Goal: Navigation & Orientation: Understand site structure

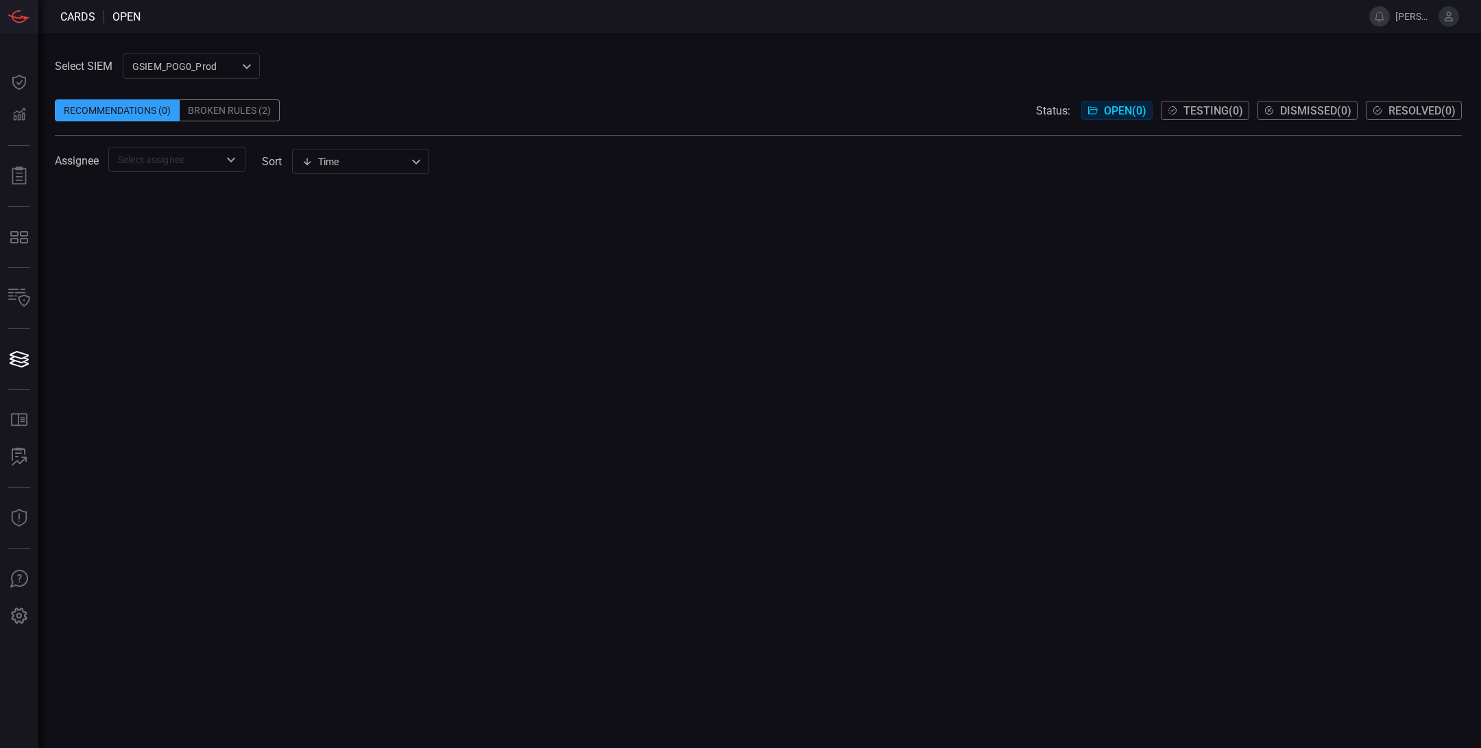
click at [236, 112] on div "Broken Rules (2)" at bounding box center [230, 110] width 100 height 22
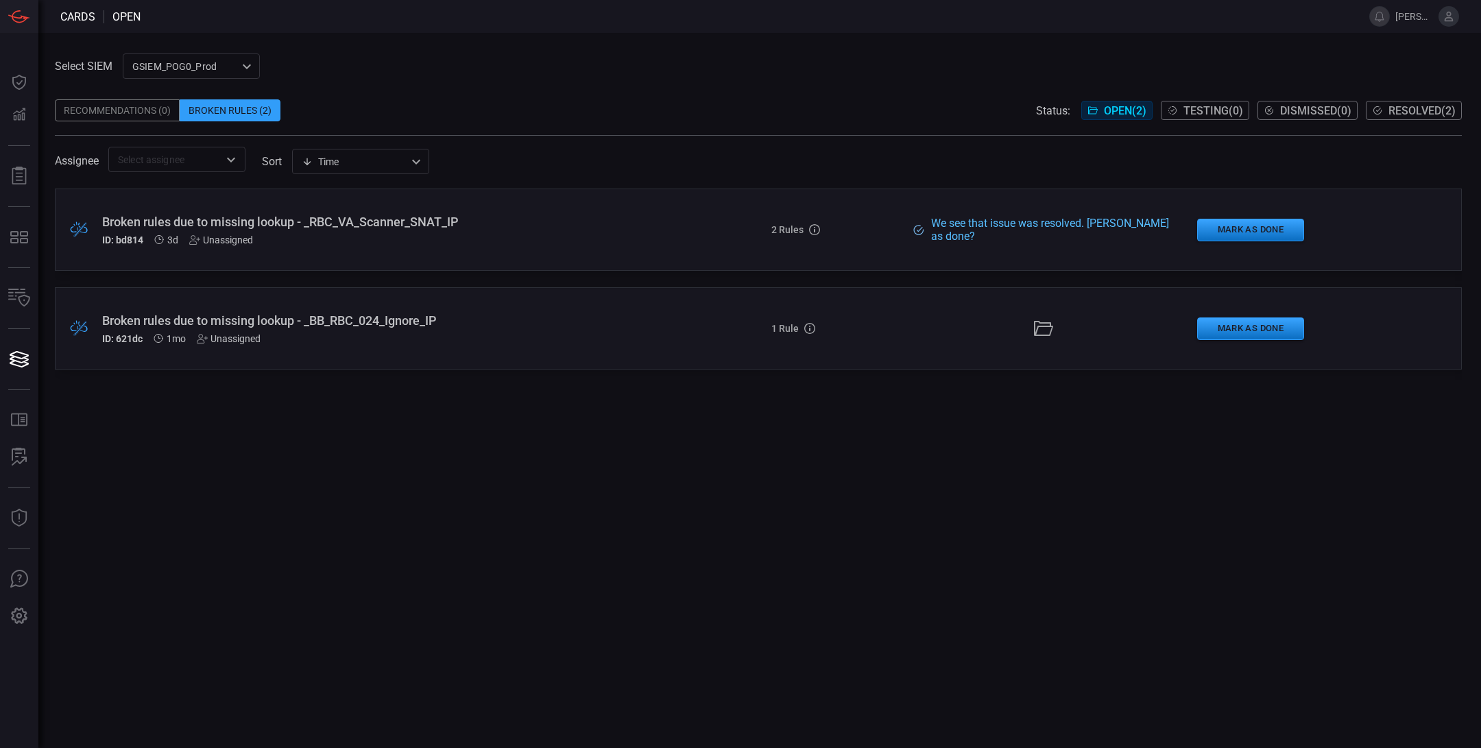
click at [784, 79] on span at bounding box center [758, 89] width 1407 height 21
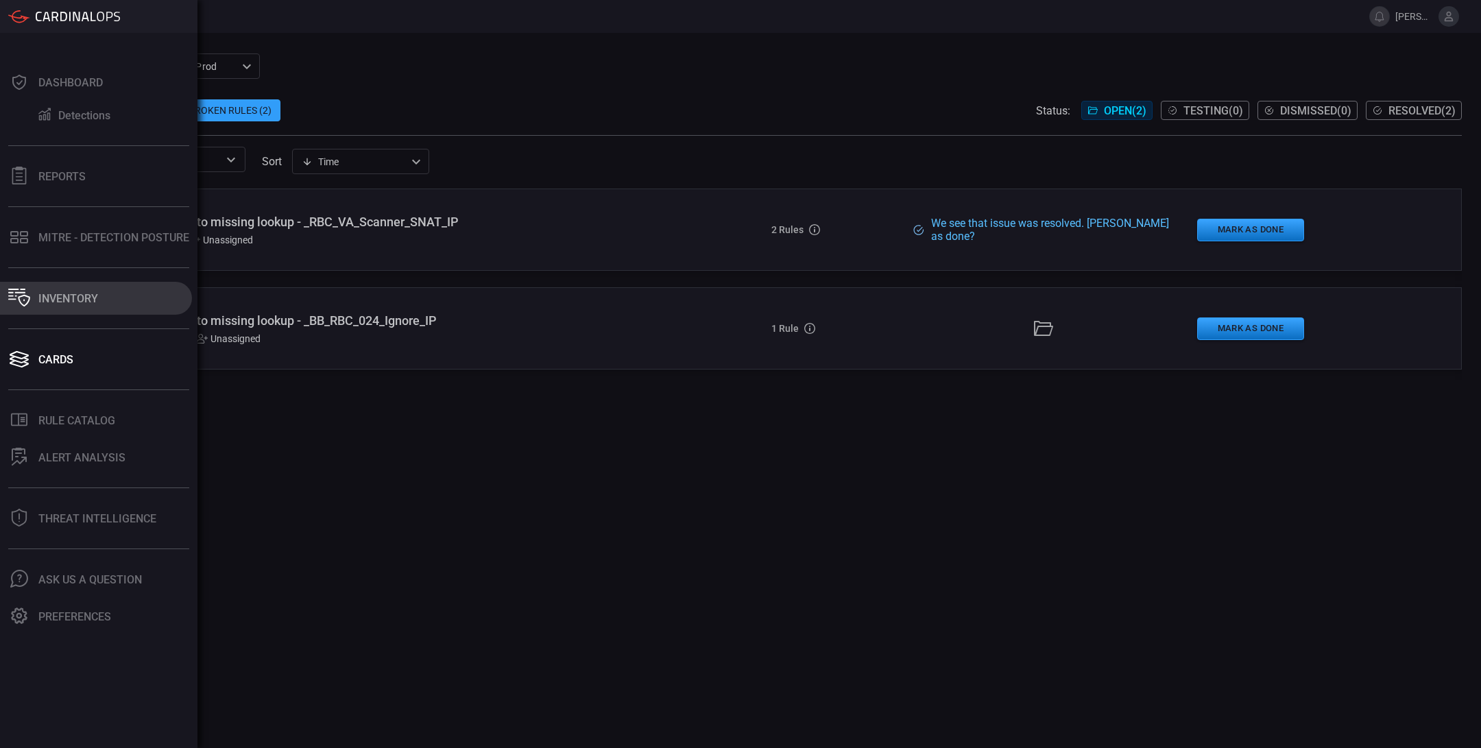
click at [93, 292] on div "Inventory" at bounding box center [68, 298] width 60 height 13
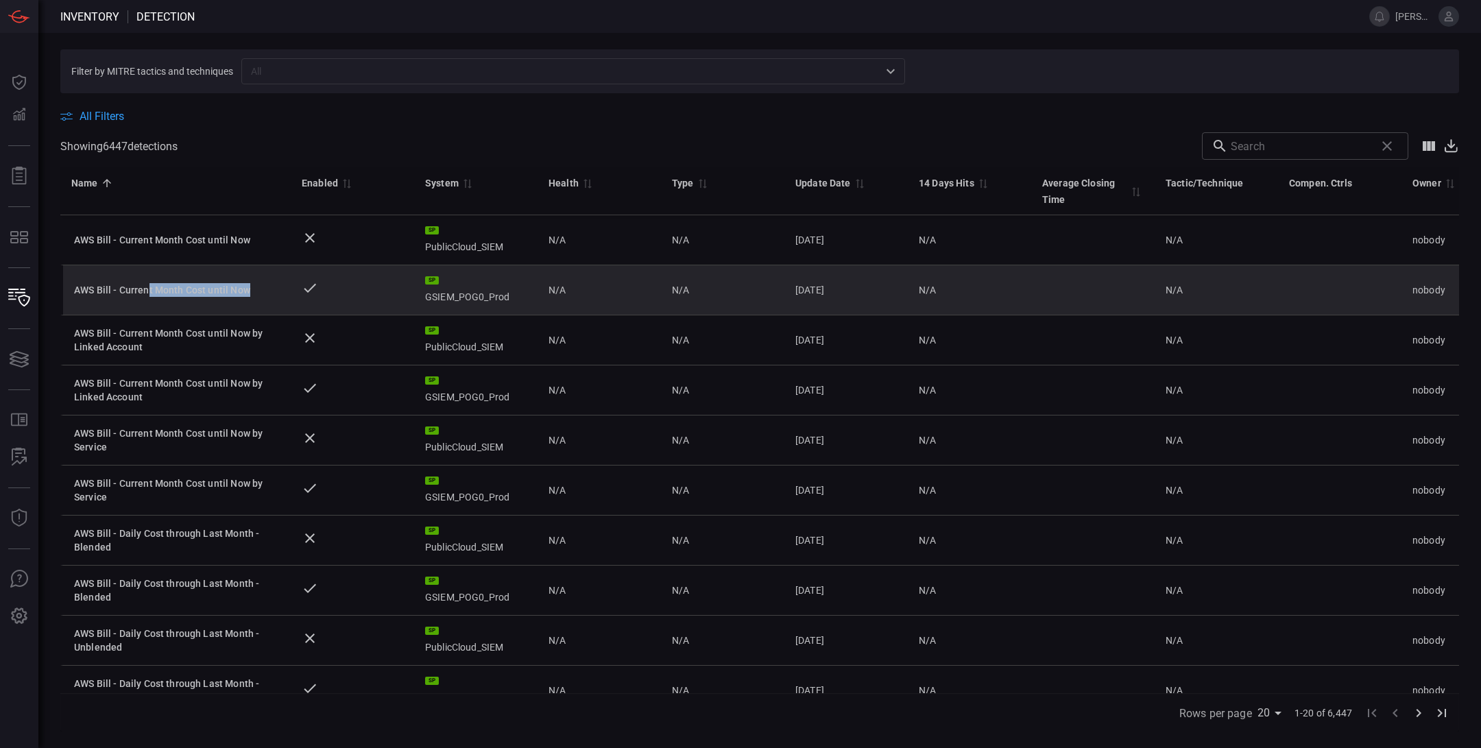
drag, startPoint x: 149, startPoint y: 289, endPoint x: 254, endPoint y: 291, distance: 104.9
click at [254, 291] on div "AWS Bill - Current Month Cost until Now" at bounding box center [177, 290] width 206 height 14
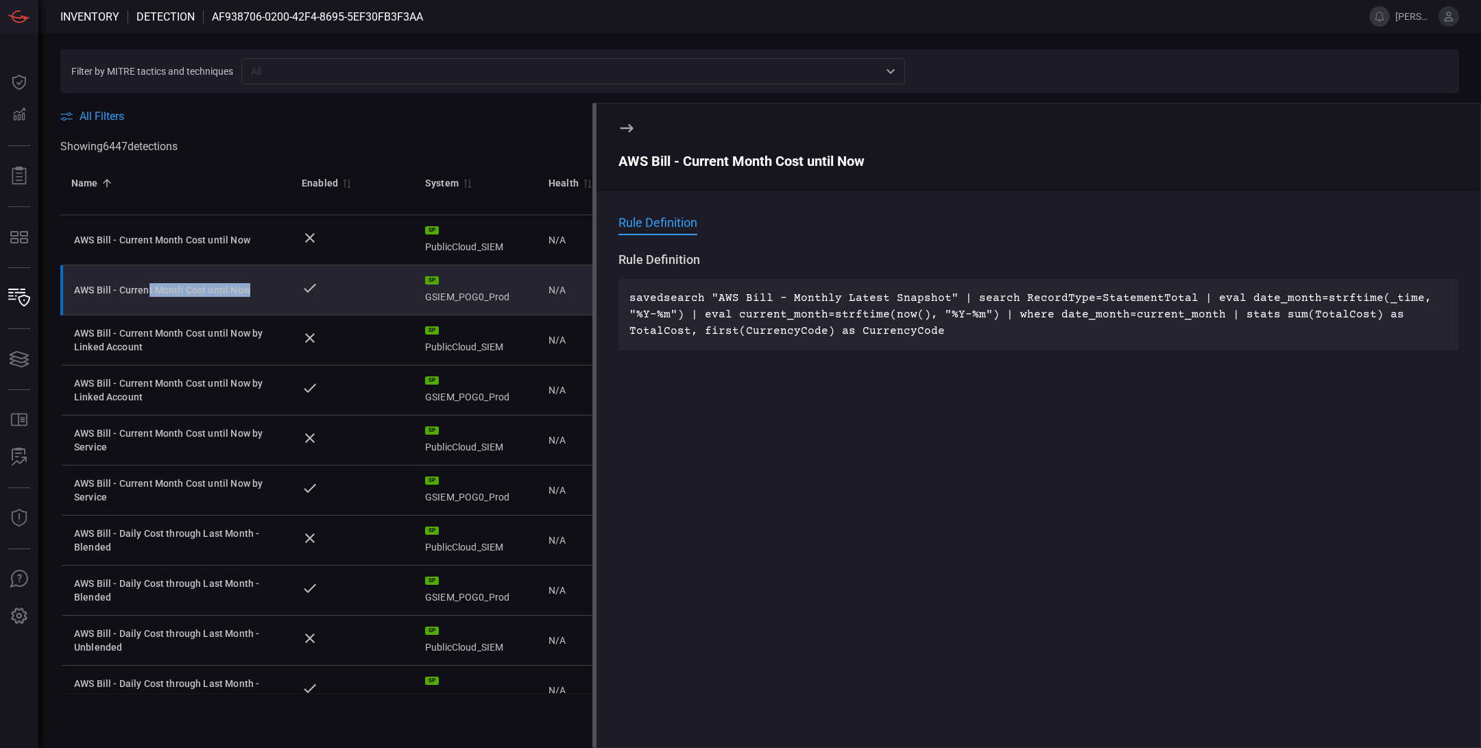
click at [626, 130] on icon at bounding box center [626, 128] width 16 height 16
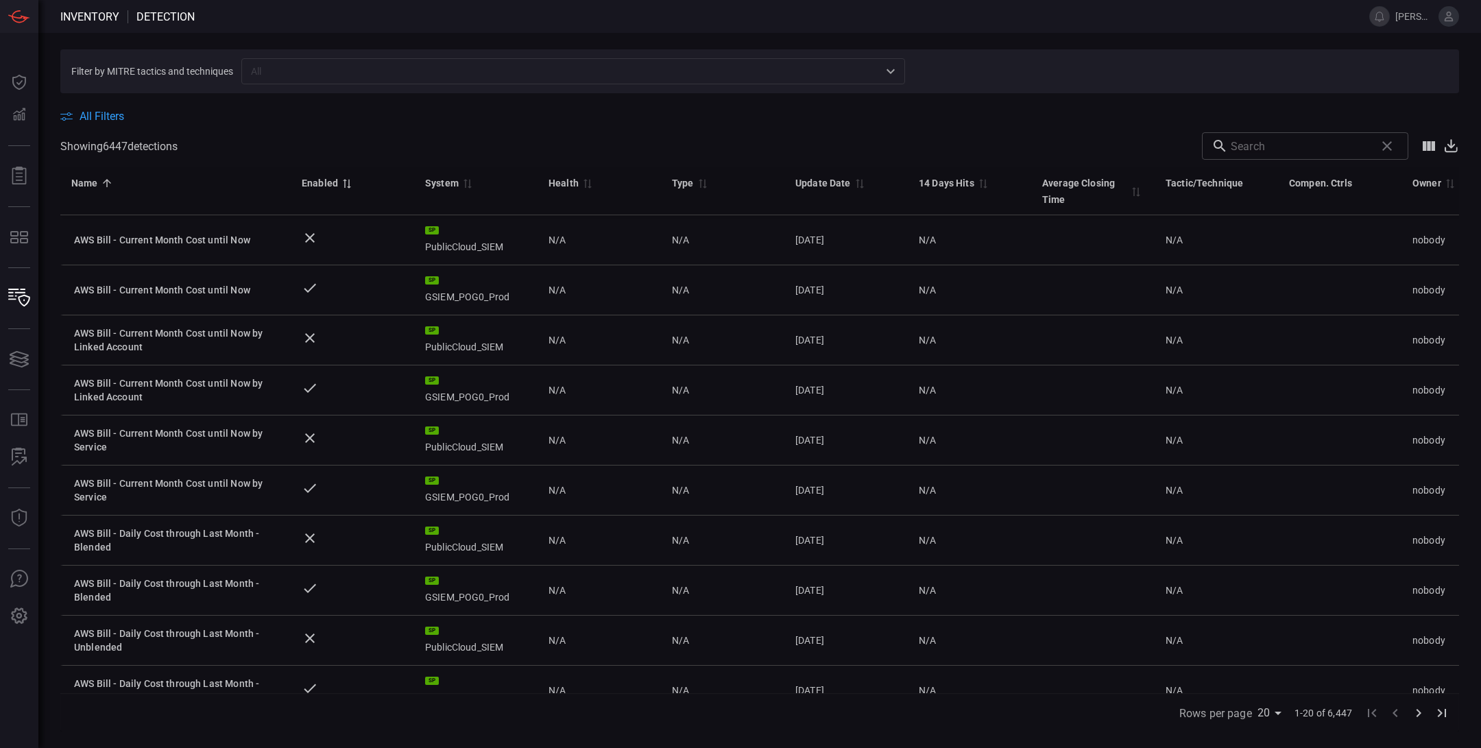
click at [328, 183] on div "Enabled" at bounding box center [320, 183] width 36 height 16
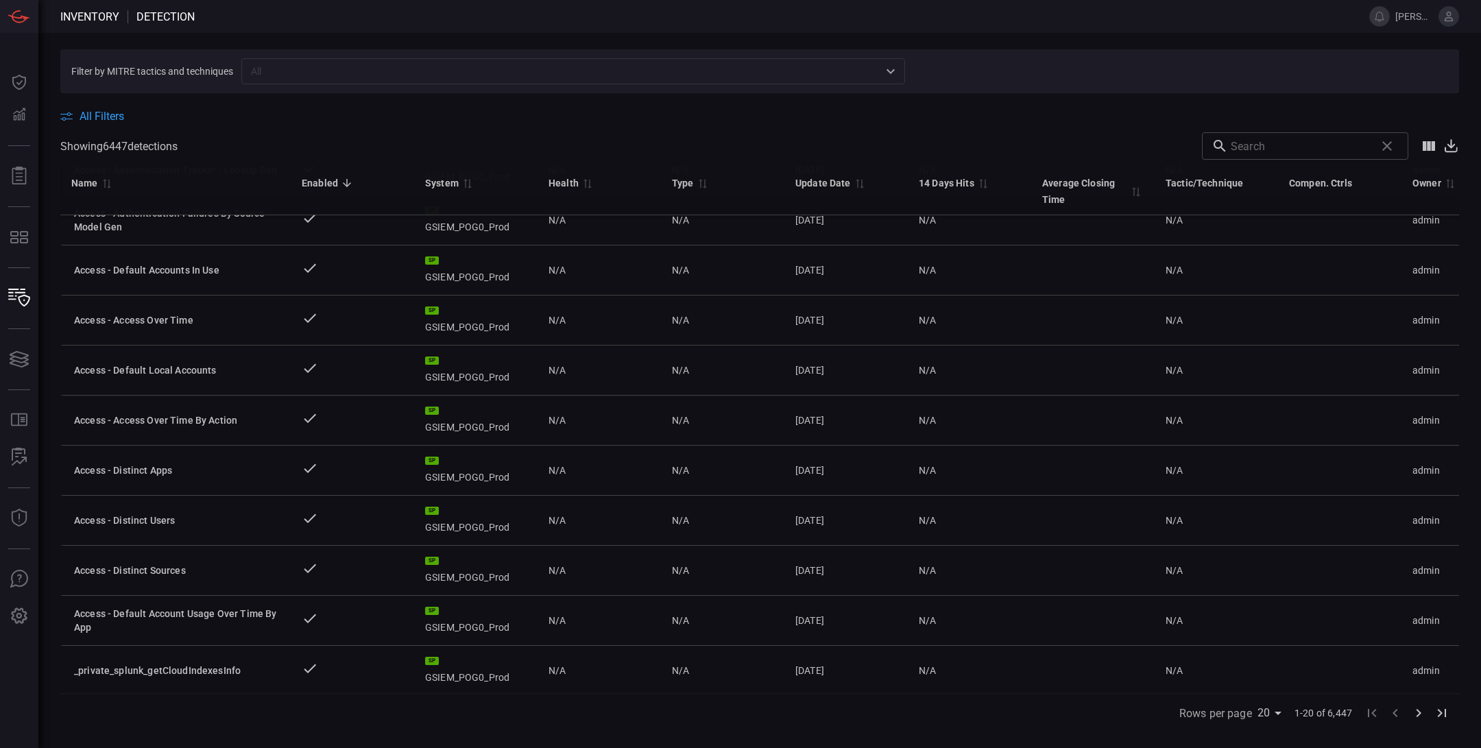
scroll to position [517, 0]
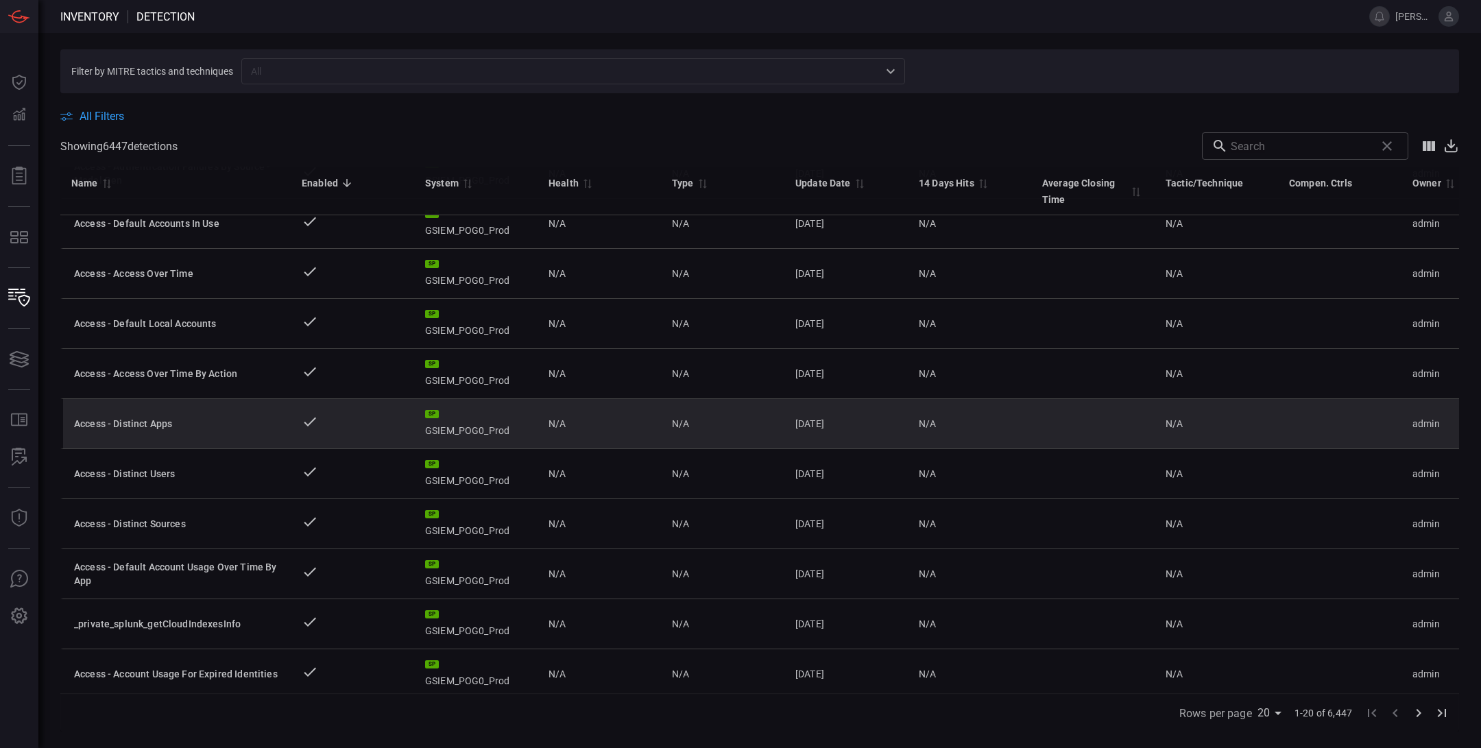
drag, startPoint x: 546, startPoint y: 422, endPoint x: 564, endPoint y: 422, distance: 17.8
click at [564, 422] on td "N/A" at bounding box center [598, 424] width 123 height 50
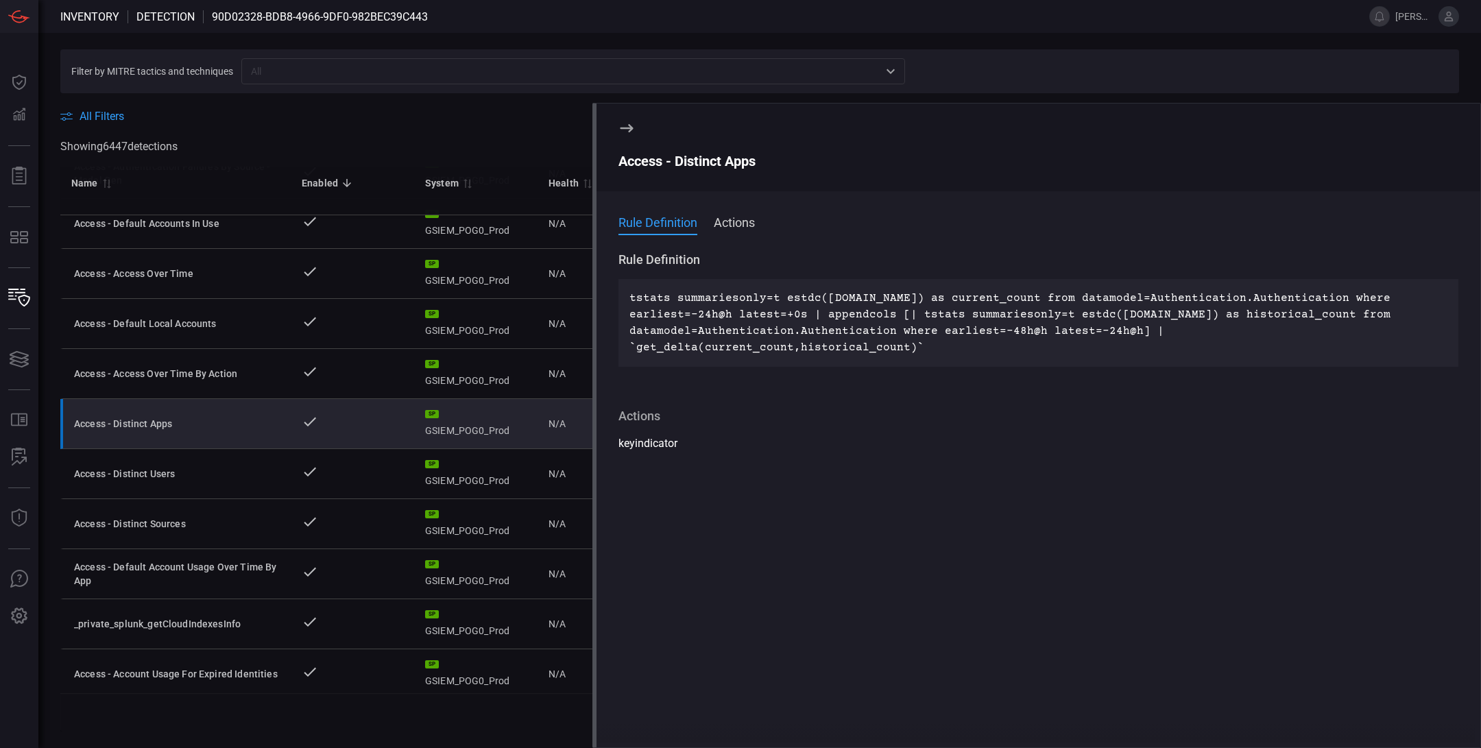
click at [487, 116] on div "All Filters" at bounding box center [759, 116] width 1398 height 13
click at [626, 127] on icon at bounding box center [626, 128] width 13 height 8
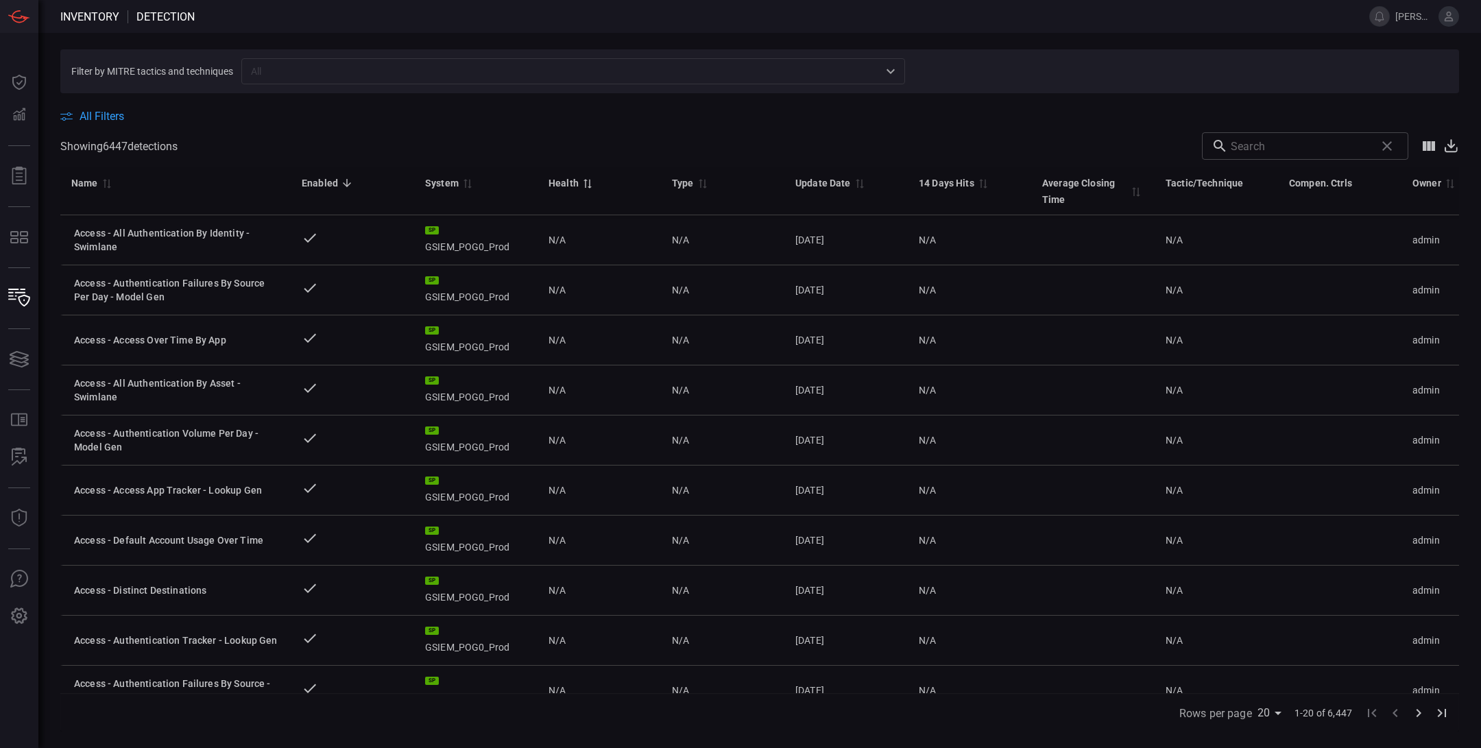
click at [573, 180] on div "Health" at bounding box center [563, 183] width 30 height 16
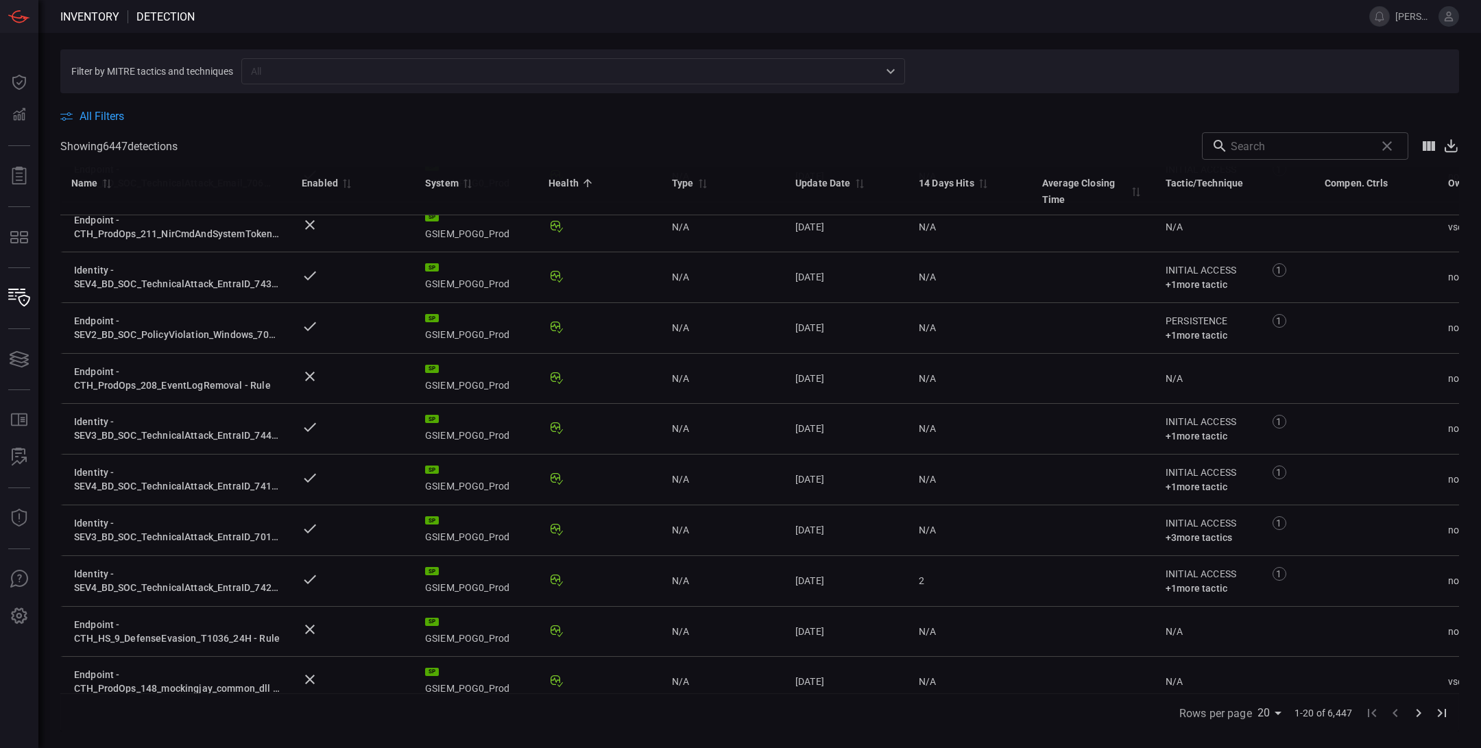
scroll to position [526, 0]
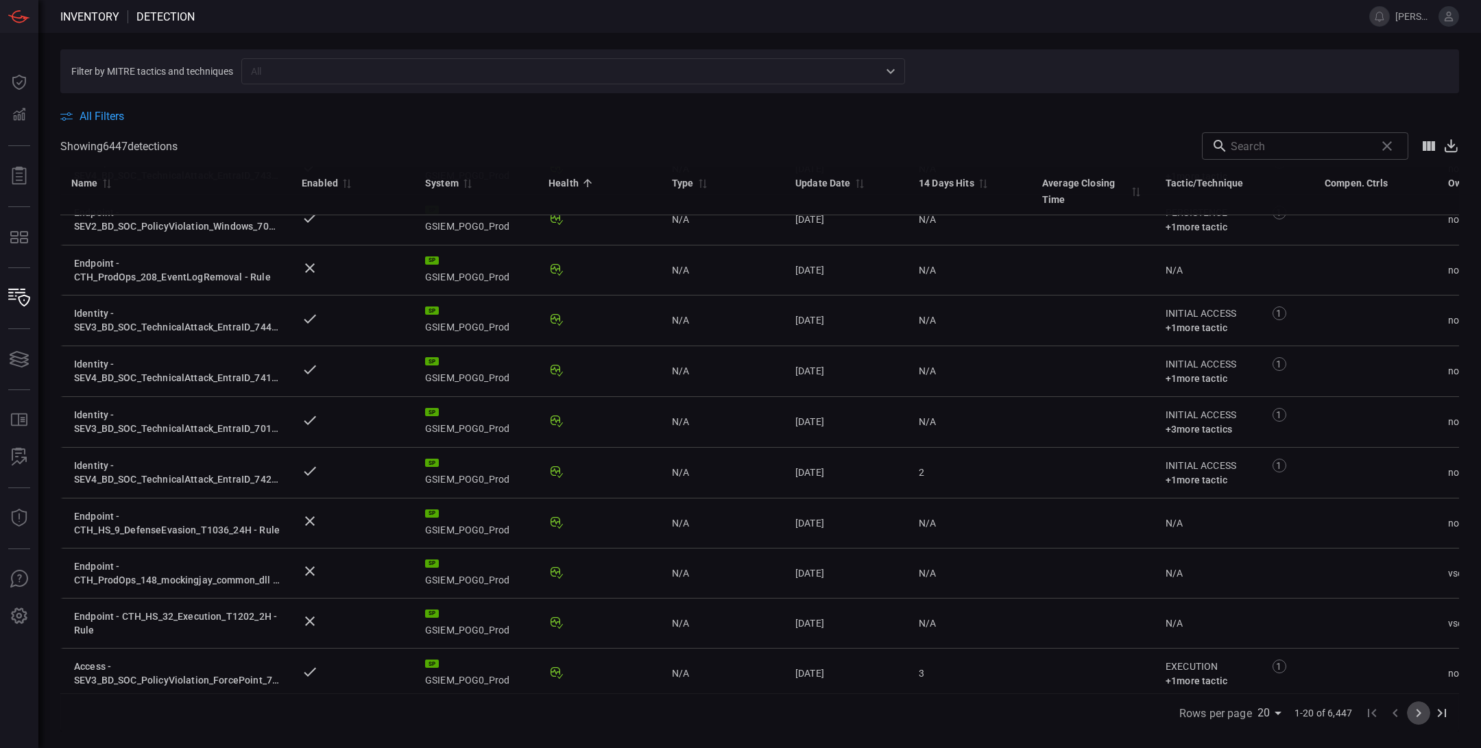
click at [1418, 708] on icon "Go to next page" at bounding box center [1418, 713] width 16 height 16
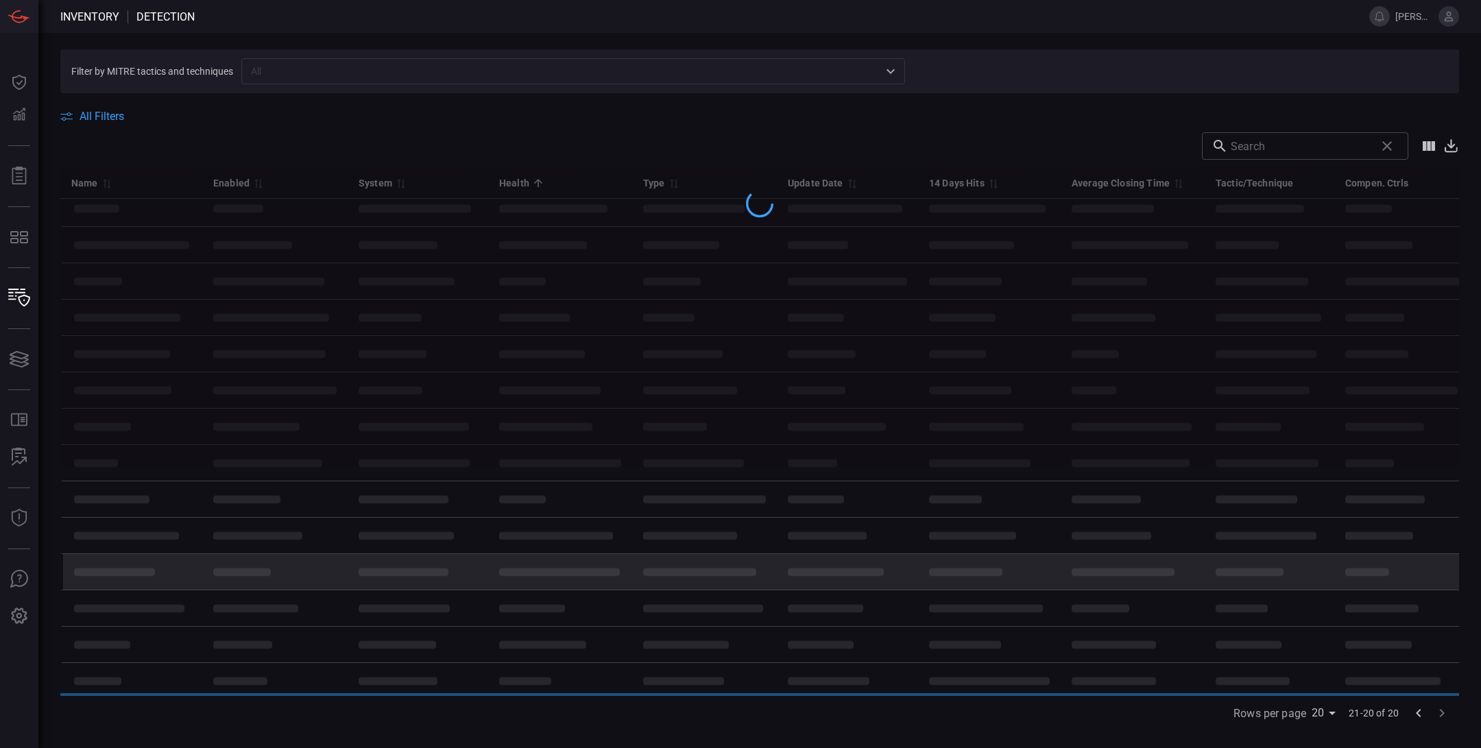
scroll to position [521, 0]
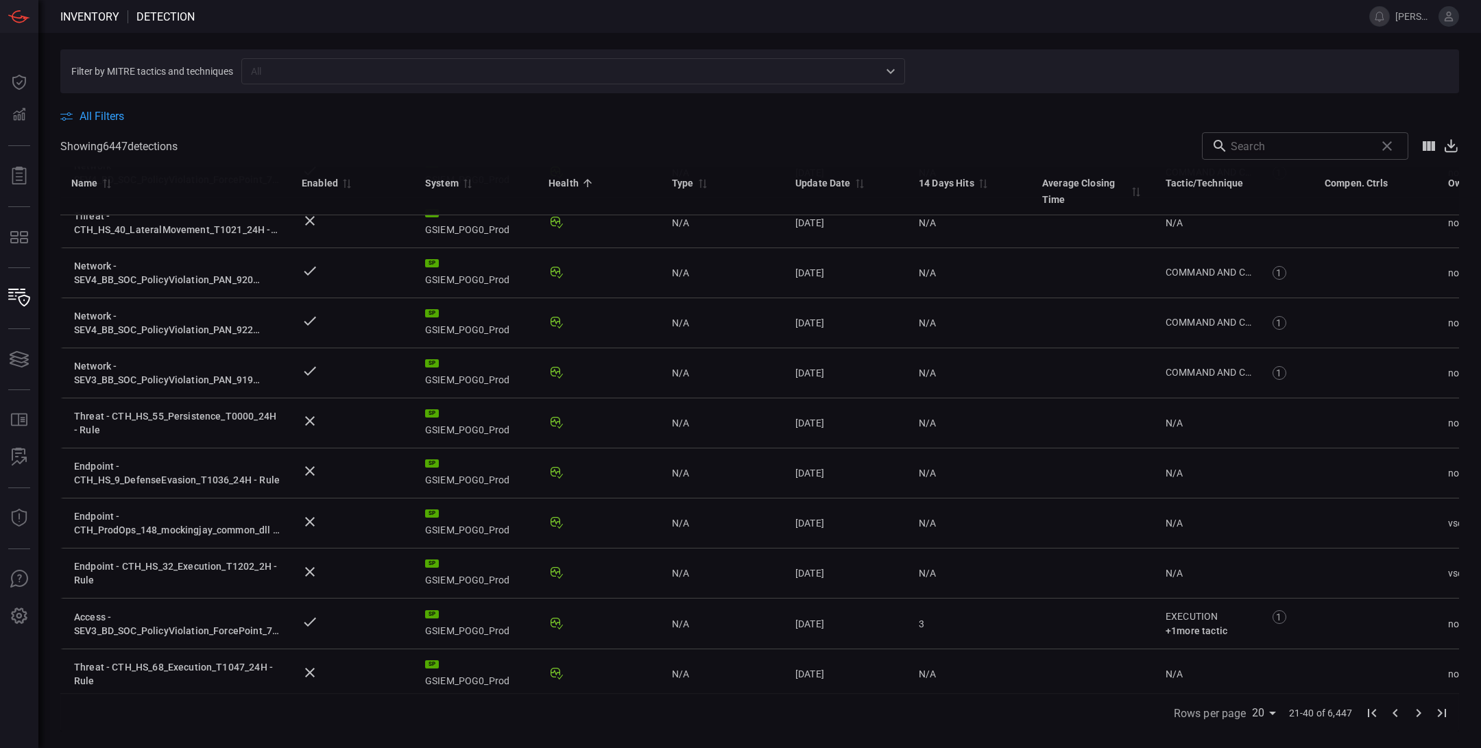
click at [1417, 714] on icon "Go to next page" at bounding box center [1418, 713] width 16 height 16
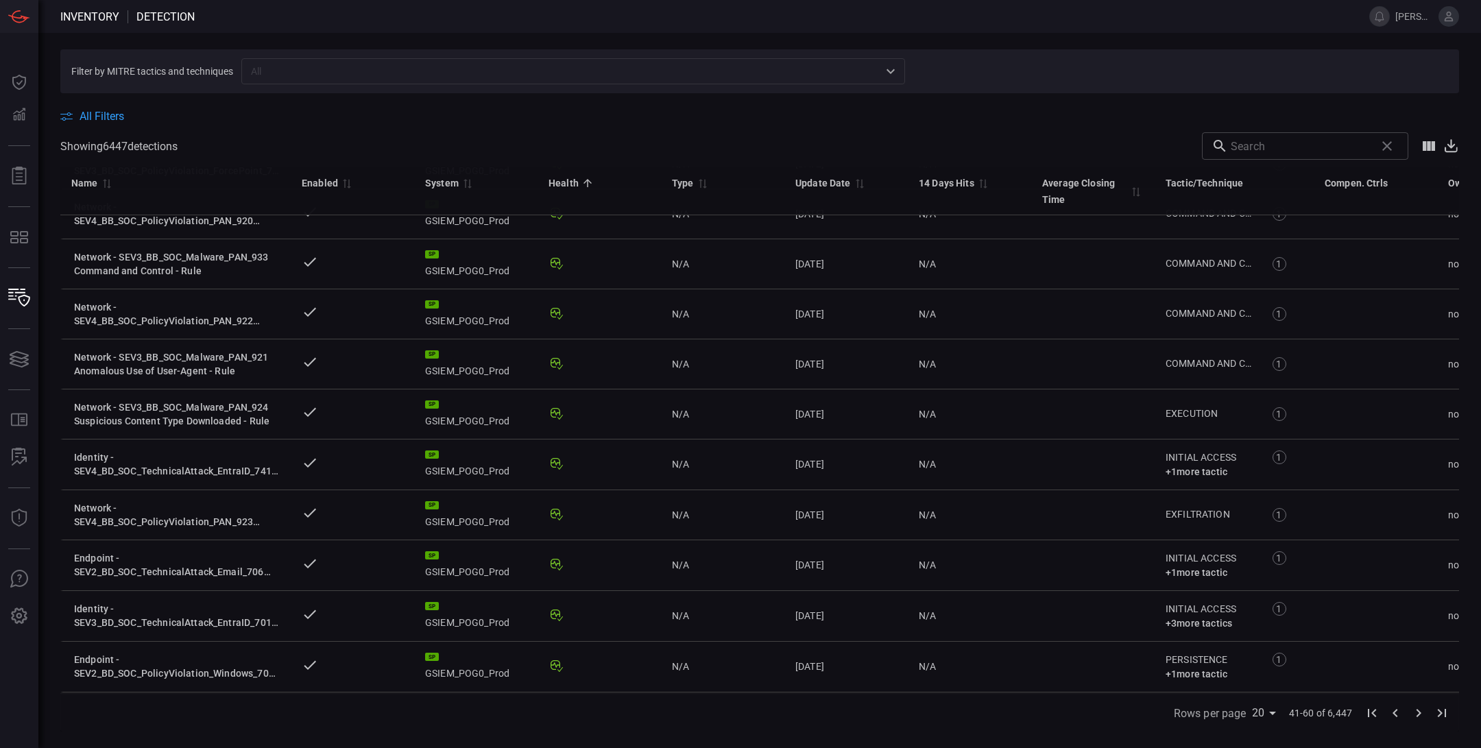
scroll to position [520, 0]
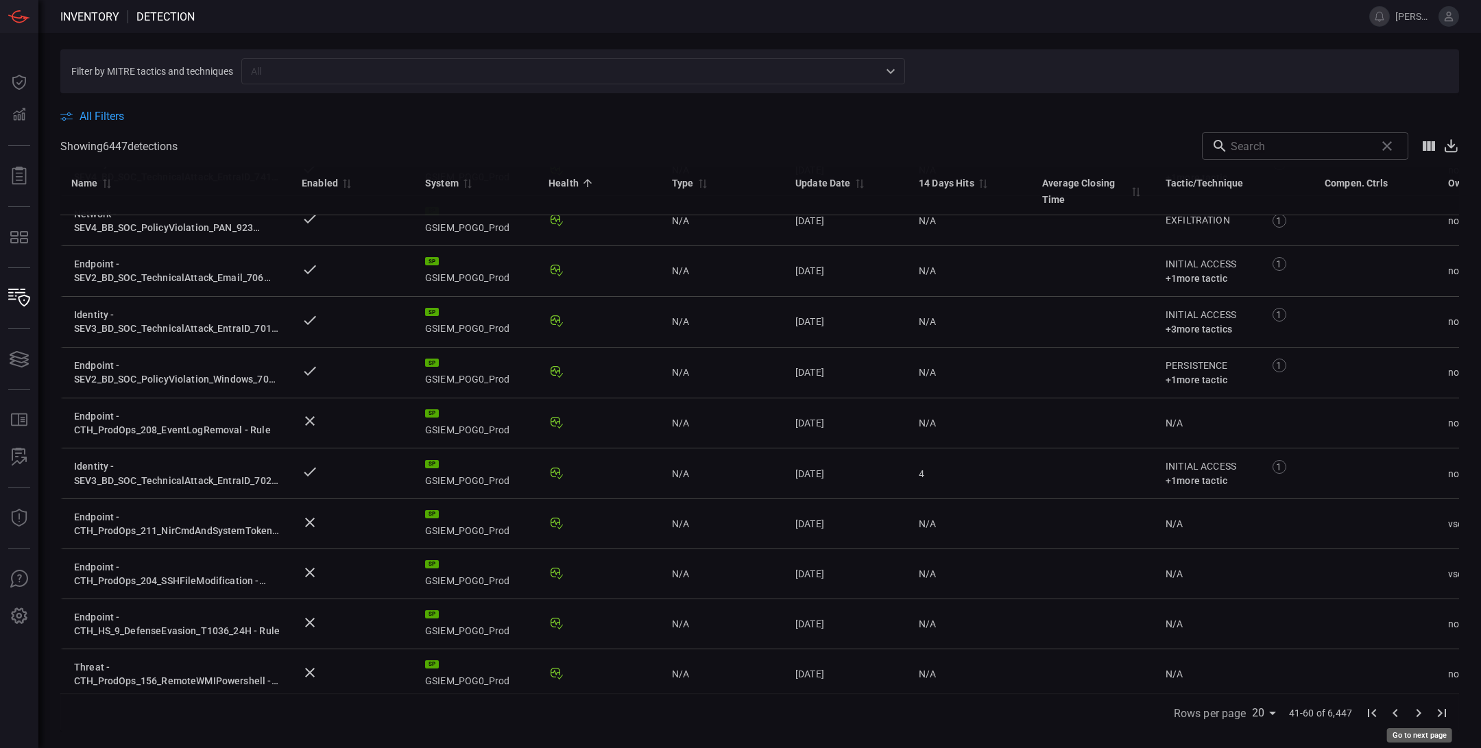
click at [1419, 715] on icon "Go to next page" at bounding box center [1418, 713] width 16 height 16
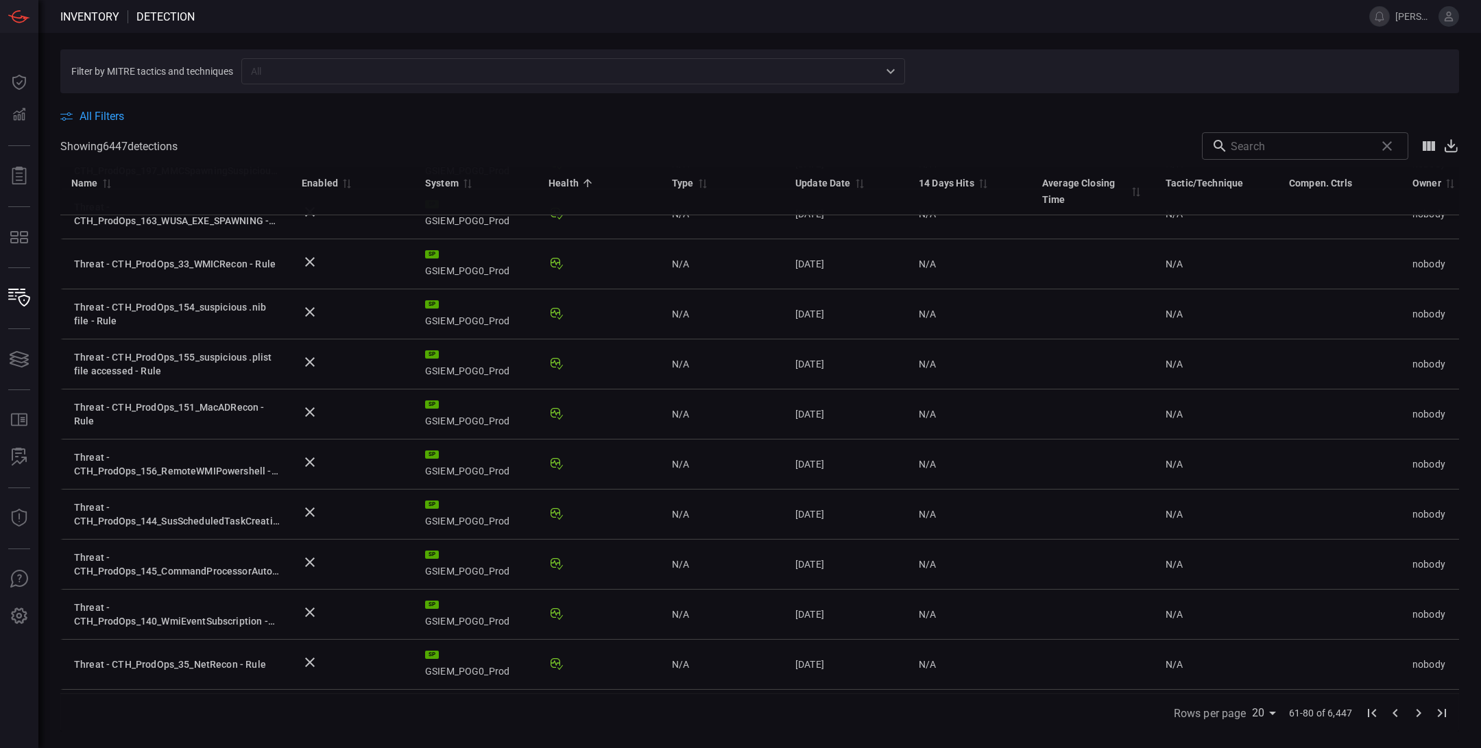
scroll to position [517, 0]
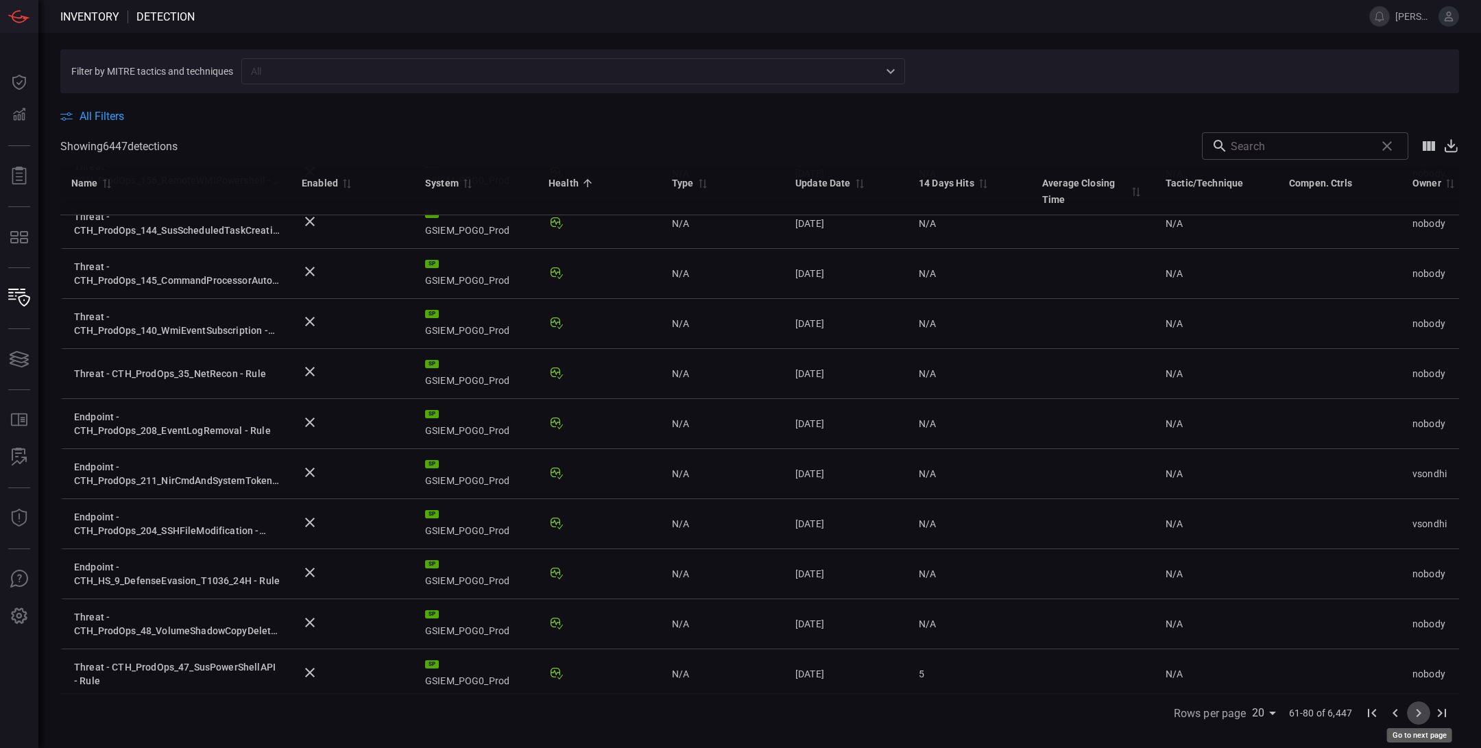
click at [1419, 715] on icon "Go to next page" at bounding box center [1418, 713] width 16 height 16
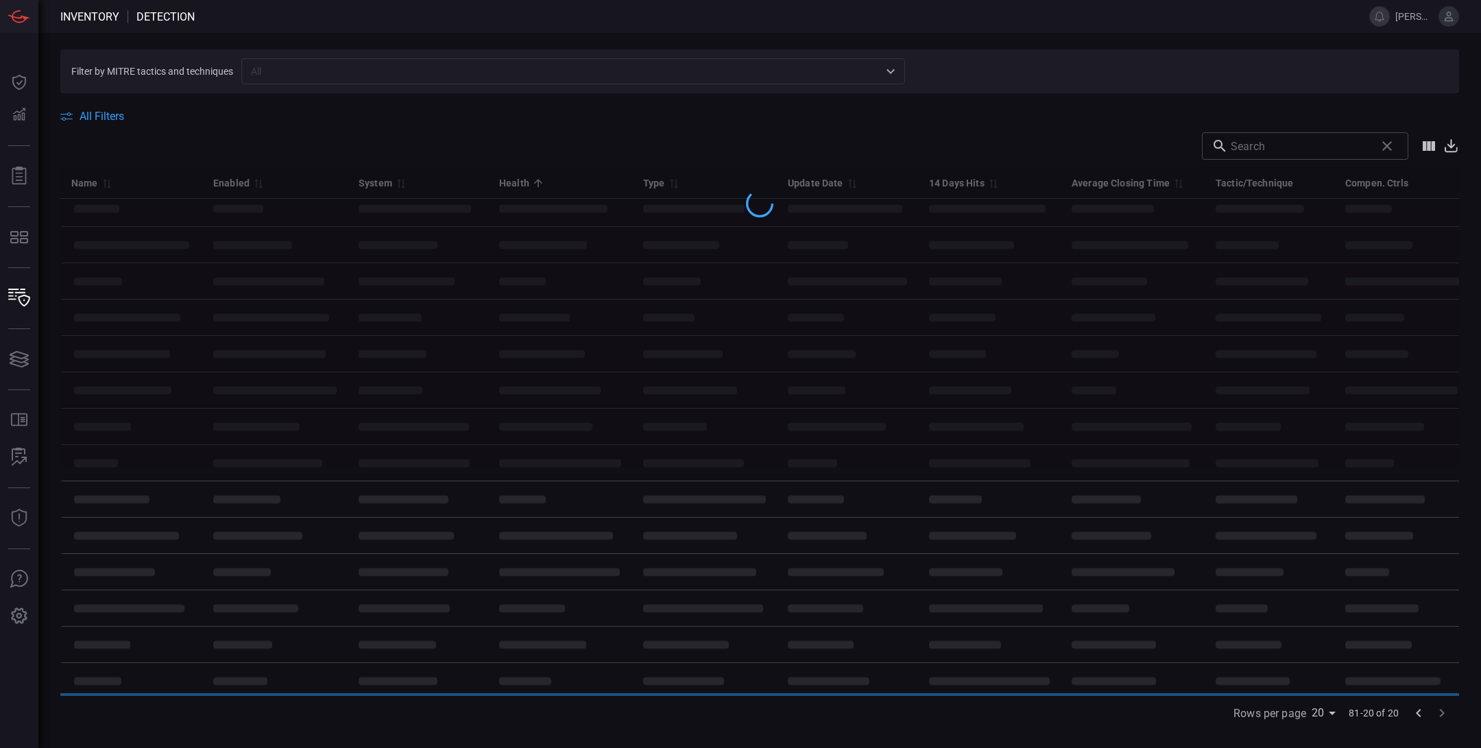
scroll to position [518, 0]
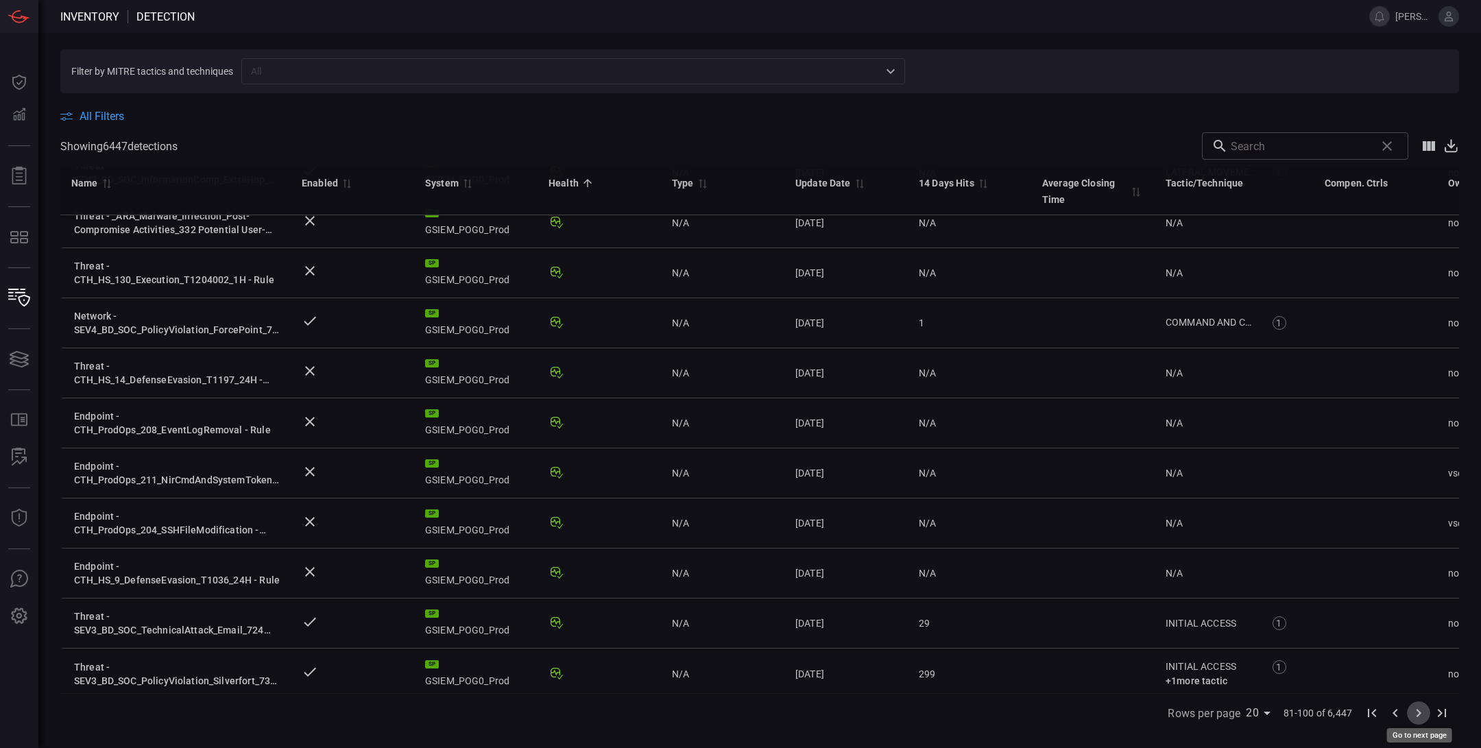
click at [1419, 715] on icon "Go to next page" at bounding box center [1418, 713] width 16 height 16
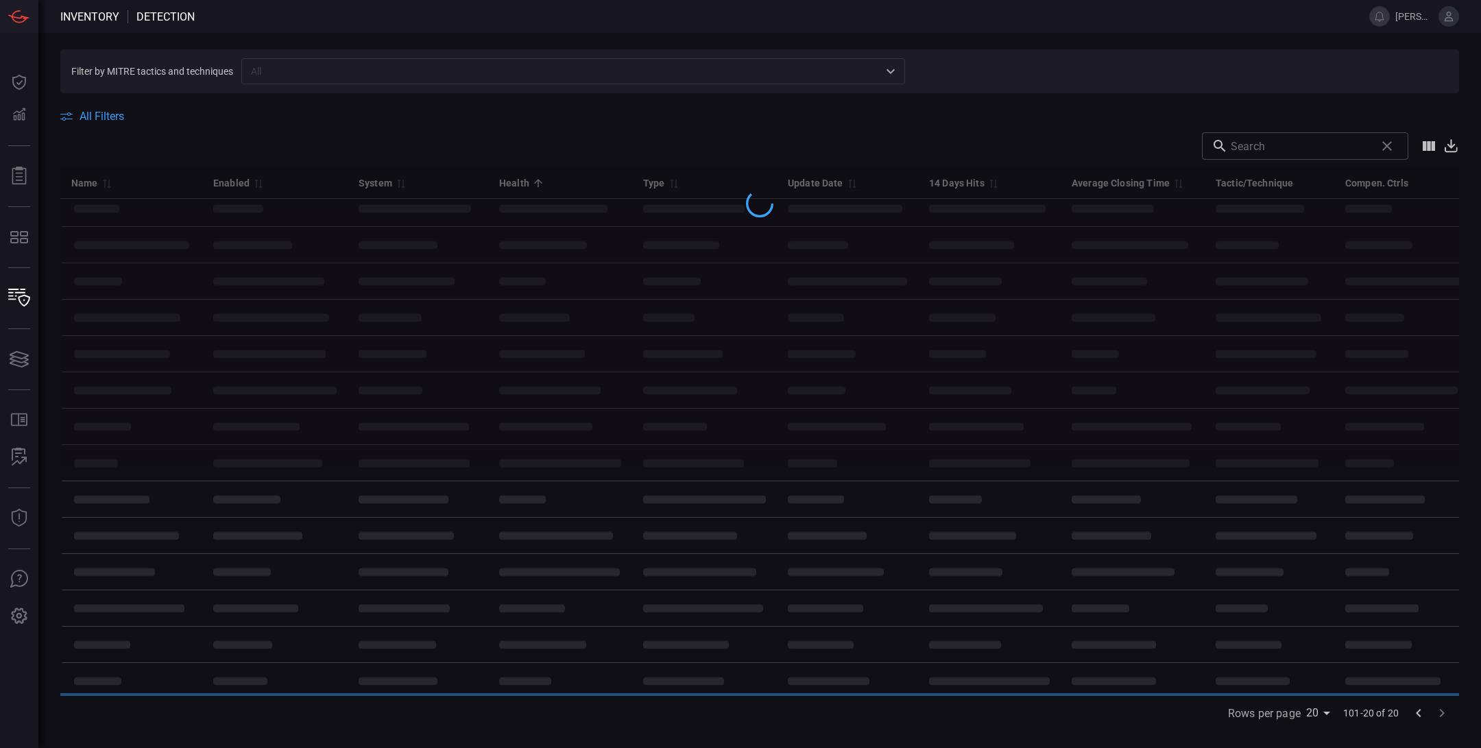
scroll to position [520, 0]
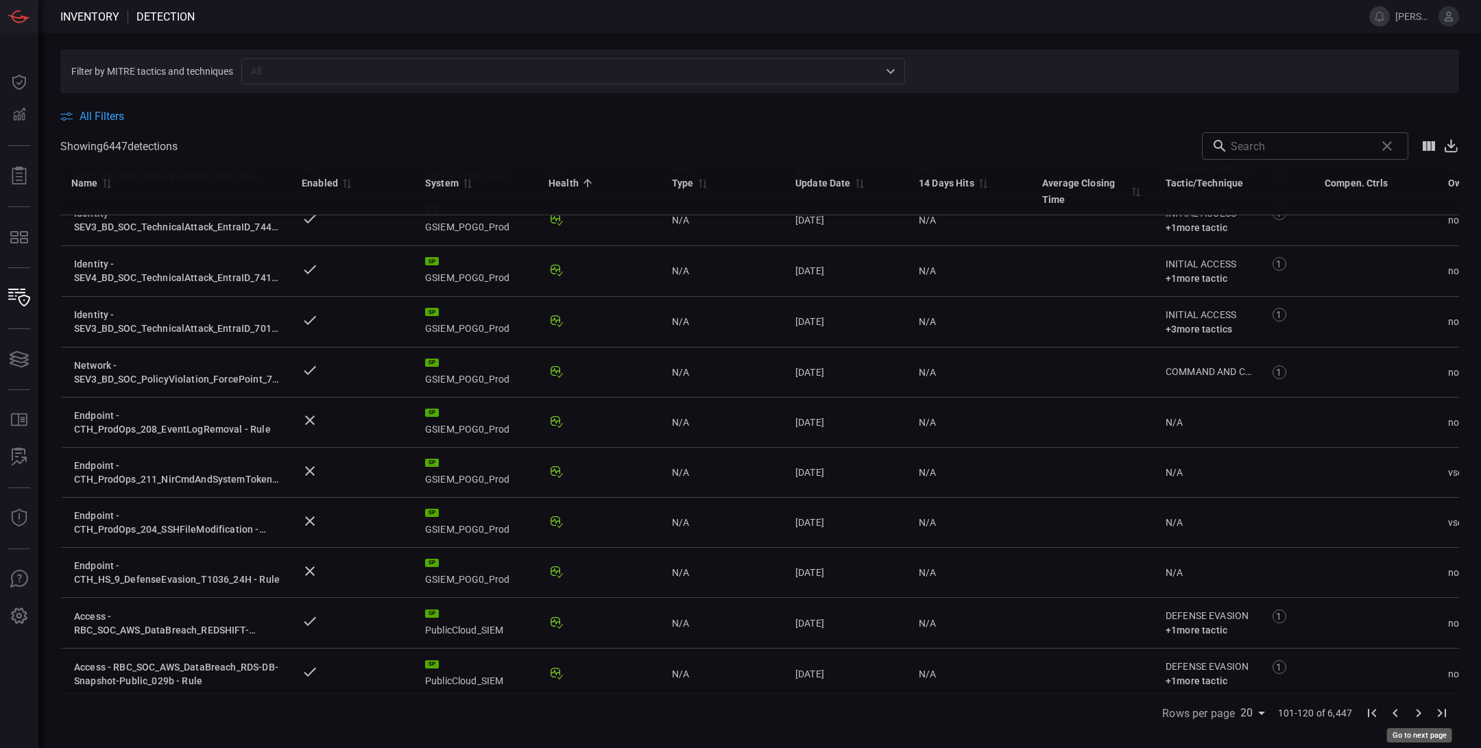
click at [1419, 715] on icon "Go to next page" at bounding box center [1418, 713] width 16 height 16
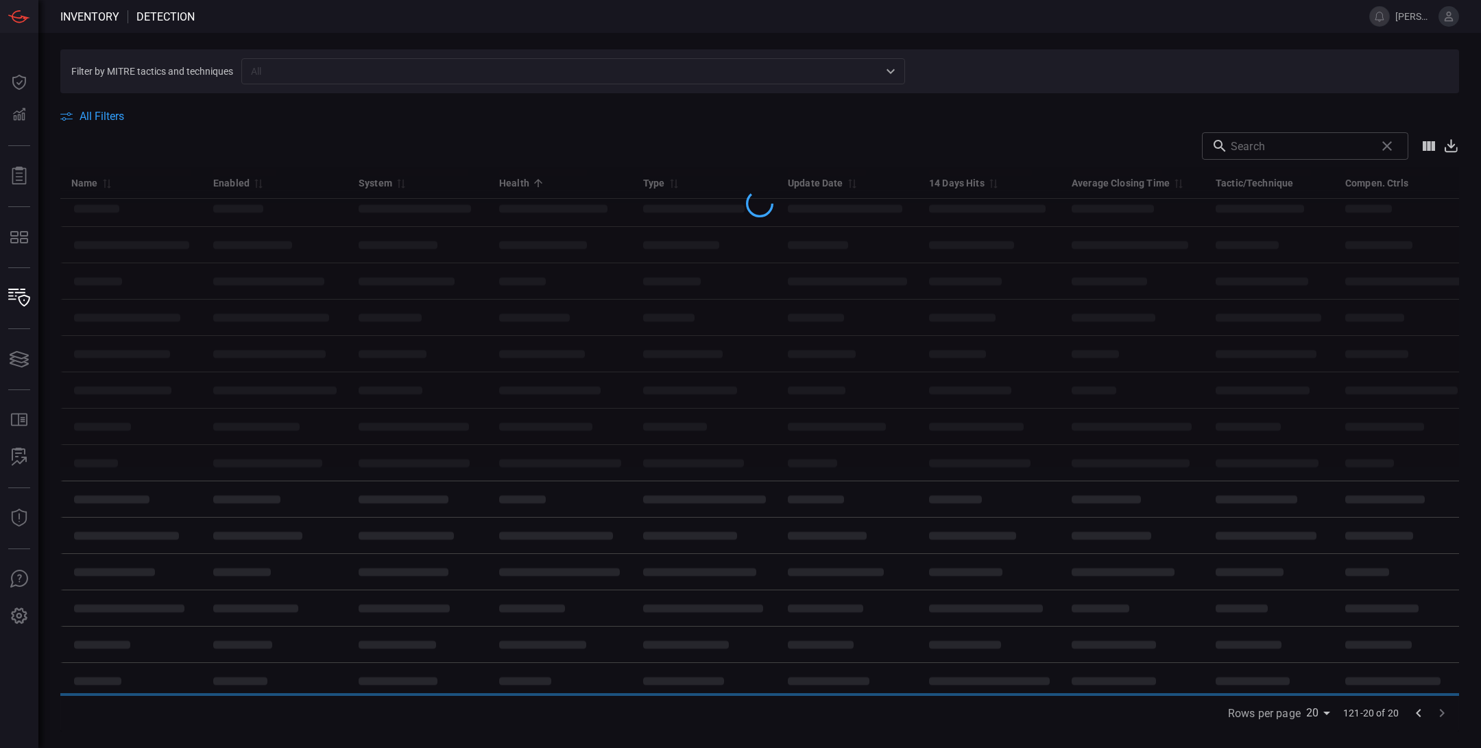
scroll to position [527, 0]
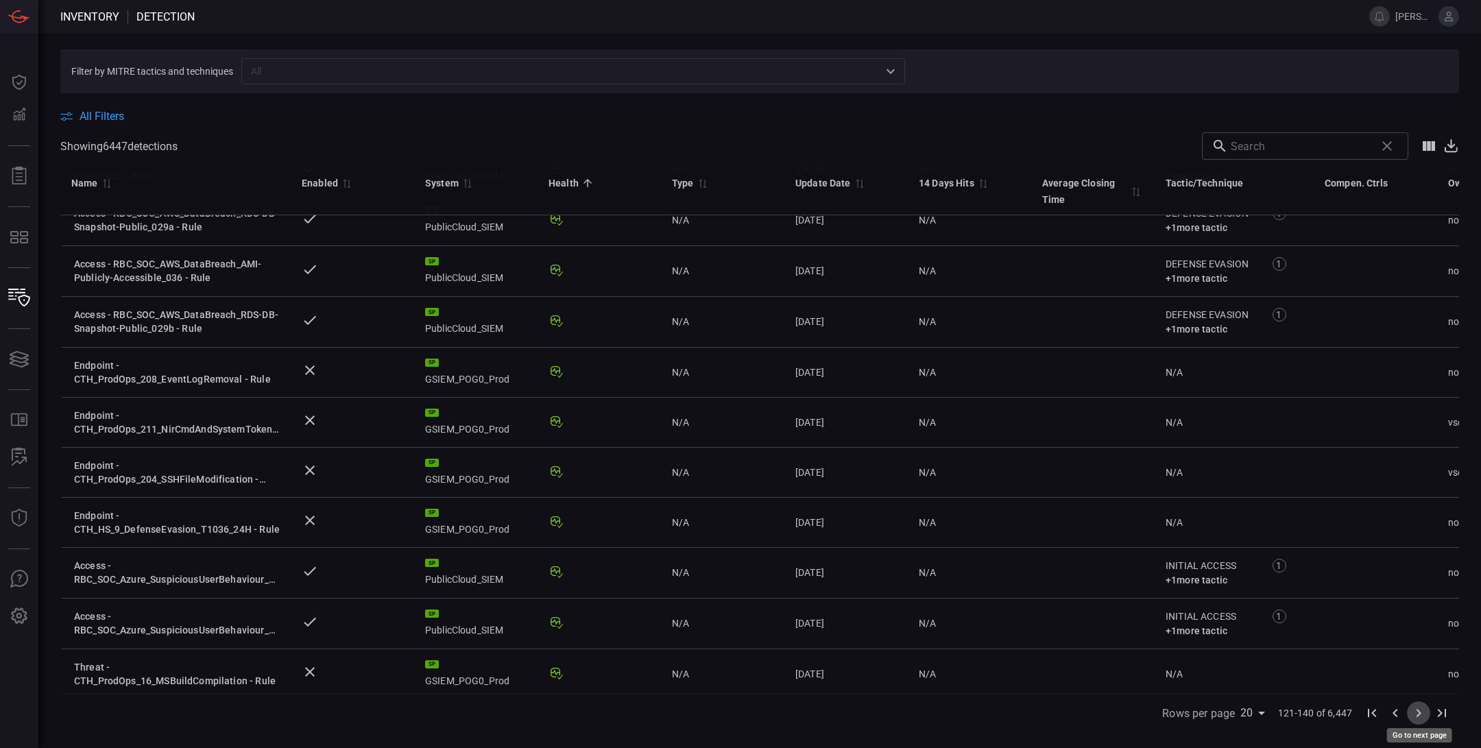
click at [1419, 715] on icon "Go to next page" at bounding box center [1418, 713] width 16 height 16
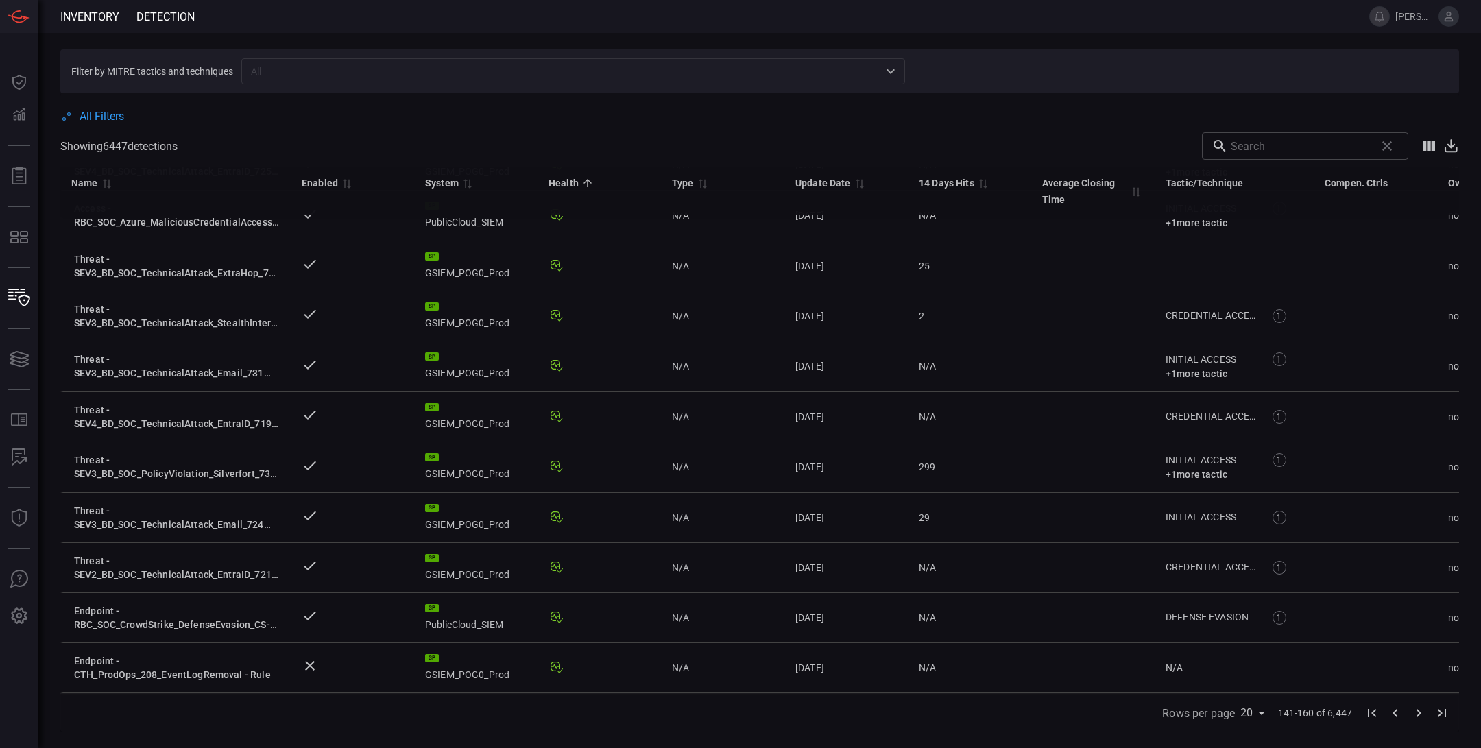
scroll to position [520, 0]
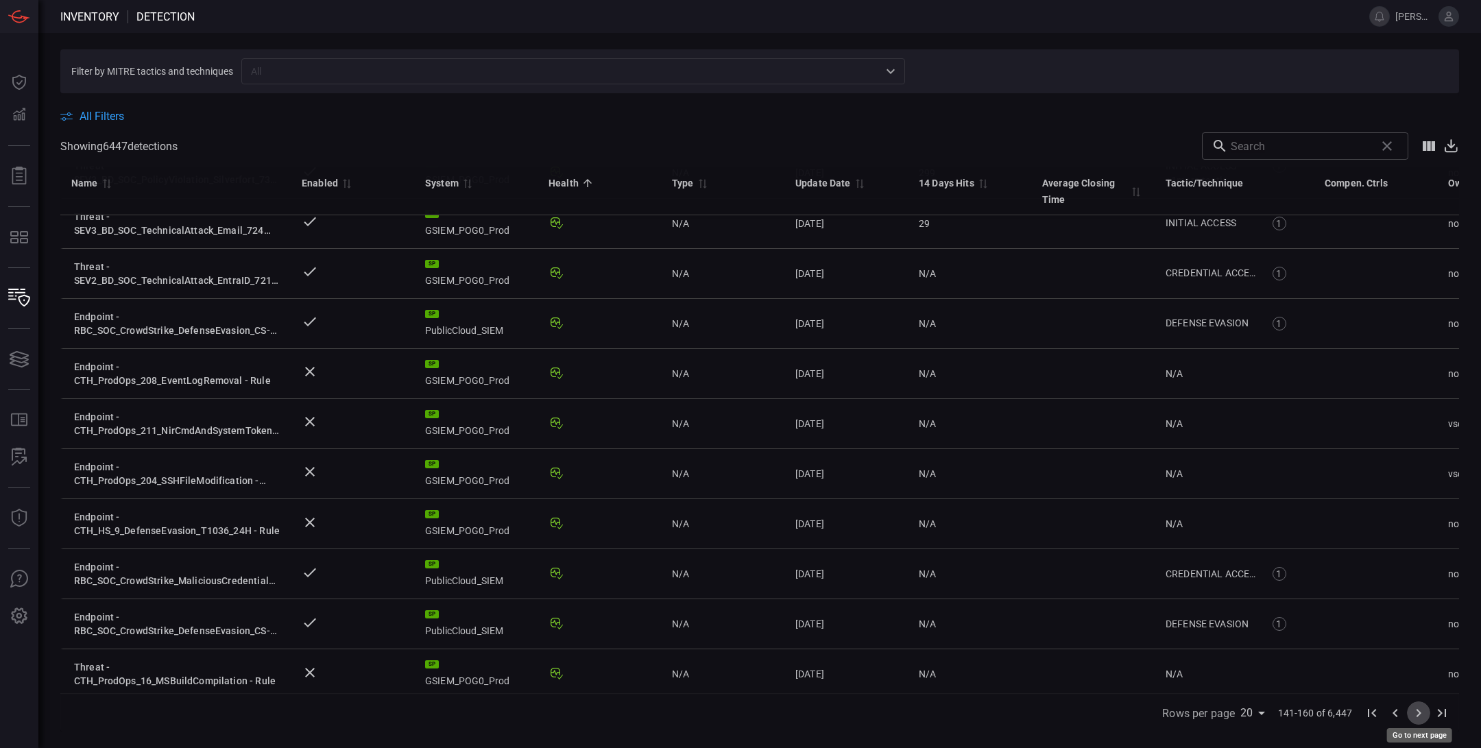
click at [1419, 715] on icon "Go to next page" at bounding box center [1418, 713] width 16 height 16
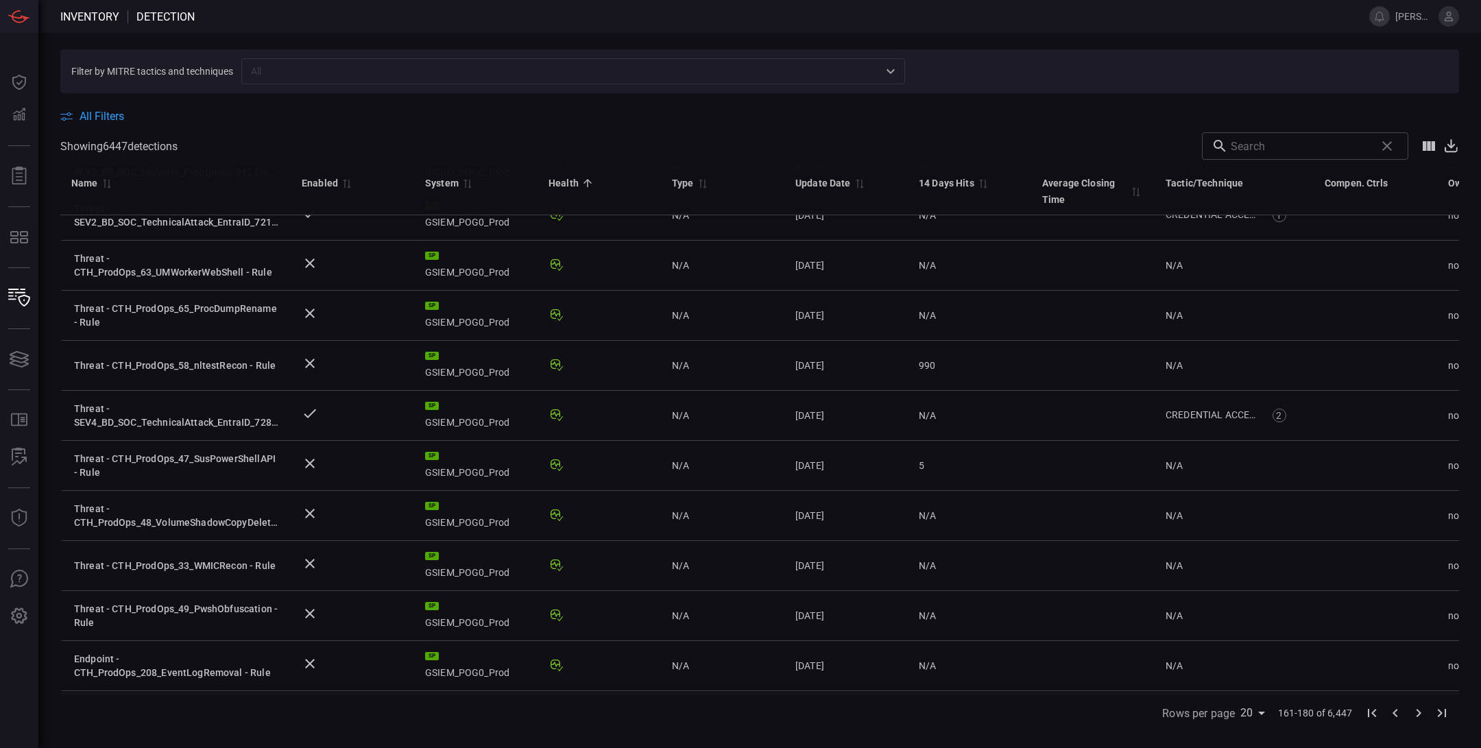
scroll to position [518, 0]
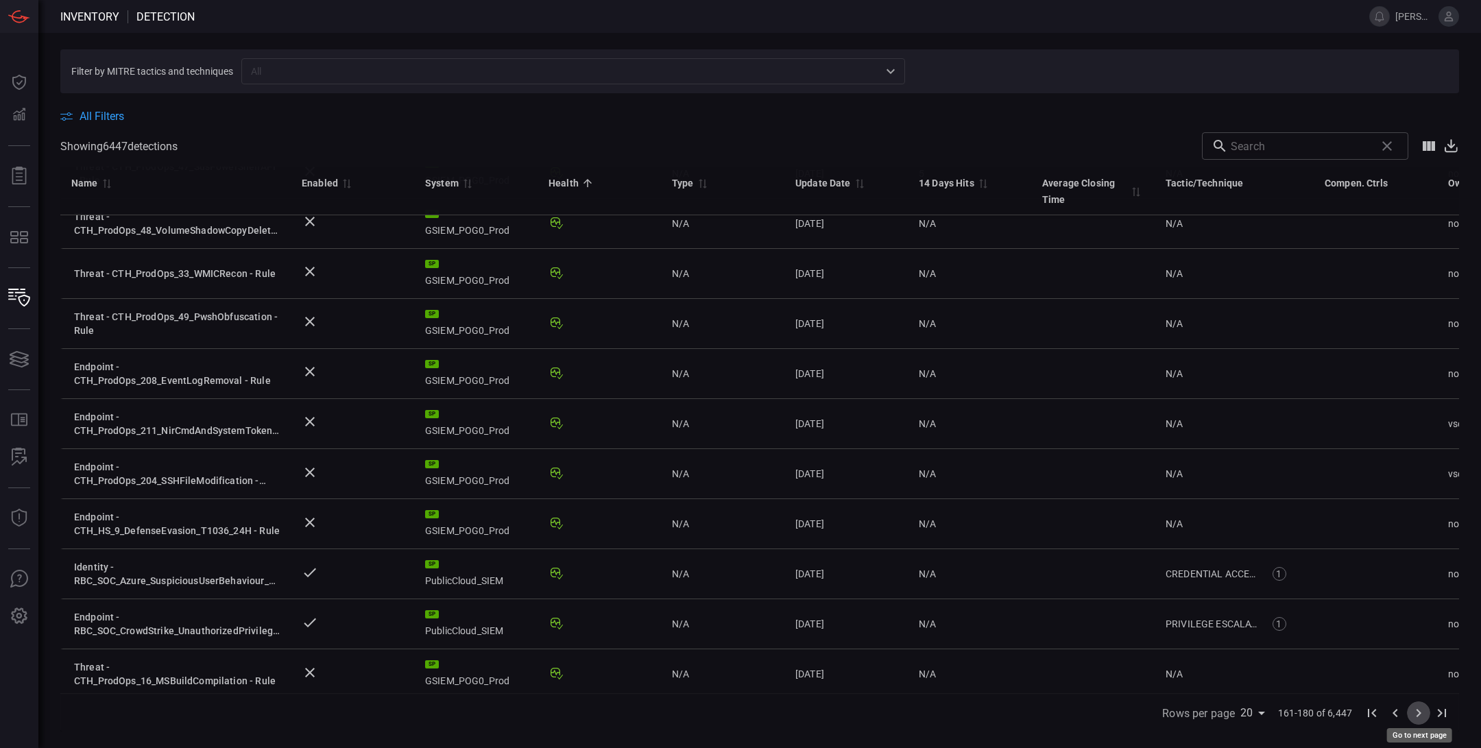
click at [1419, 715] on icon "Go to next page" at bounding box center [1418, 713] width 16 height 16
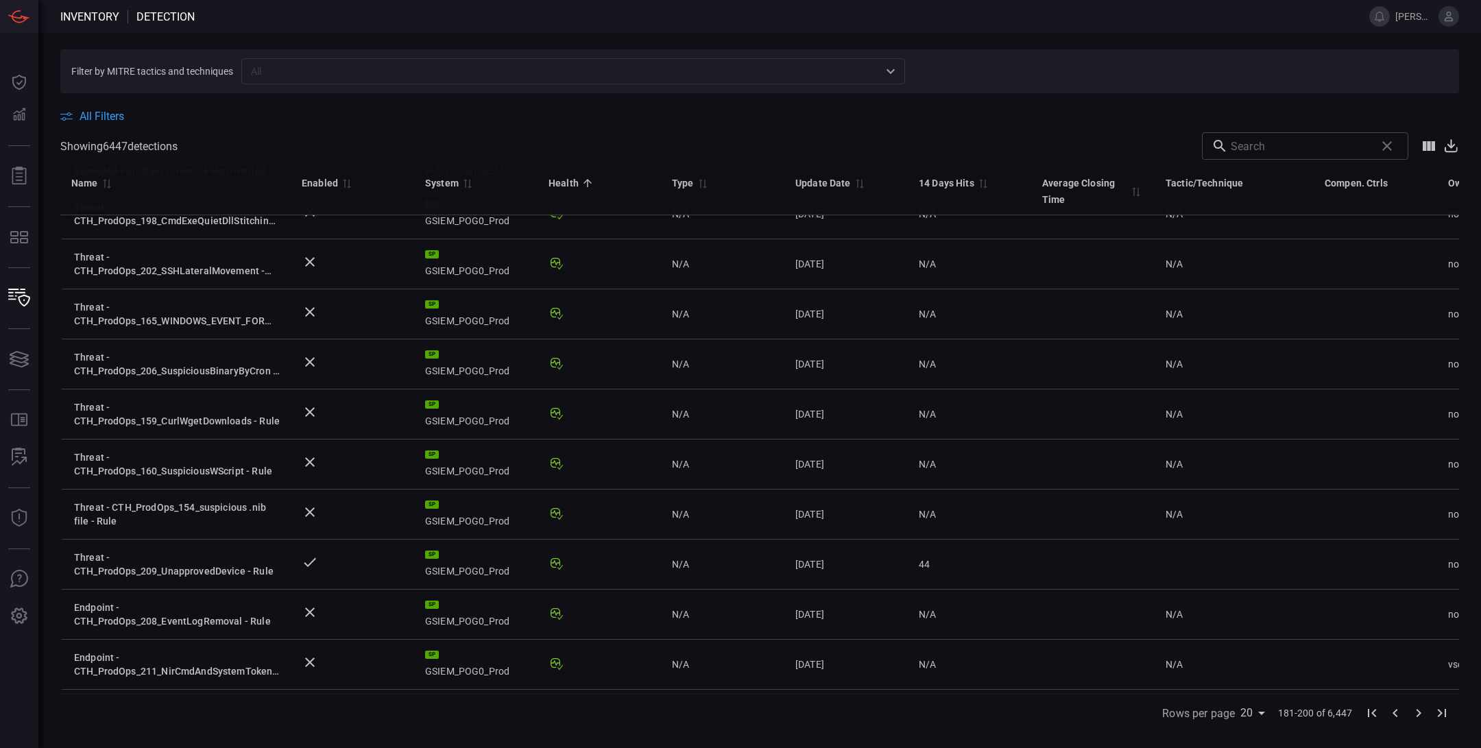
scroll to position [518, 0]
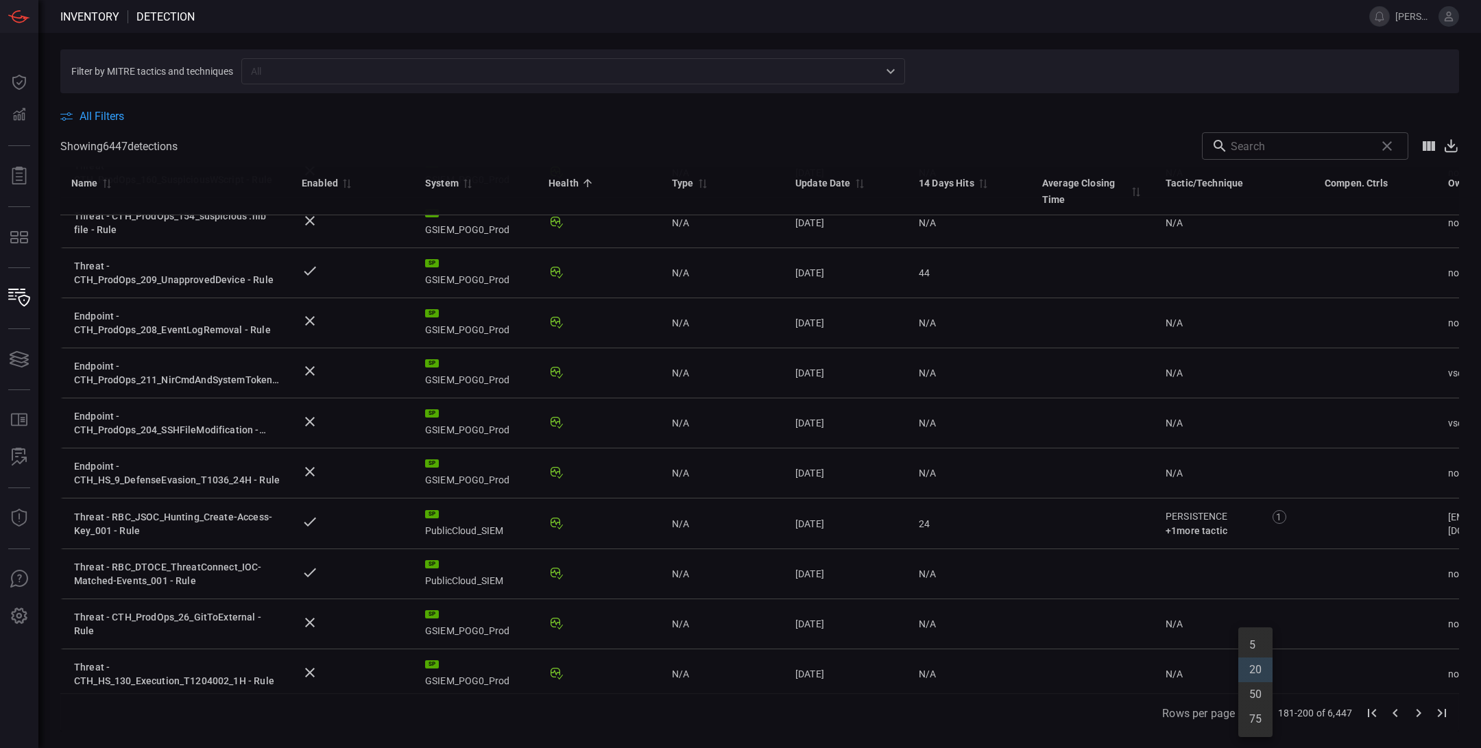
click at [1252, 713] on body "Inventory Detection [PERSON_NAME].[PERSON_NAME] Dashboard Dashboard Detections …" at bounding box center [740, 374] width 1481 height 748
click at [1254, 723] on li "75" at bounding box center [1255, 719] width 34 height 25
type input "75"
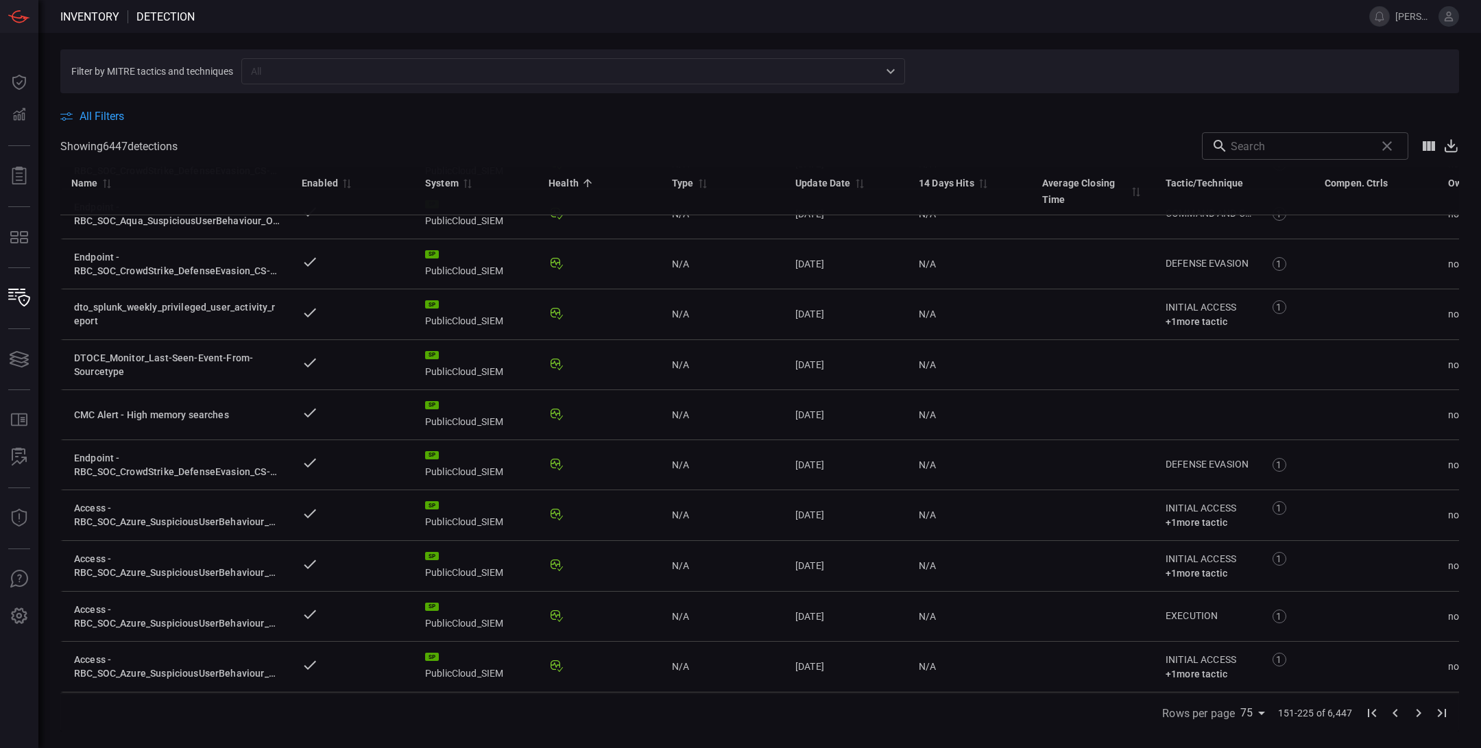
scroll to position [522, 0]
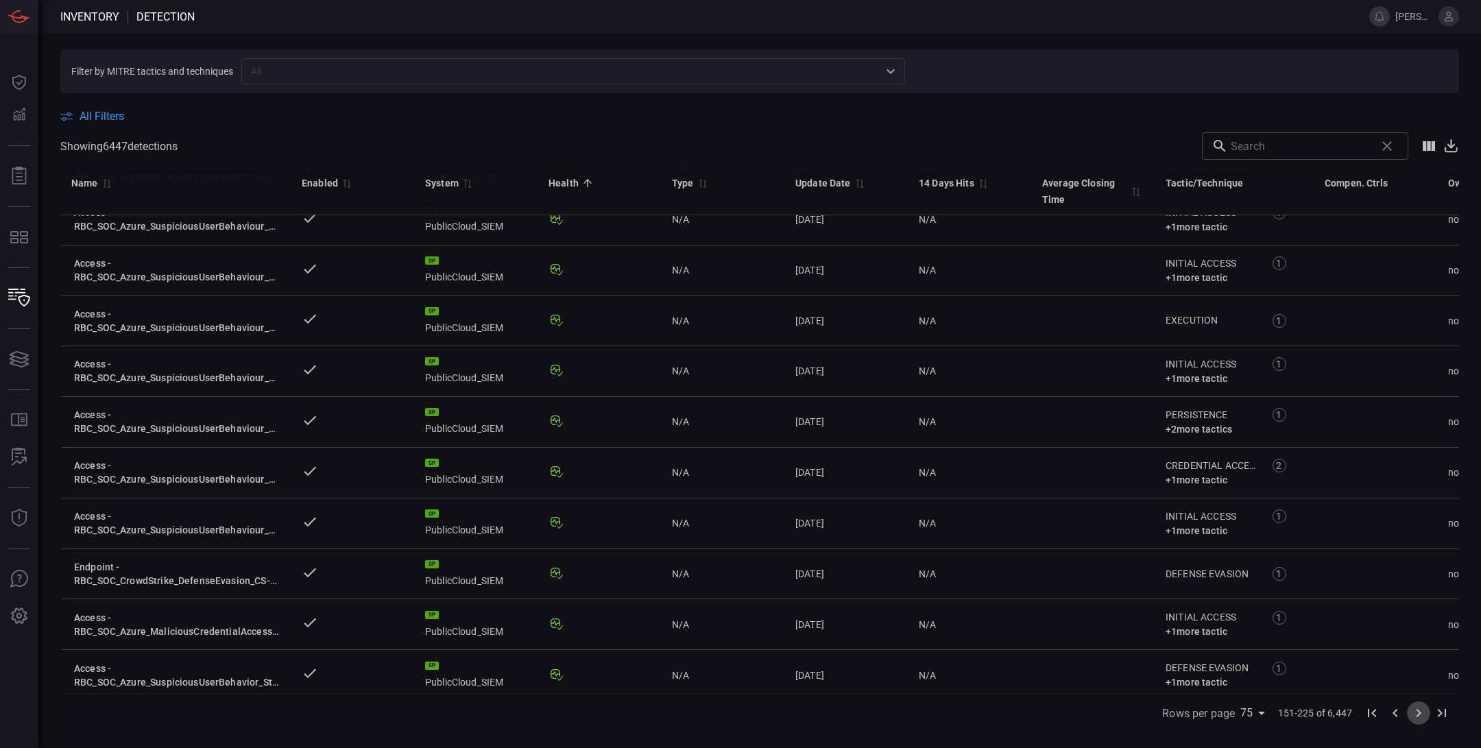
click at [1422, 711] on icon "Go to next page" at bounding box center [1418, 713] width 16 height 16
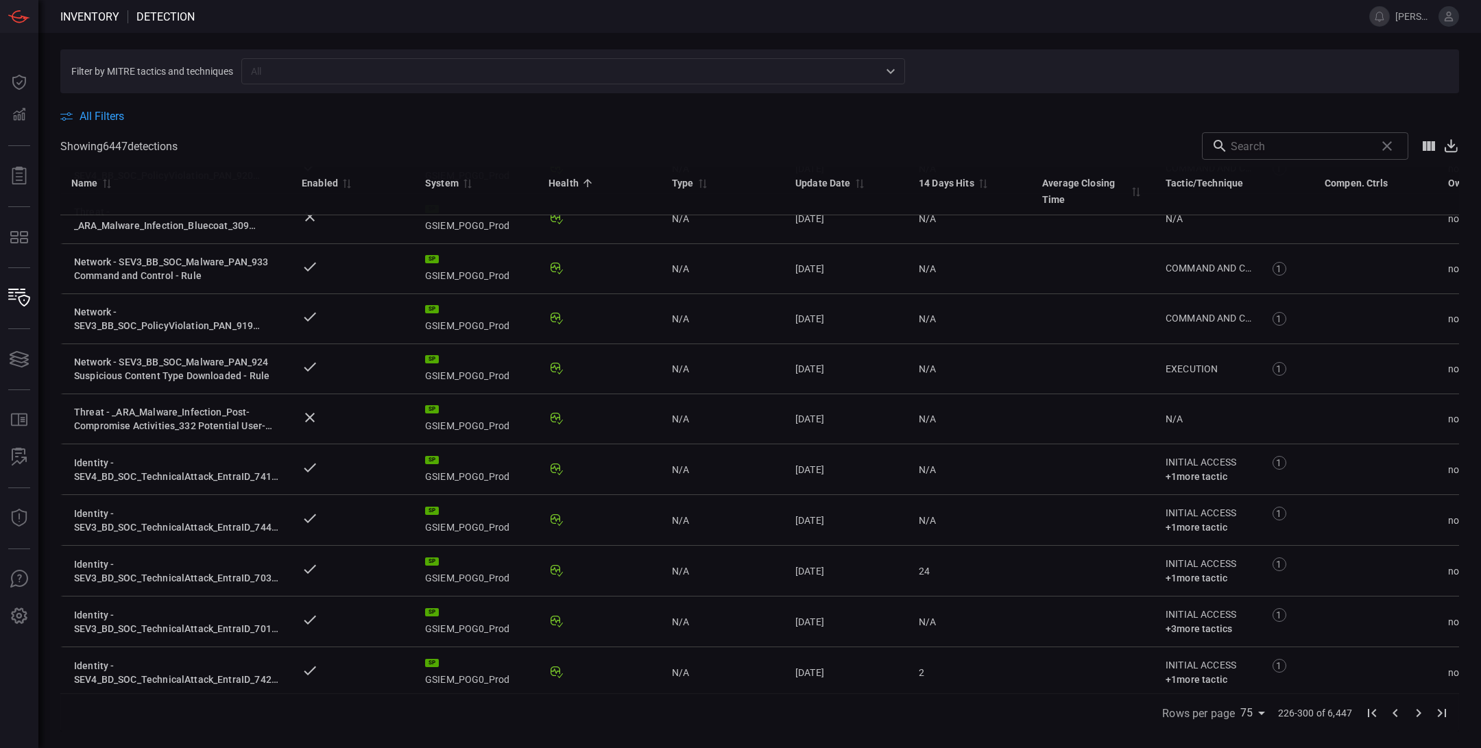
click at [1422, 711] on icon "Go to next page" at bounding box center [1418, 713] width 16 height 16
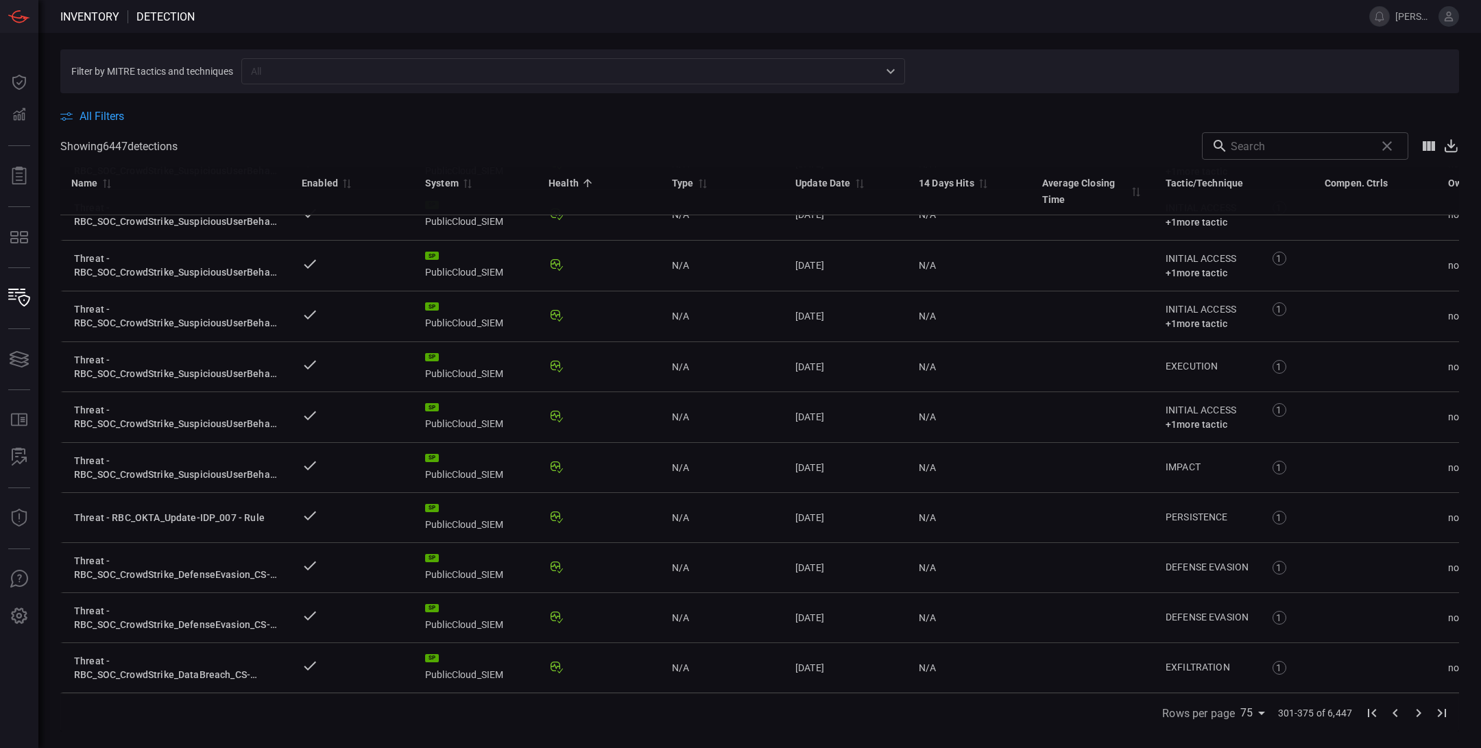
scroll to position [524, 0]
click at [1422, 711] on icon "Go to next page" at bounding box center [1418, 713] width 16 height 16
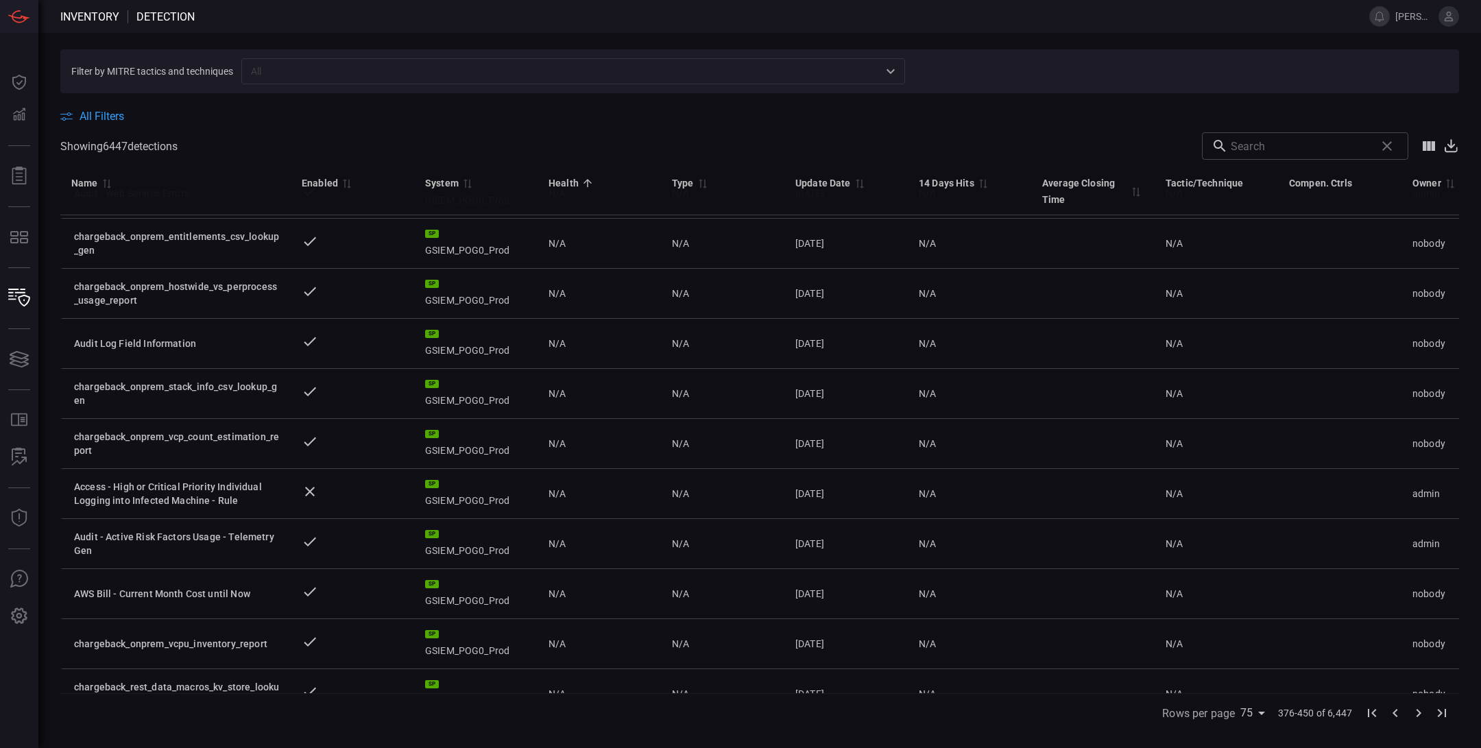
scroll to position [0, 0]
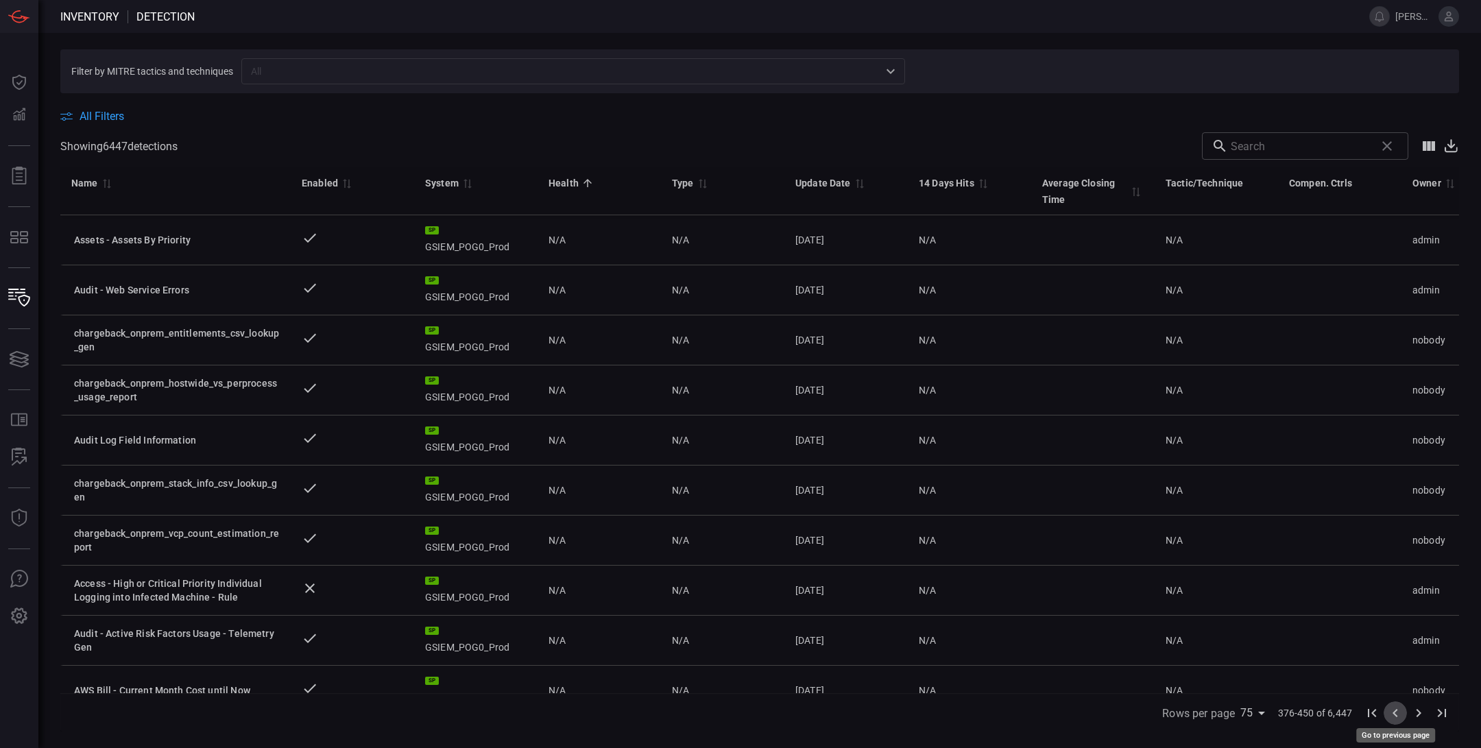
click at [1396, 709] on icon "Go to previous page" at bounding box center [1394, 713] width 5 height 8
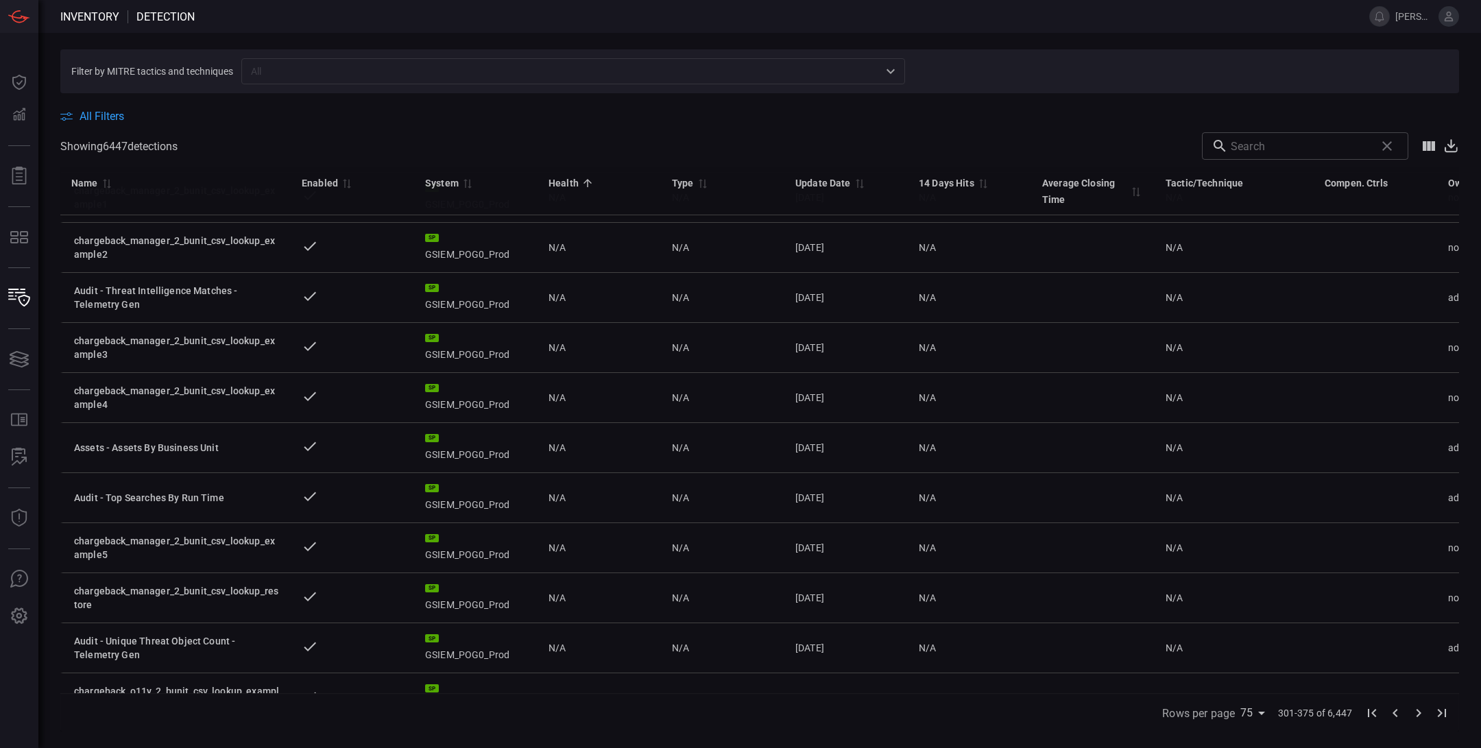
scroll to position [2767, 0]
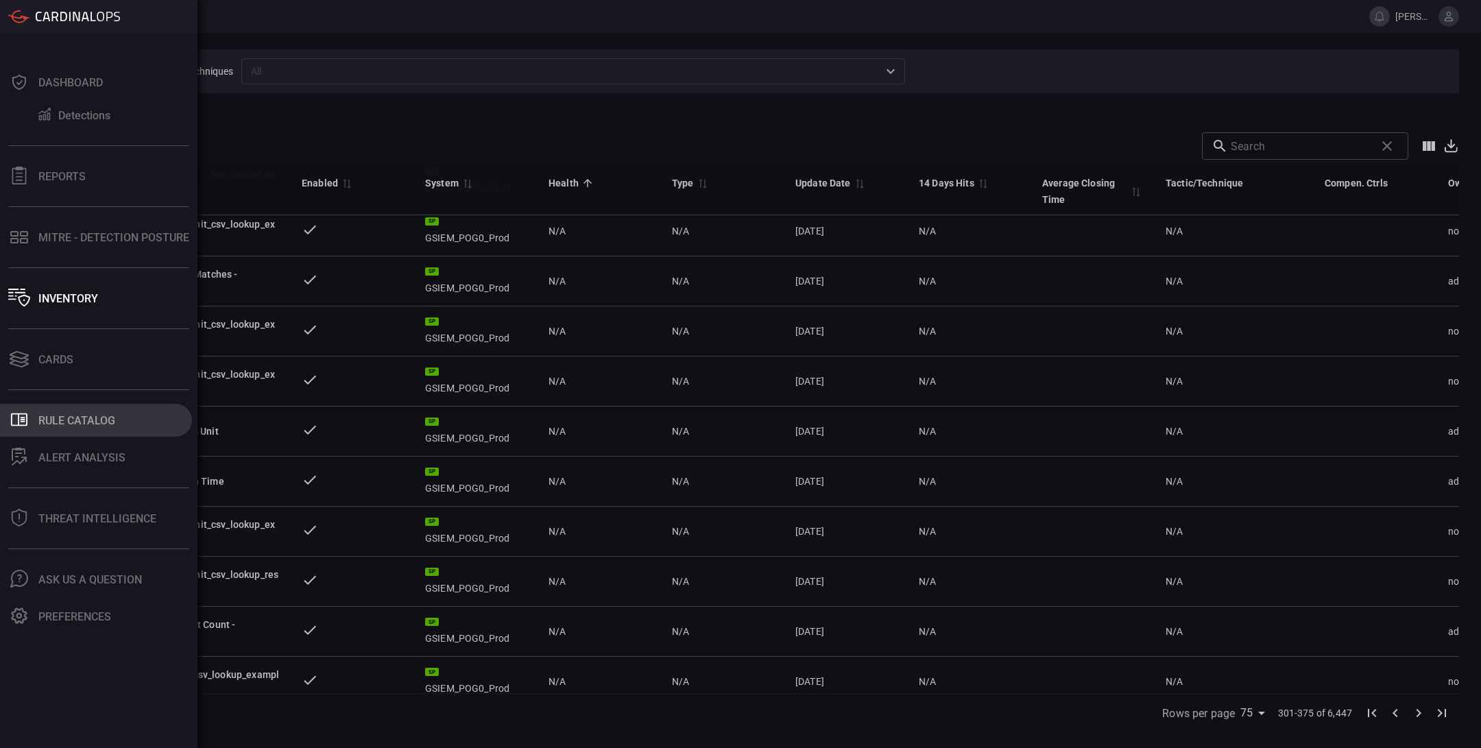
click at [69, 419] on div "Rule Catalog" at bounding box center [76, 420] width 77 height 13
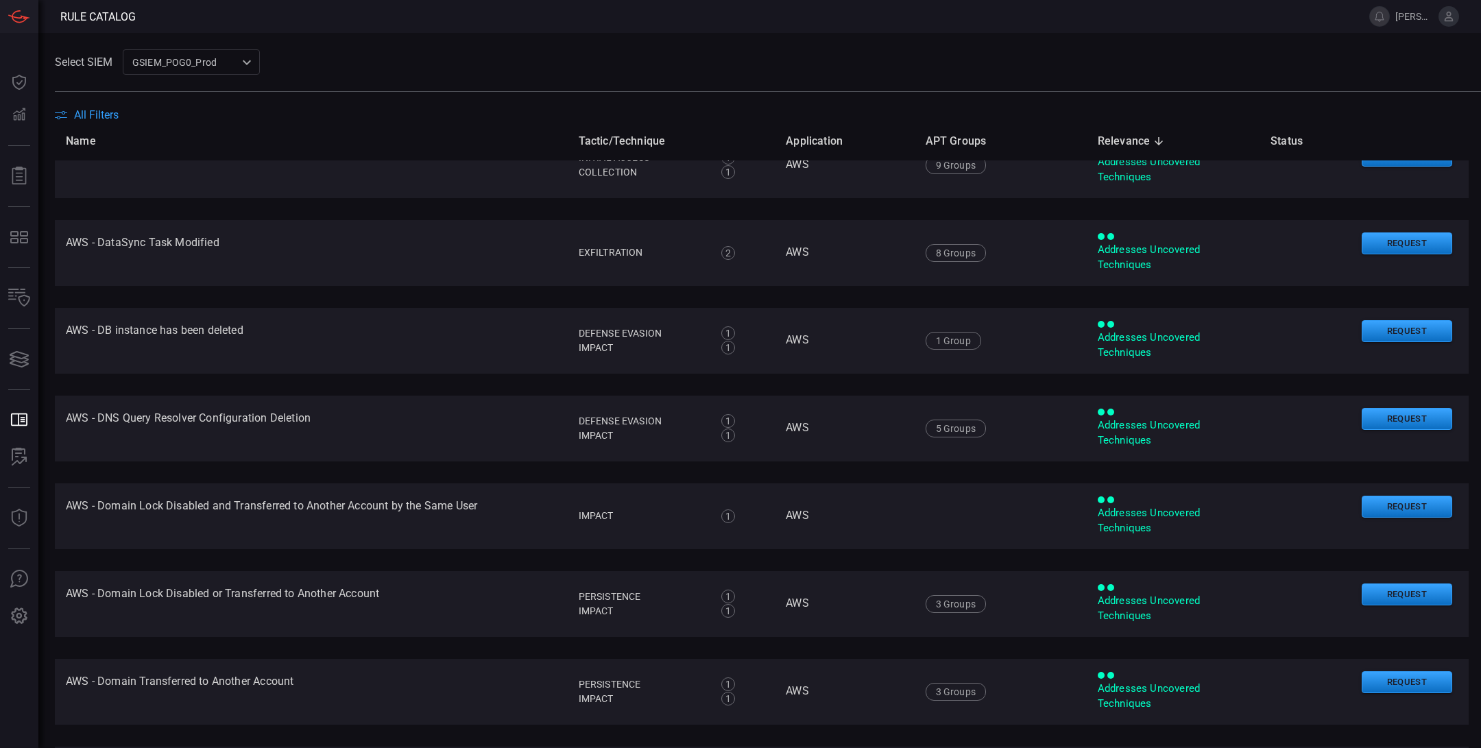
scroll to position [2004, 0]
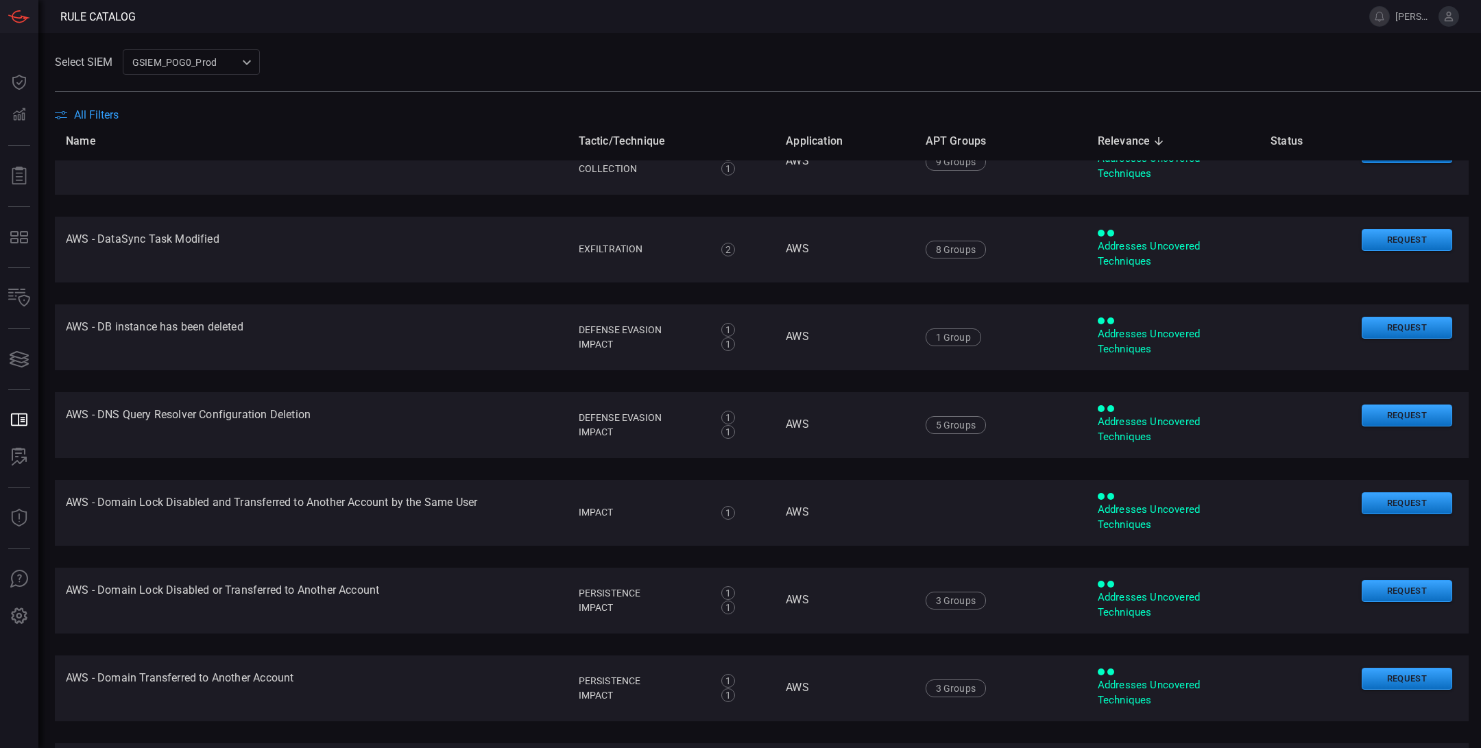
click at [288, 63] on div "Select SIEM GSIEM_POG0_Prod 0311ca00-2277-4bf1-be0d-c3c267188b0f ​" at bounding box center [768, 61] width 1426 height 25
click at [234, 66] on div "GSIEM_POG0_Prod 0311ca00-2277-4bf1-be0d-c3c267188b0f GSIEM_POG0_Prod PublicClou…" at bounding box center [191, 61] width 137 height 25
click at [95, 65] on div at bounding box center [740, 374] width 1481 height 748
click at [64, 116] on icon at bounding box center [61, 115] width 12 height 8
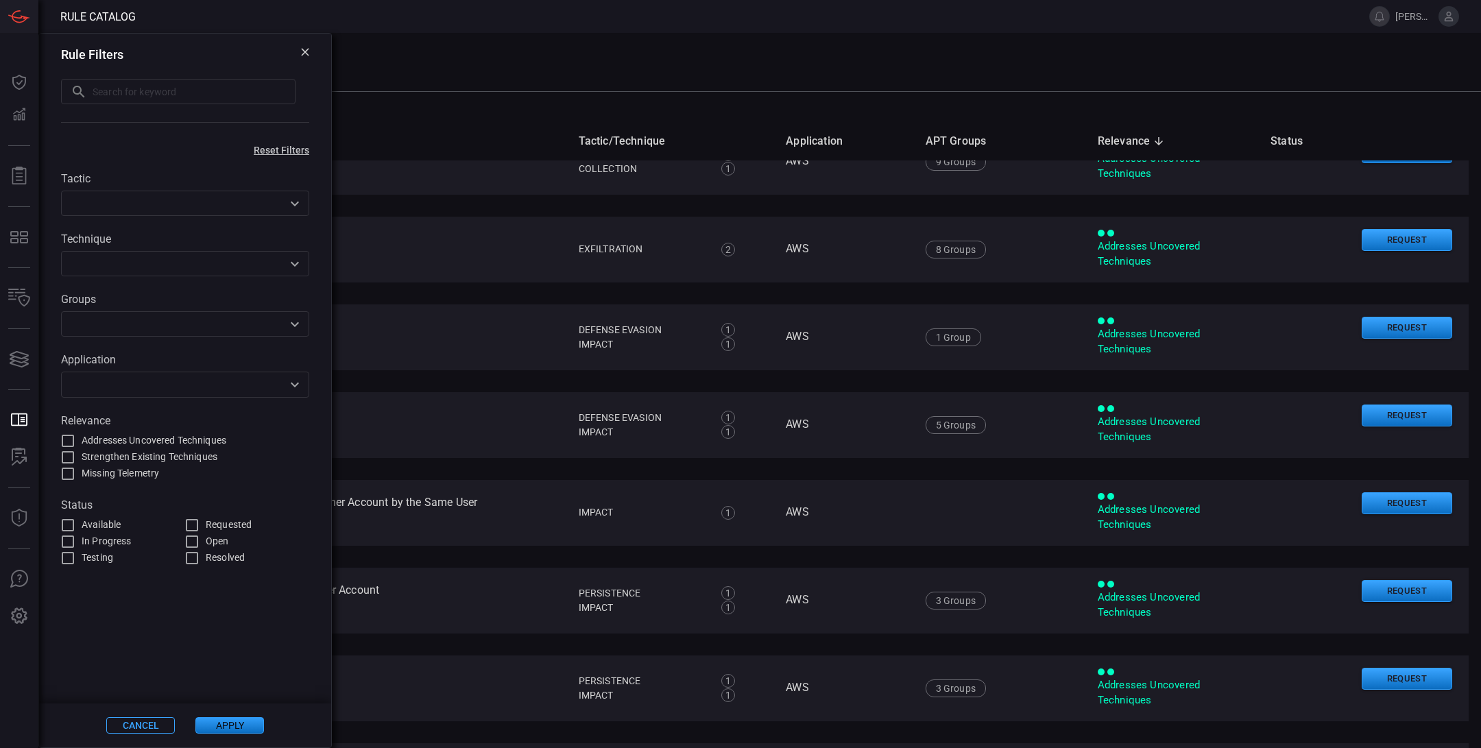
click at [116, 97] on input "text" at bounding box center [194, 91] width 203 height 25
type input "palo"
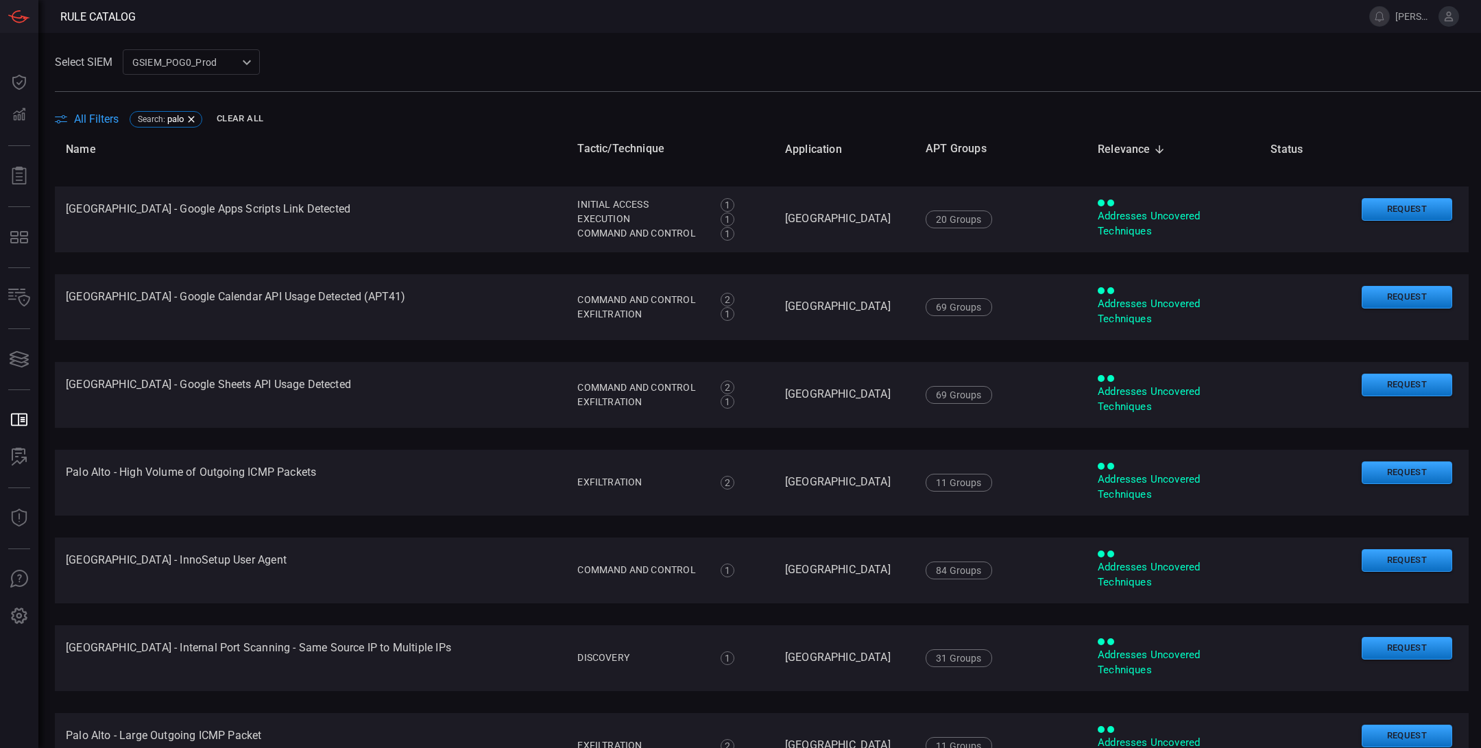
scroll to position [597, 0]
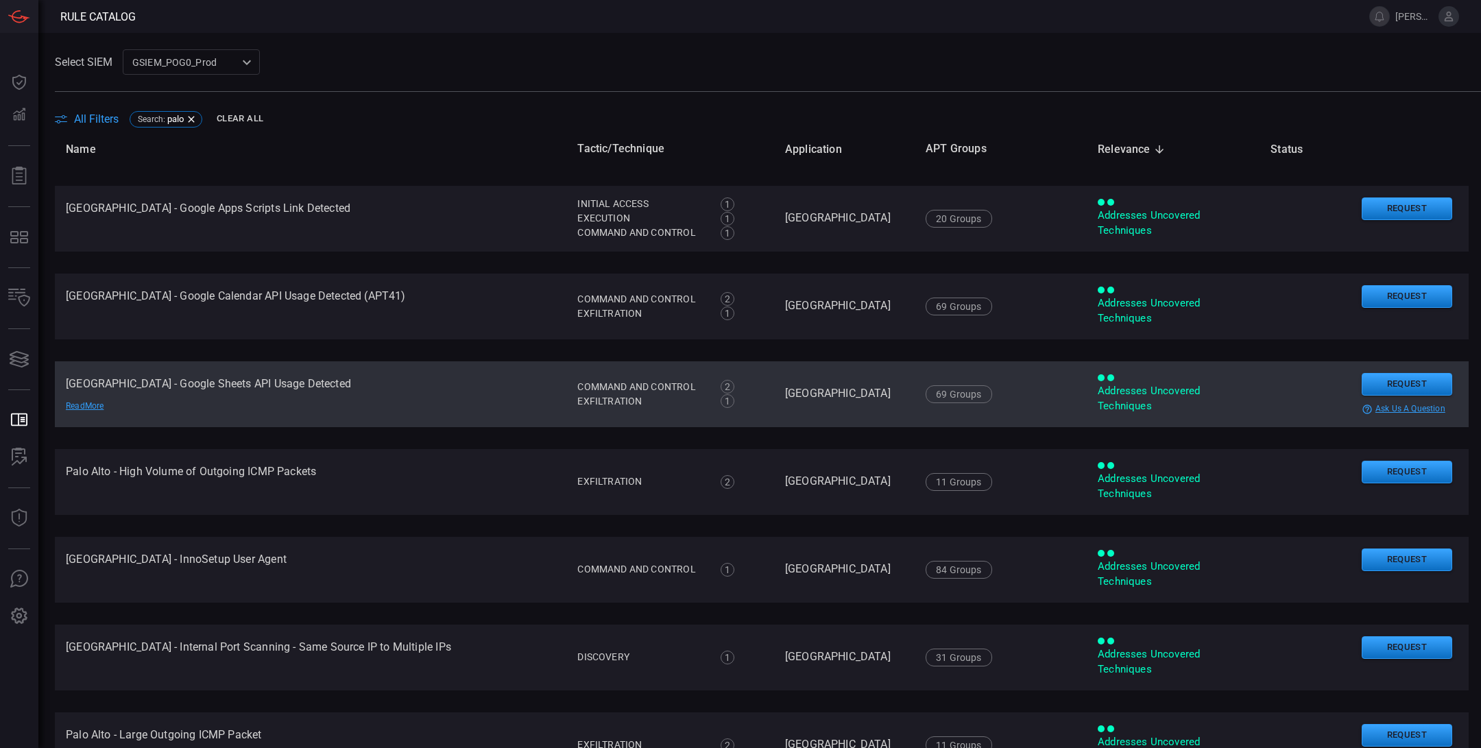
click at [441, 388] on td "[GEOGRAPHIC_DATA] - Google Sheets API Usage Detected Read More" at bounding box center [310, 394] width 511 height 66
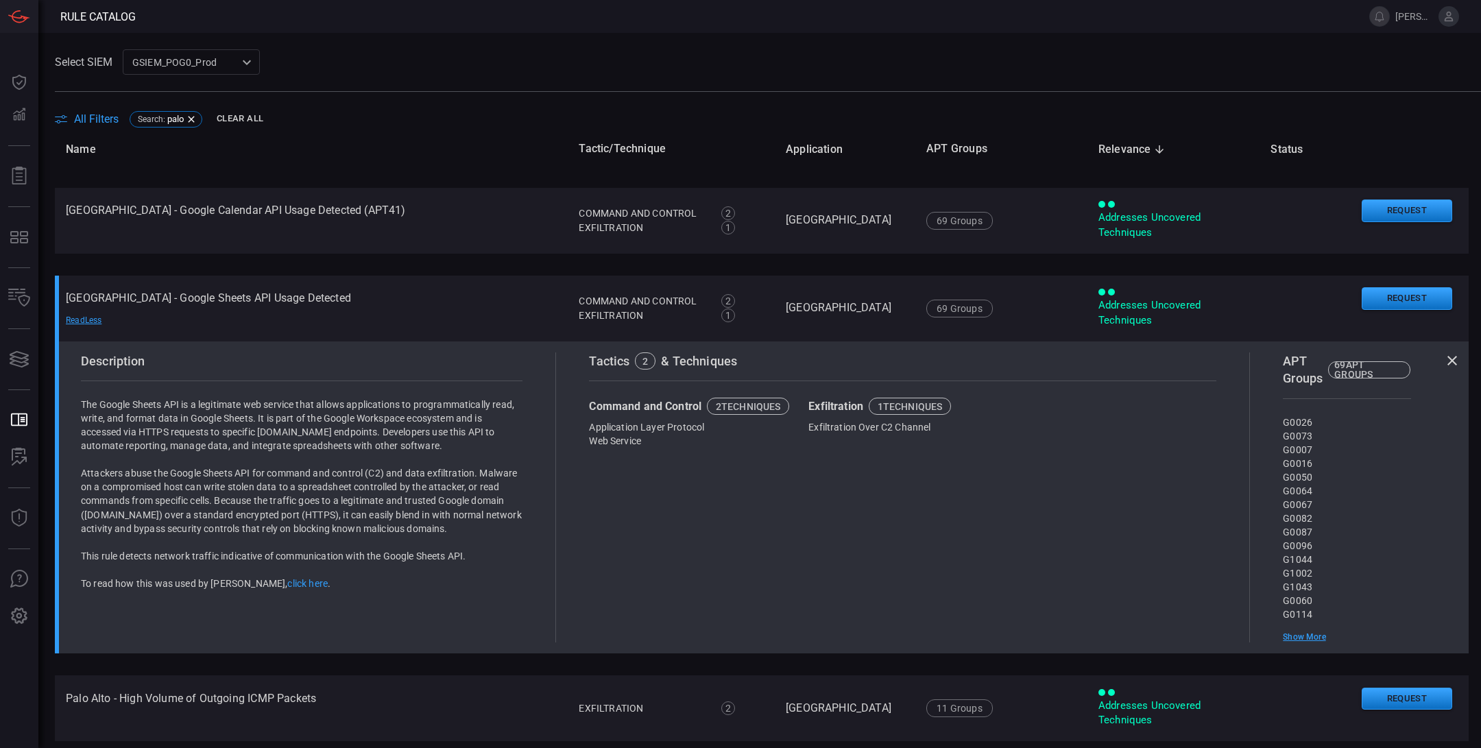
scroll to position [651, 0]
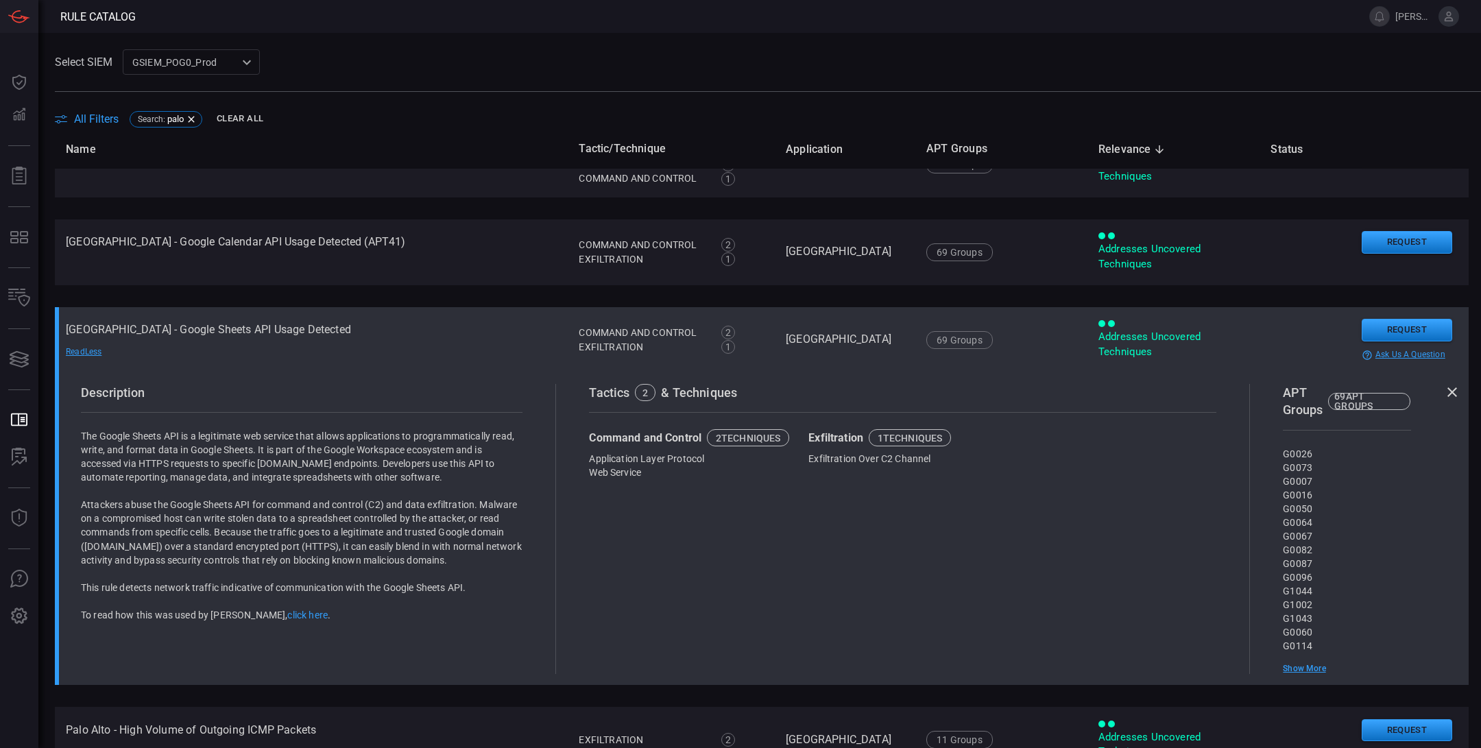
click at [88, 350] on div "Read Less" at bounding box center [114, 351] width 96 height 11
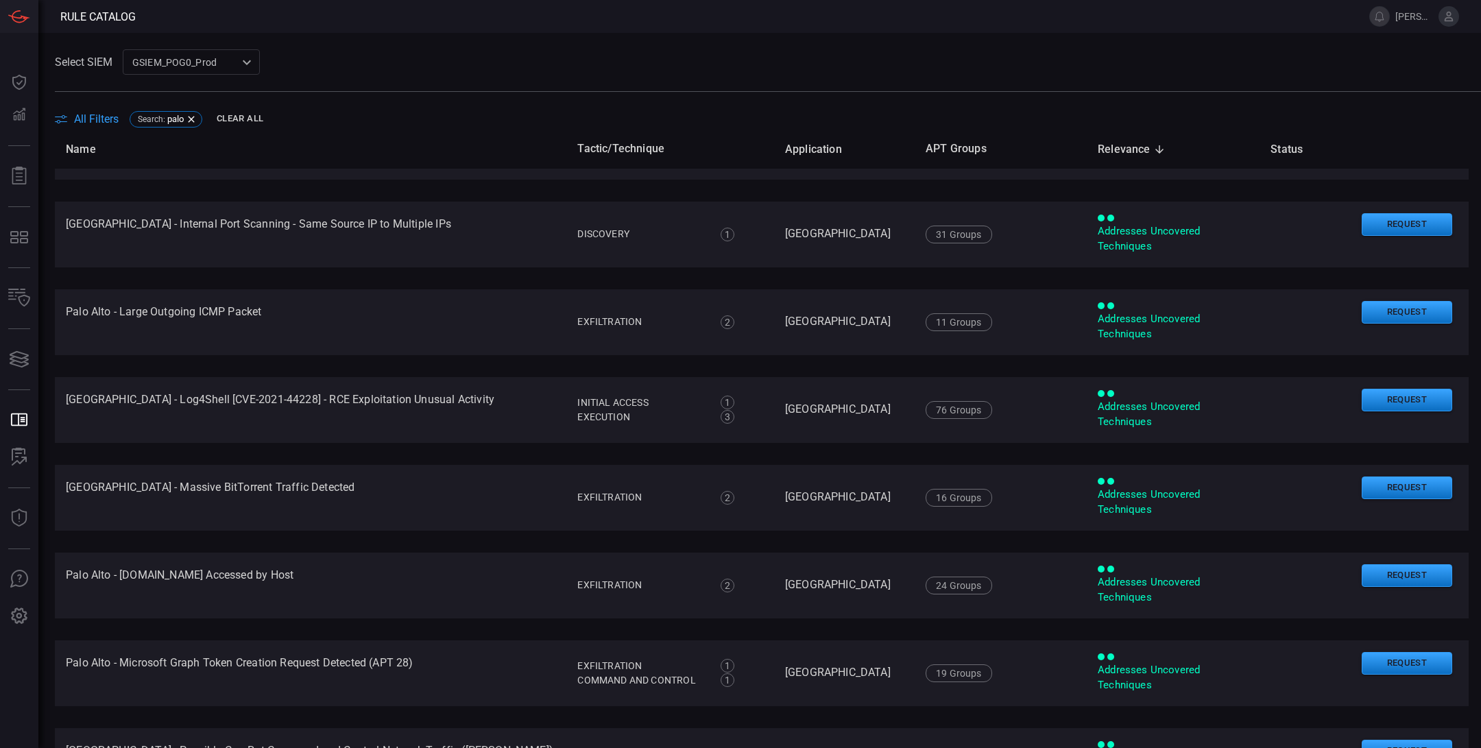
scroll to position [1021, 0]
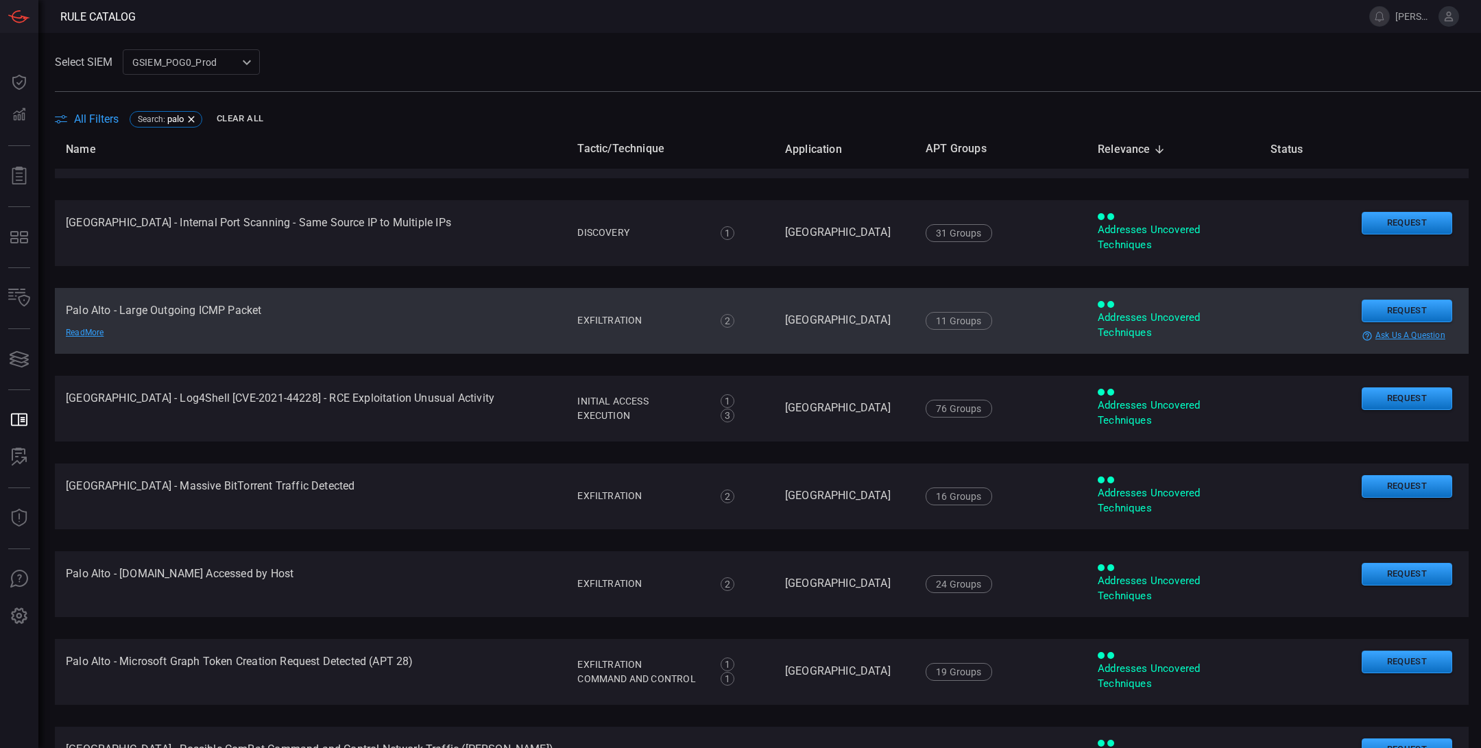
click at [345, 307] on td "Palo Alto - Large Outgoing ICMP Packet Read More" at bounding box center [310, 321] width 511 height 66
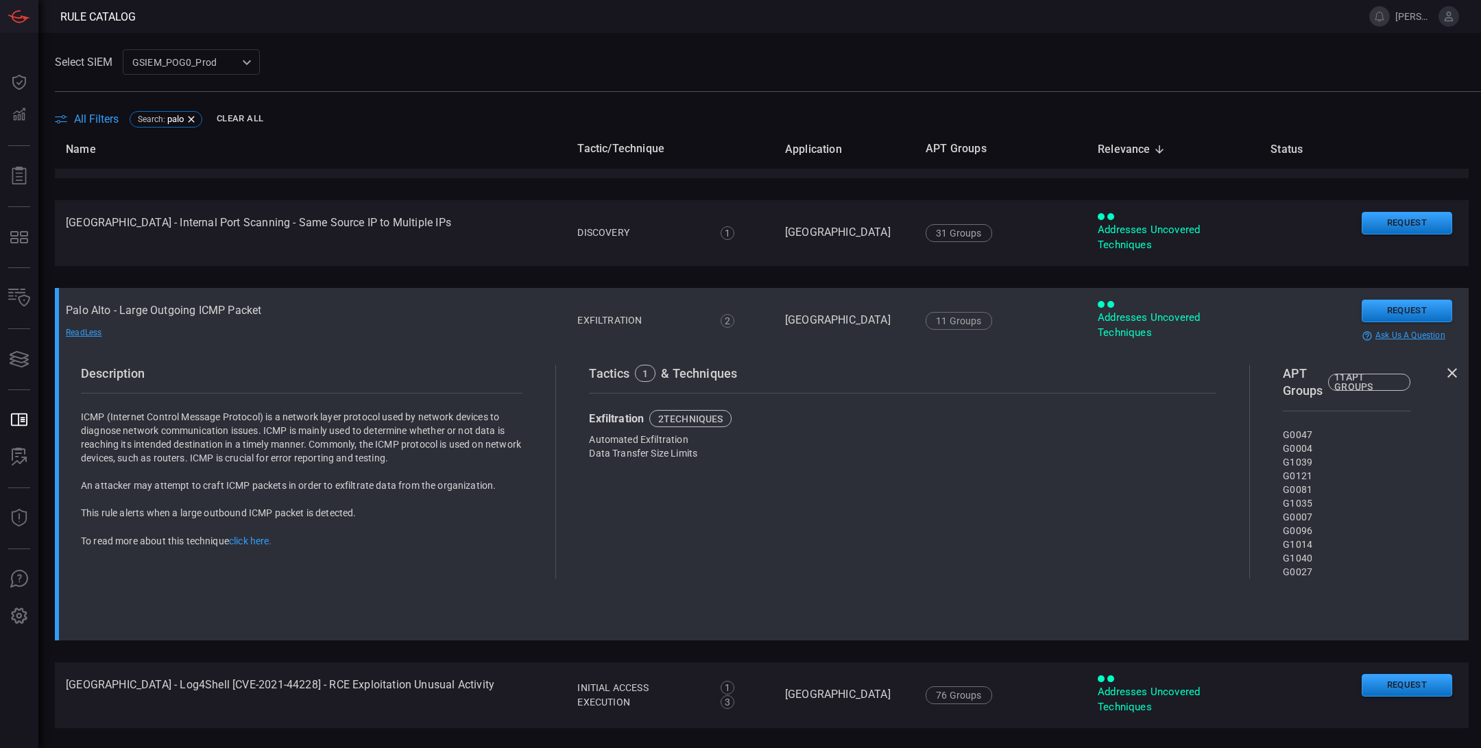
click at [98, 333] on div "Read Less" at bounding box center [114, 332] width 96 height 11
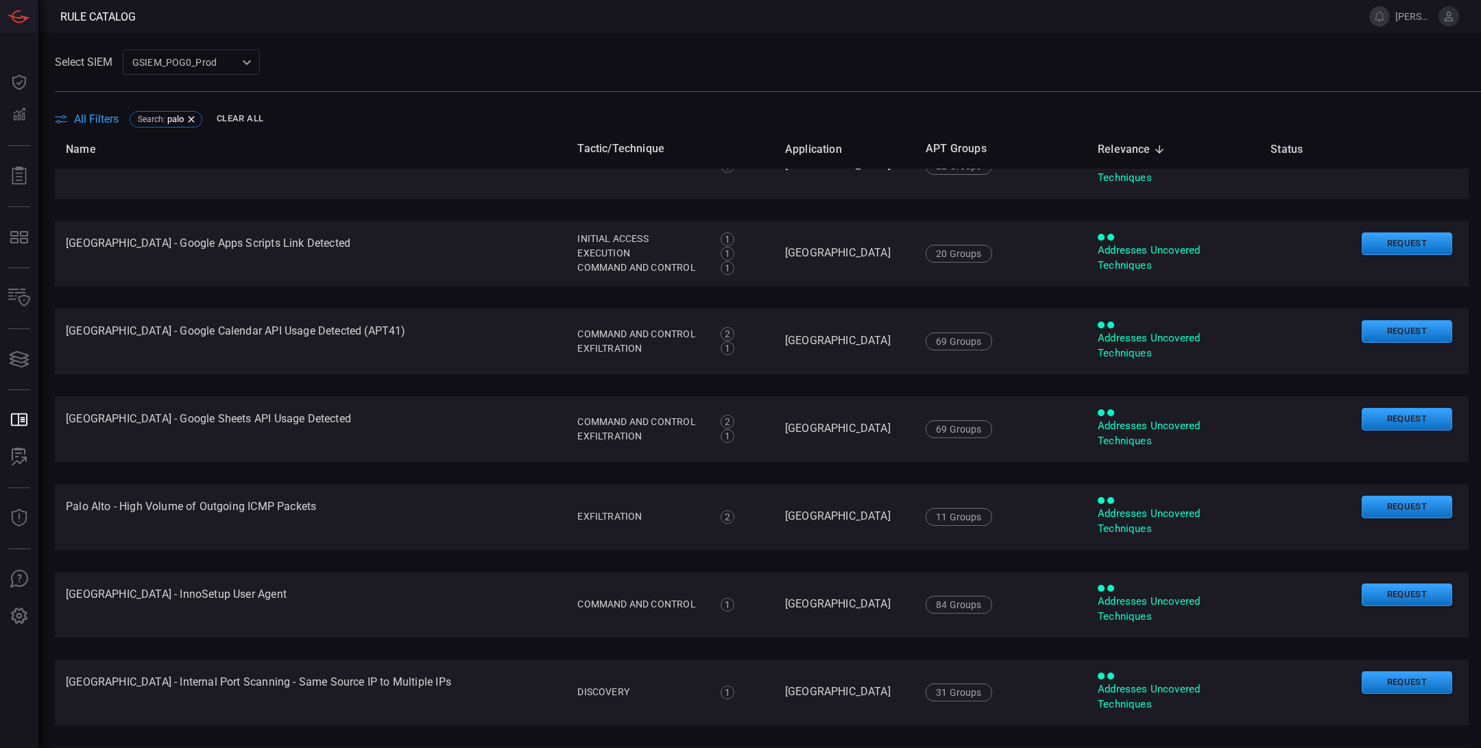
scroll to position [0, 0]
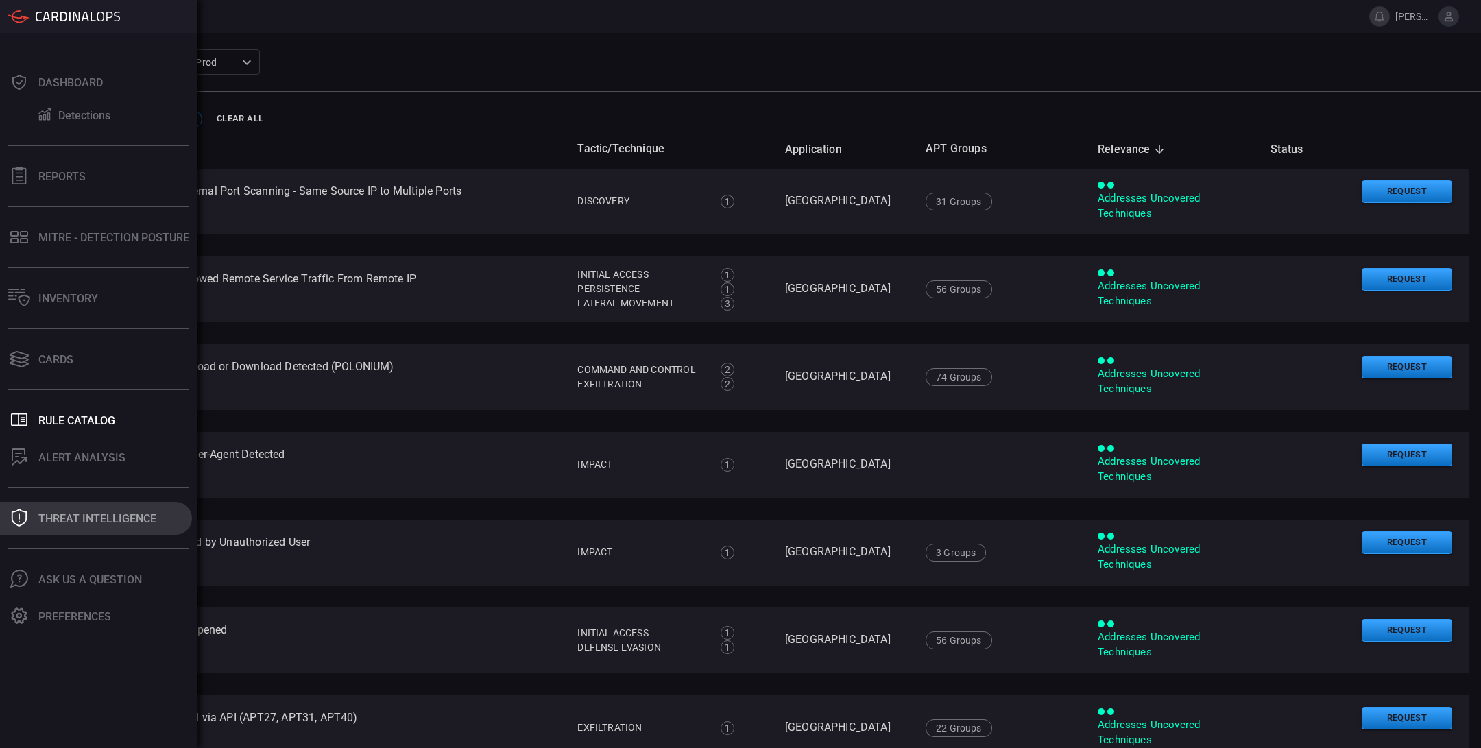
click at [119, 520] on div "Threat Intelligence" at bounding box center [97, 518] width 118 height 13
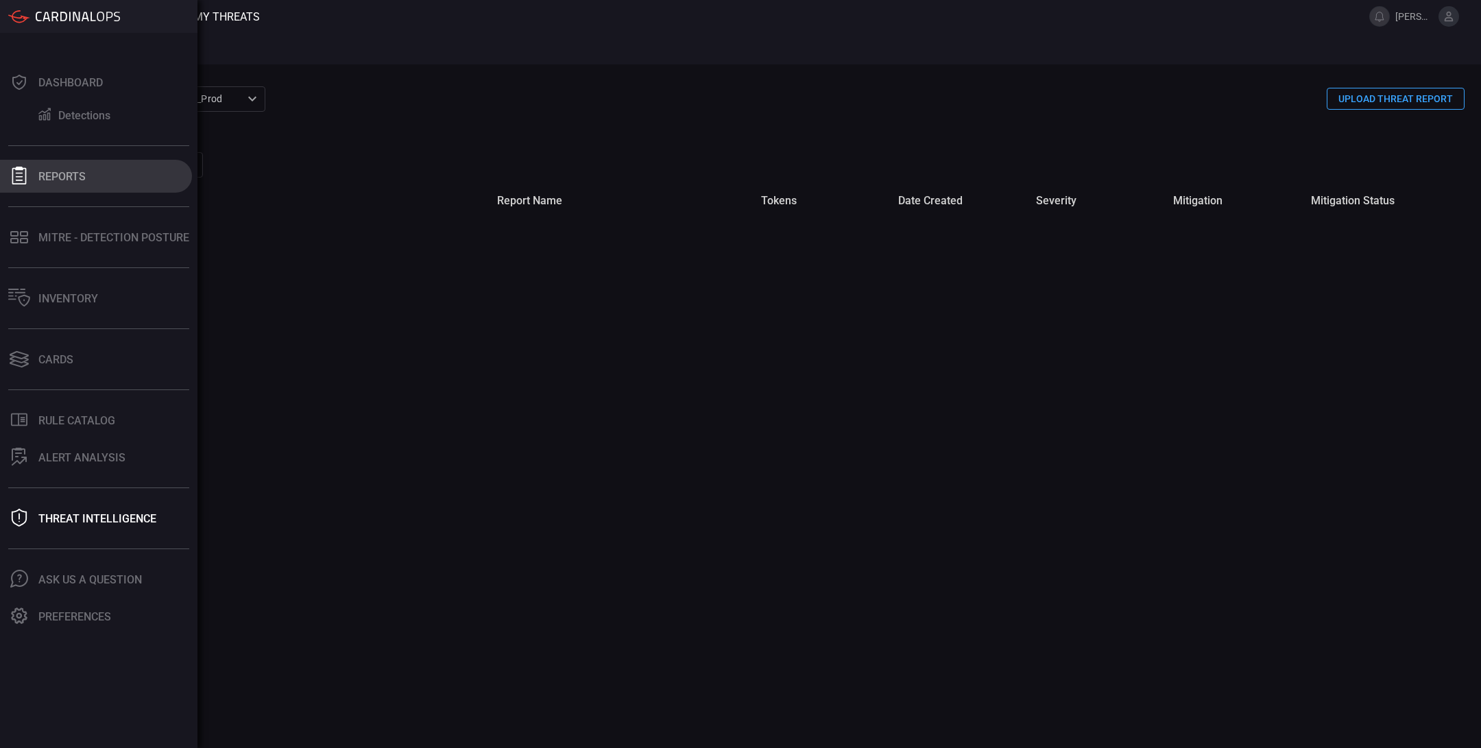
click at [71, 175] on div "Reports" at bounding box center [61, 176] width 47 height 13
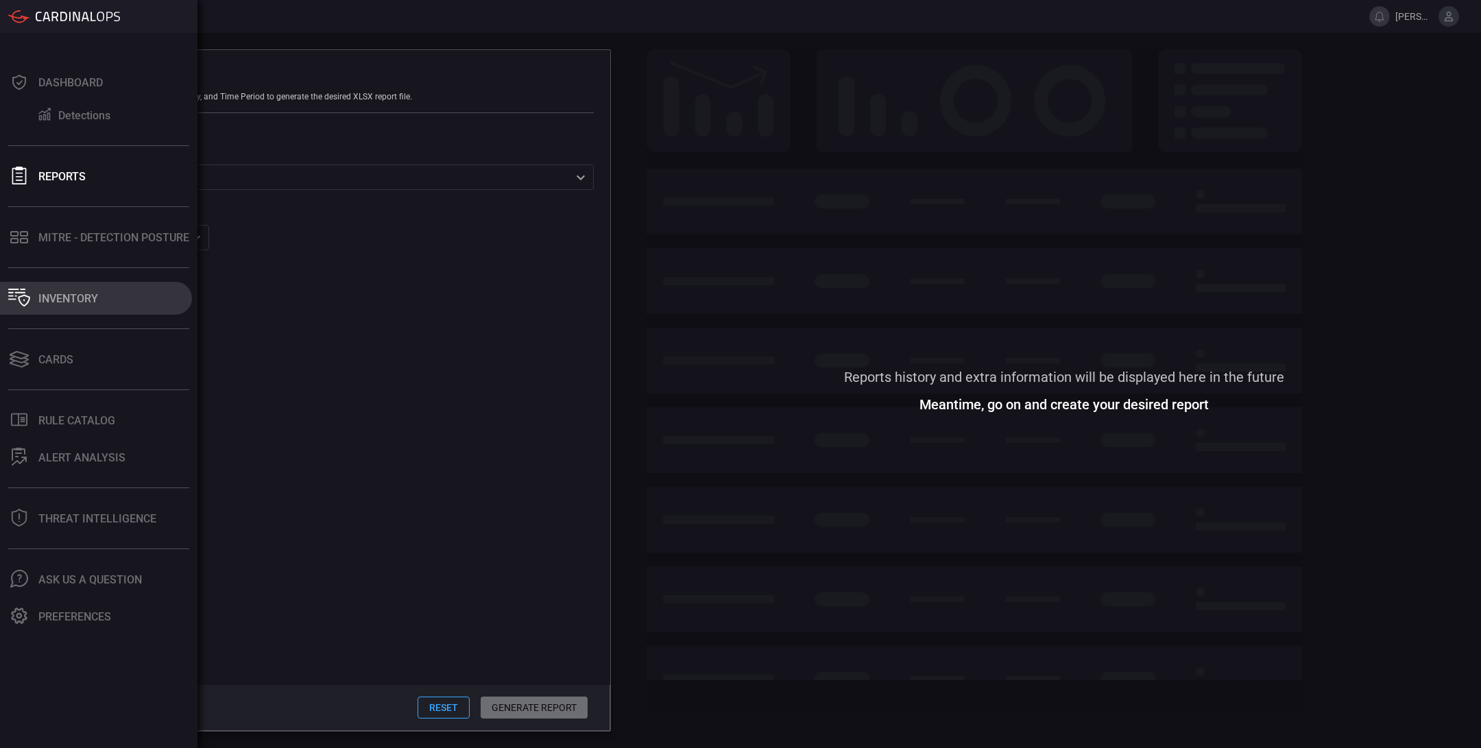
click at [88, 304] on div "Inventory" at bounding box center [68, 298] width 60 height 13
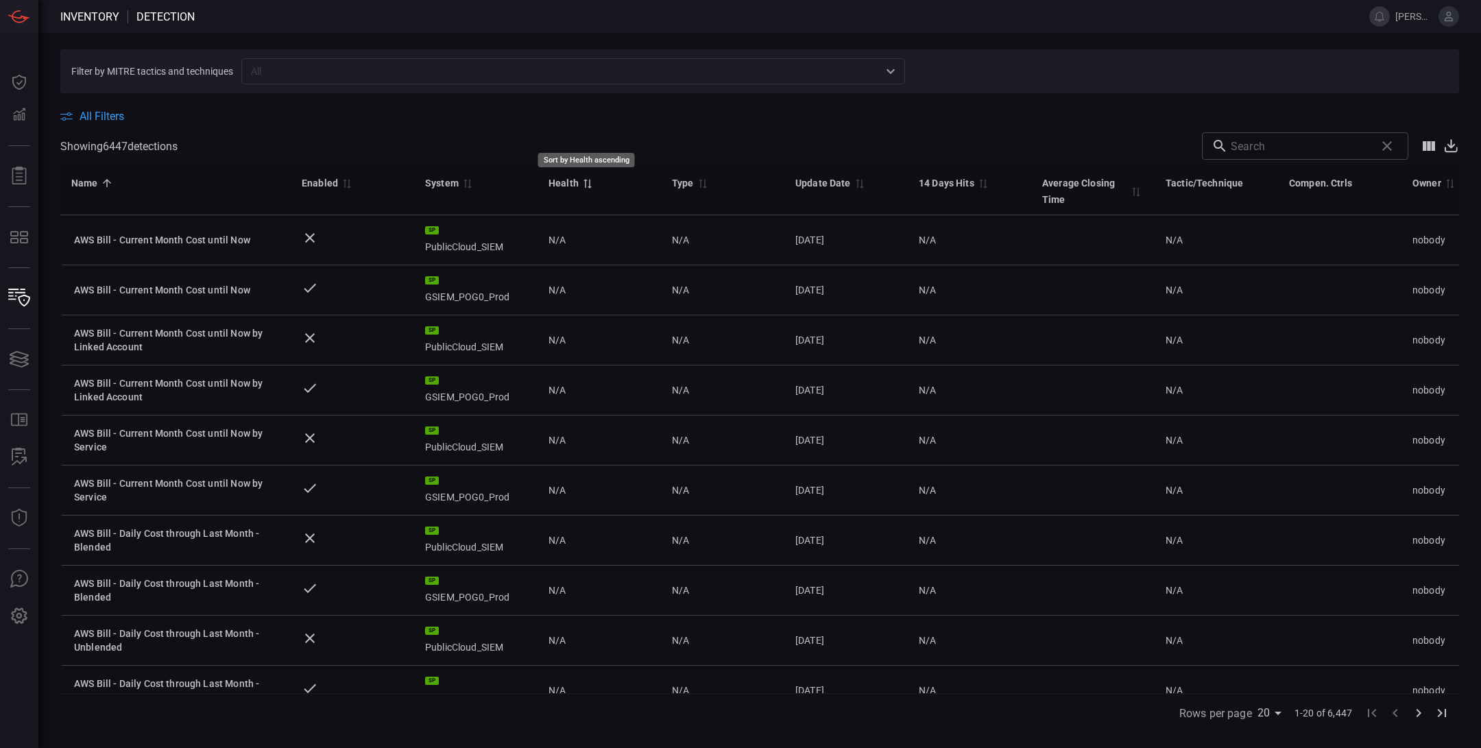
click at [579, 178] on span "Sort by Health ascending" at bounding box center [587, 183] width 16 height 12
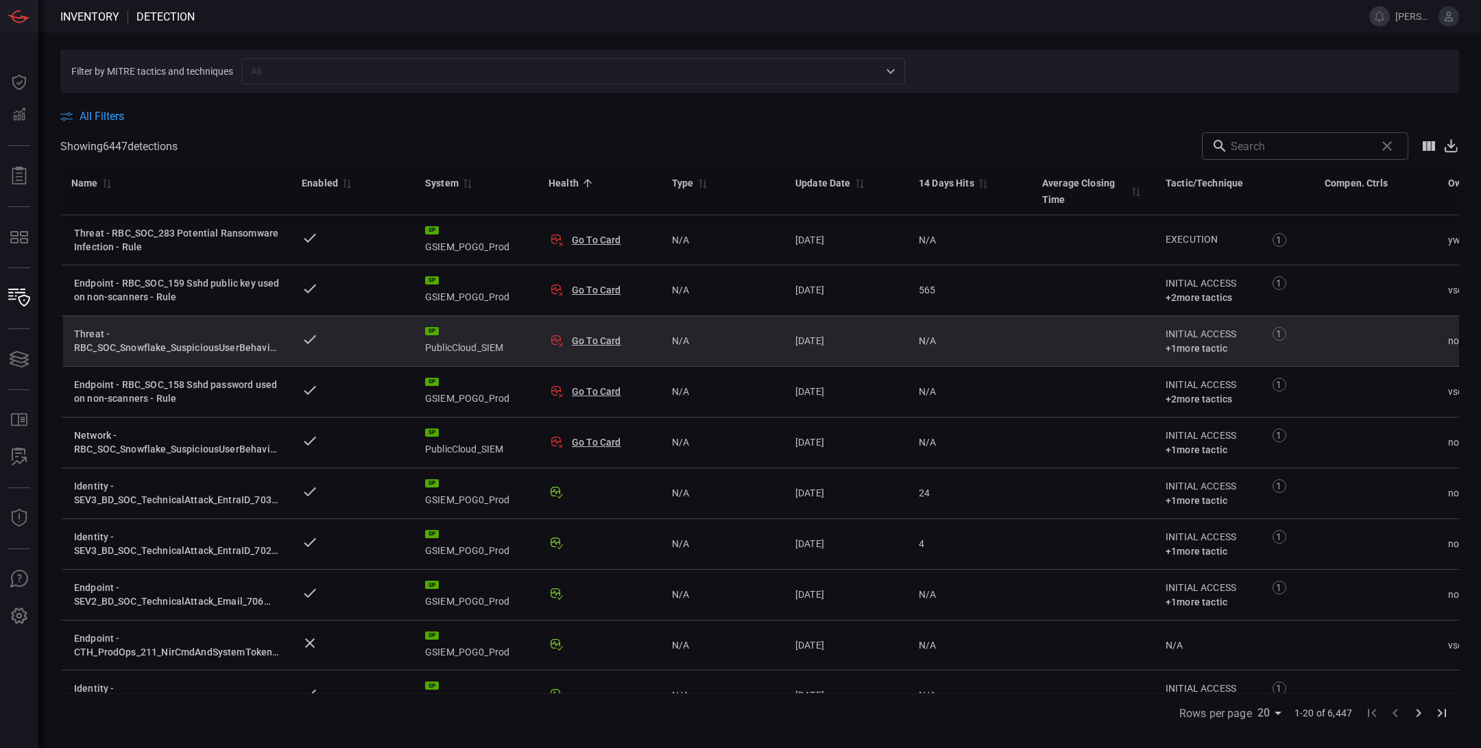
click at [599, 343] on button "Go To Card" at bounding box center [596, 341] width 49 height 14
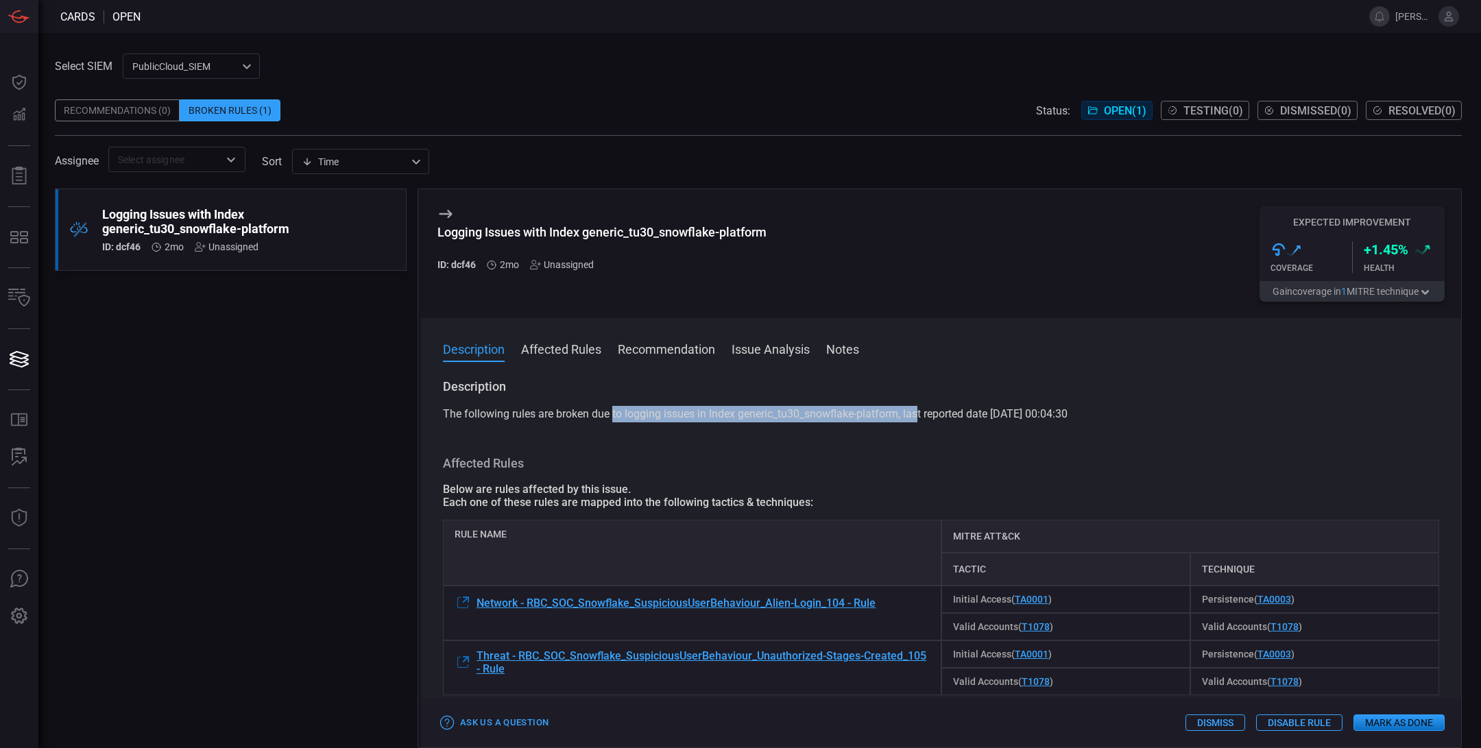
drag, startPoint x: 613, startPoint y: 415, endPoint x: 921, endPoint y: 408, distance: 307.2
click at [921, 408] on span "The following rules are broken due to logging issues in Index generic_tu30_snow…" at bounding box center [755, 413] width 624 height 13
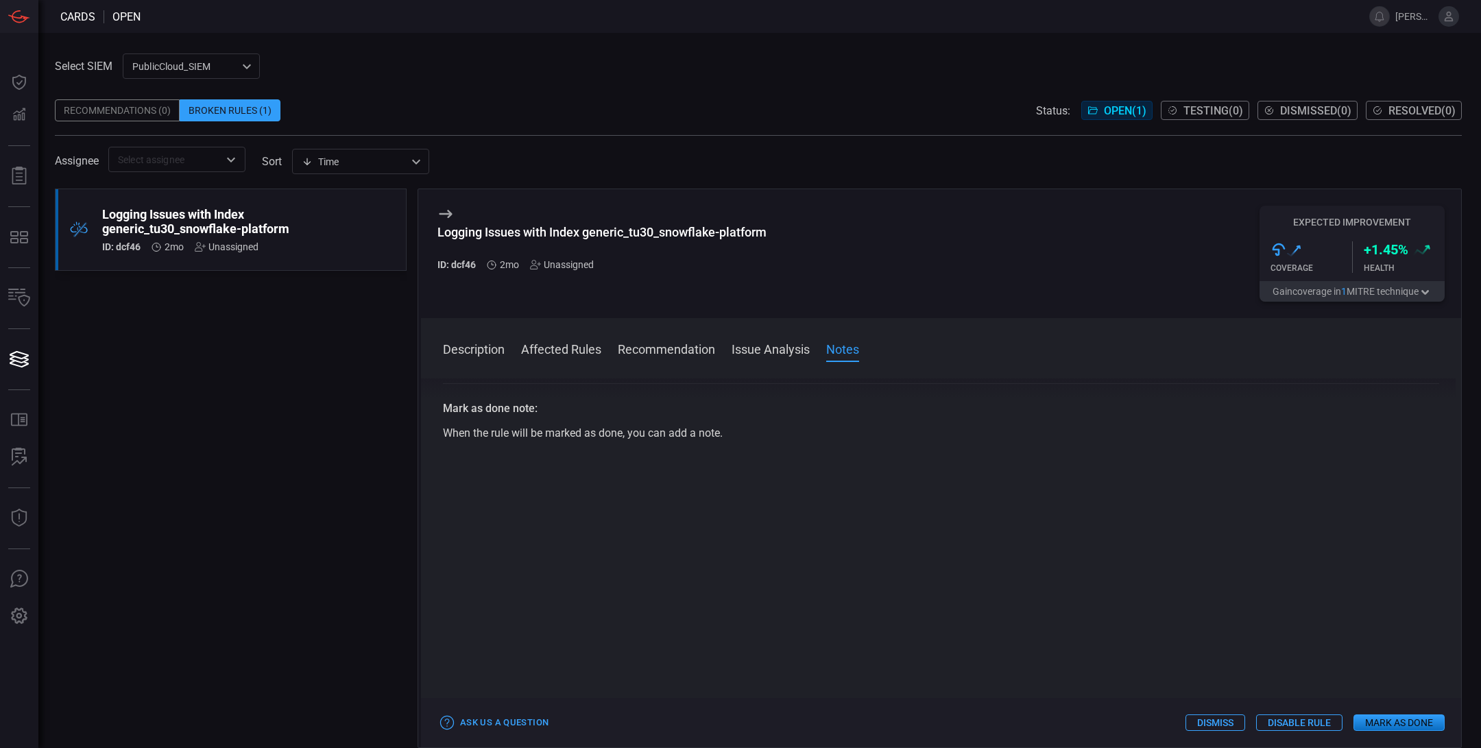
scroll to position [619, 0]
click at [1379, 722] on button "Mark as Done" at bounding box center [1398, 722] width 91 height 16
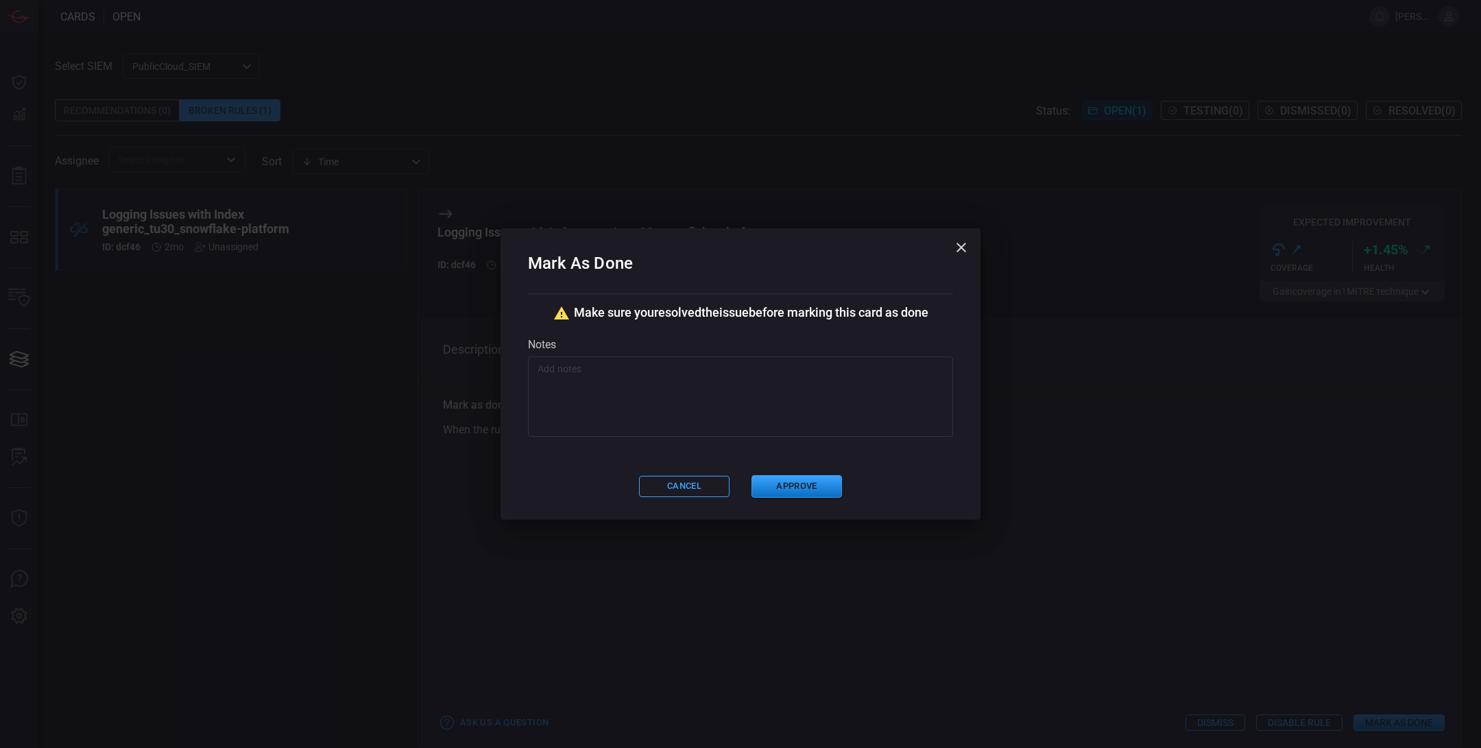
click at [627, 388] on textarea at bounding box center [740, 396] width 406 height 69
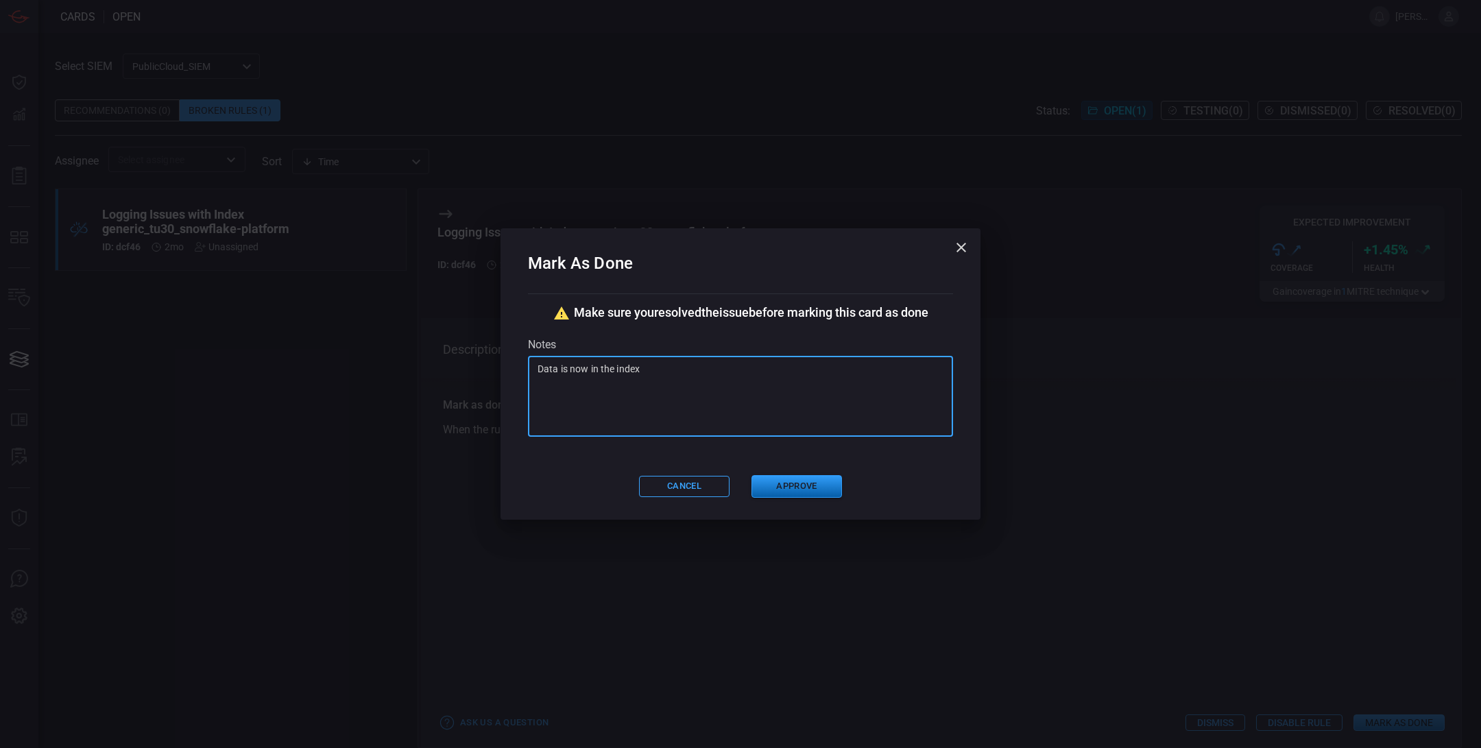
type textarea "Data is now in the index"
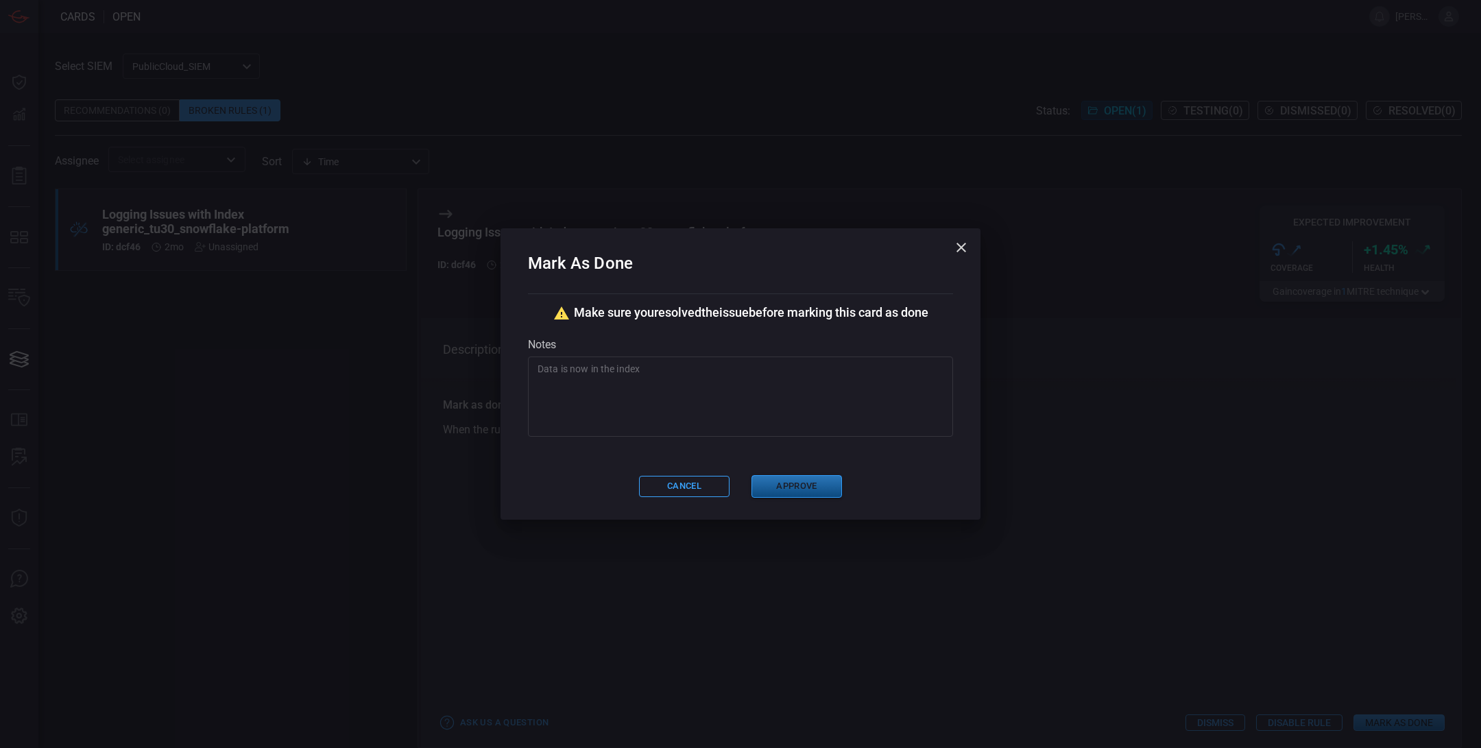
click at [812, 489] on button "Approve" at bounding box center [796, 486] width 90 height 23
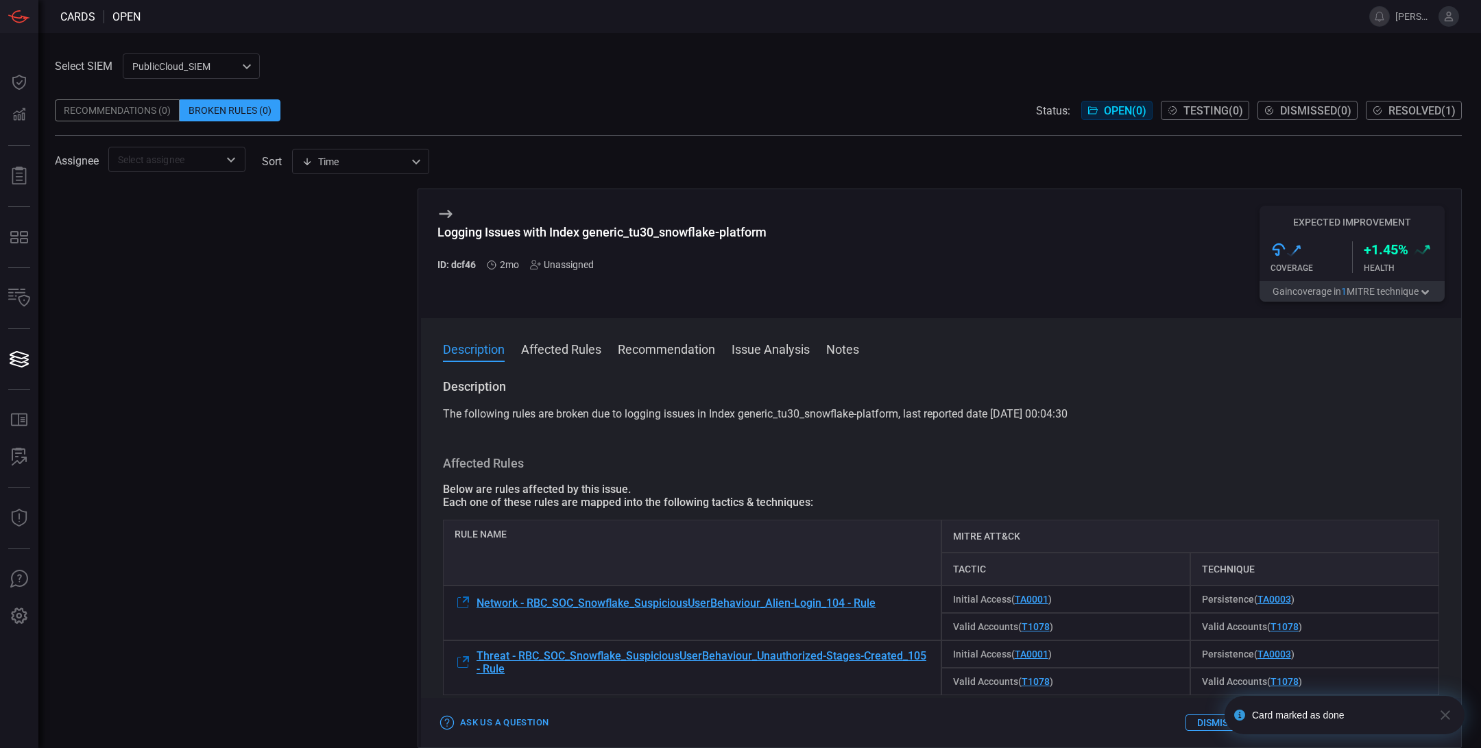
click at [1394, 105] on span "Resolved ( 1 )" at bounding box center [1421, 110] width 67 height 13
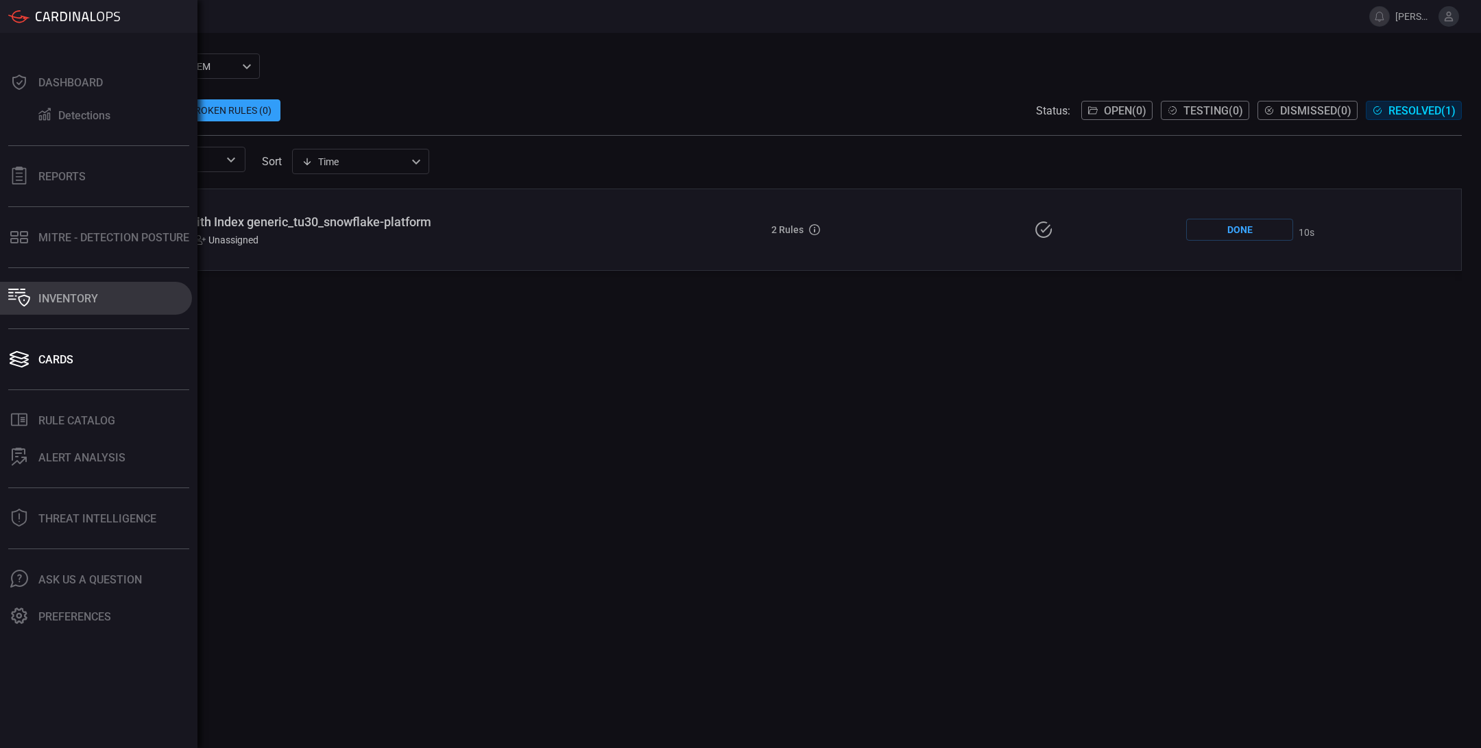
click at [62, 302] on div "Inventory" at bounding box center [68, 298] width 60 height 13
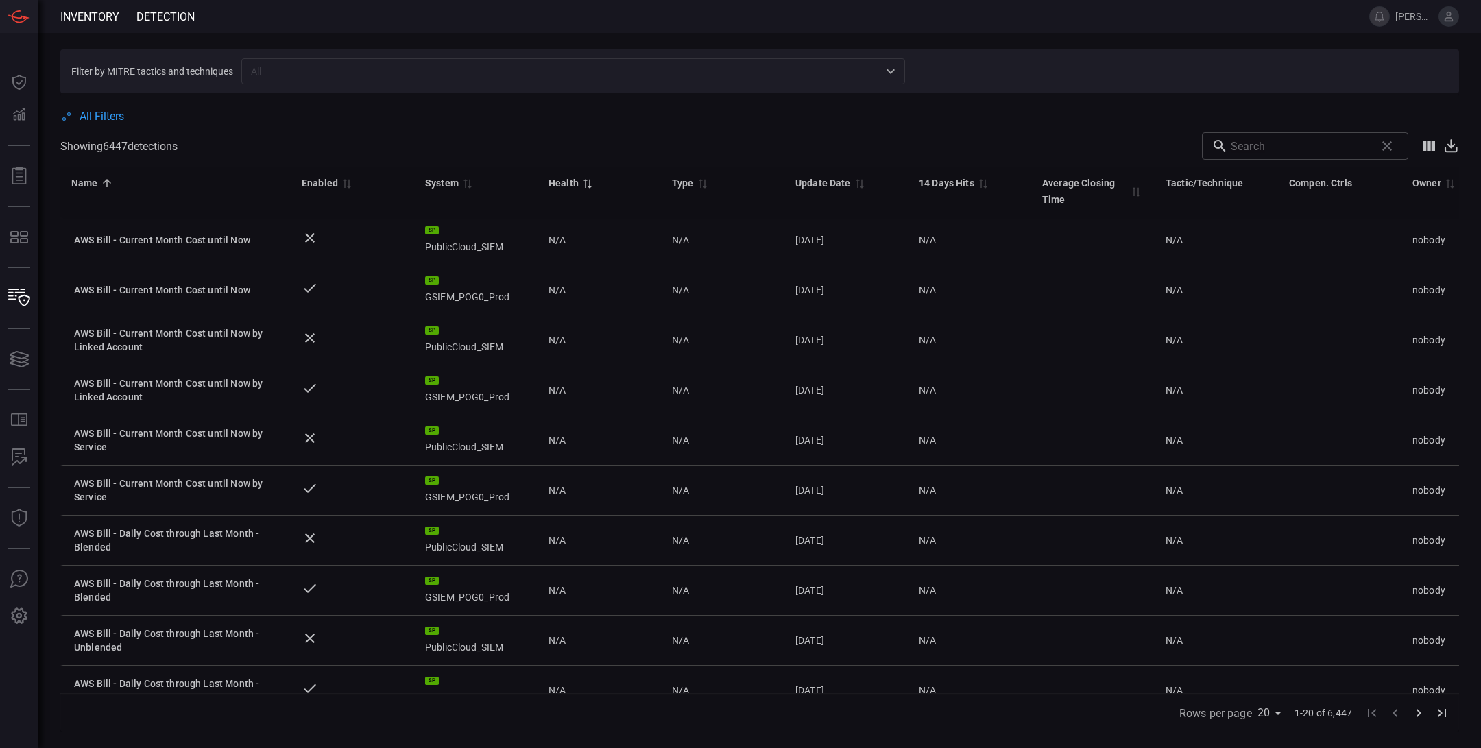
click at [573, 184] on div "Health" at bounding box center [563, 183] width 30 height 16
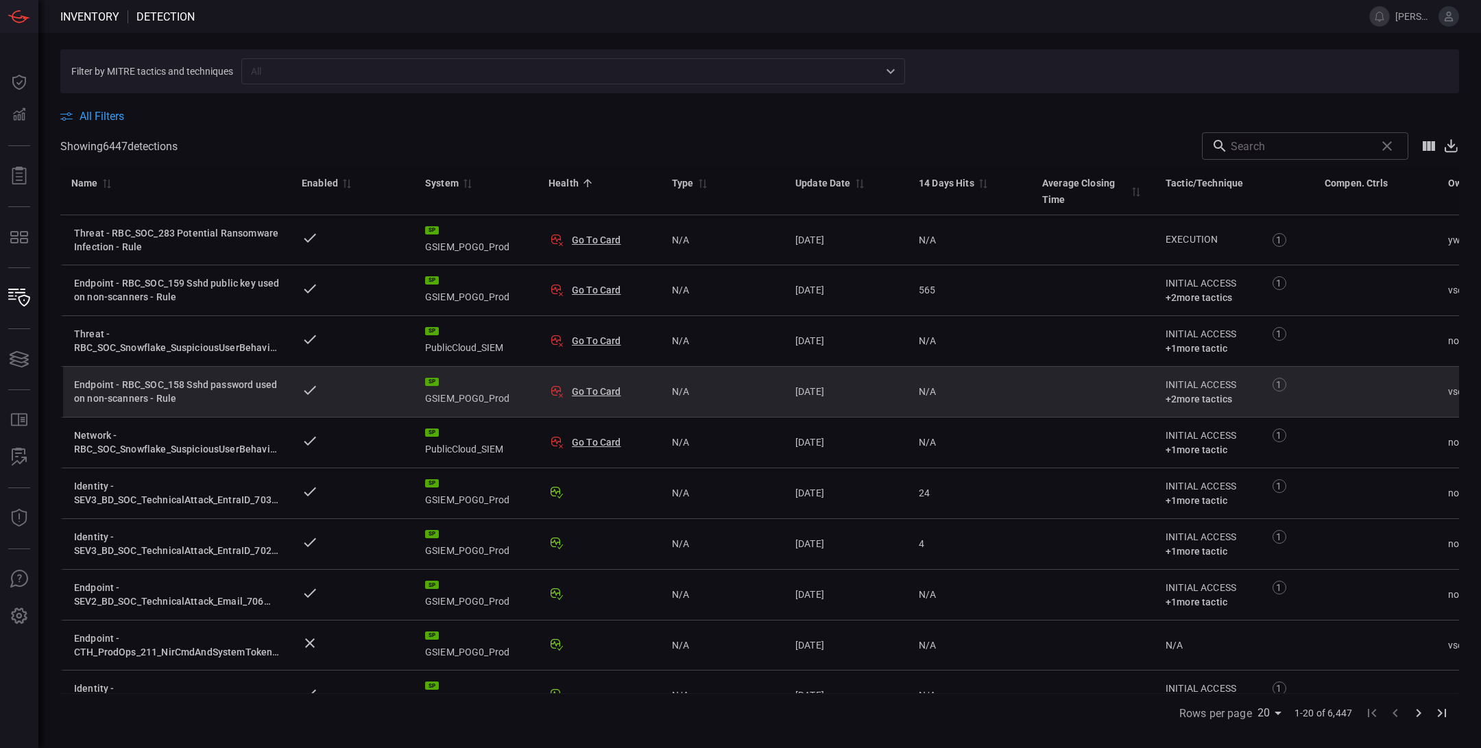
click at [606, 394] on button "Go To Card" at bounding box center [596, 392] width 49 height 14
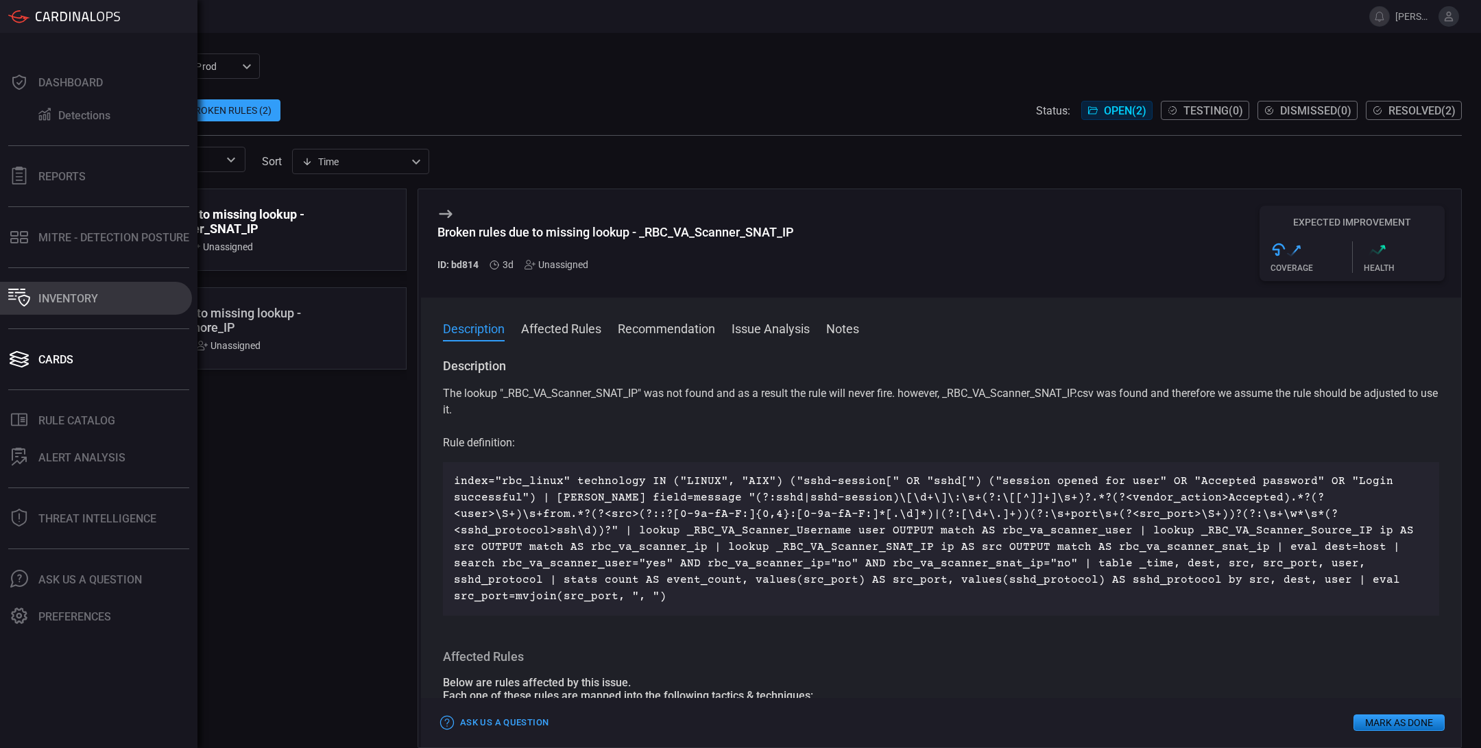
click at [69, 302] on div "Inventory" at bounding box center [68, 298] width 60 height 13
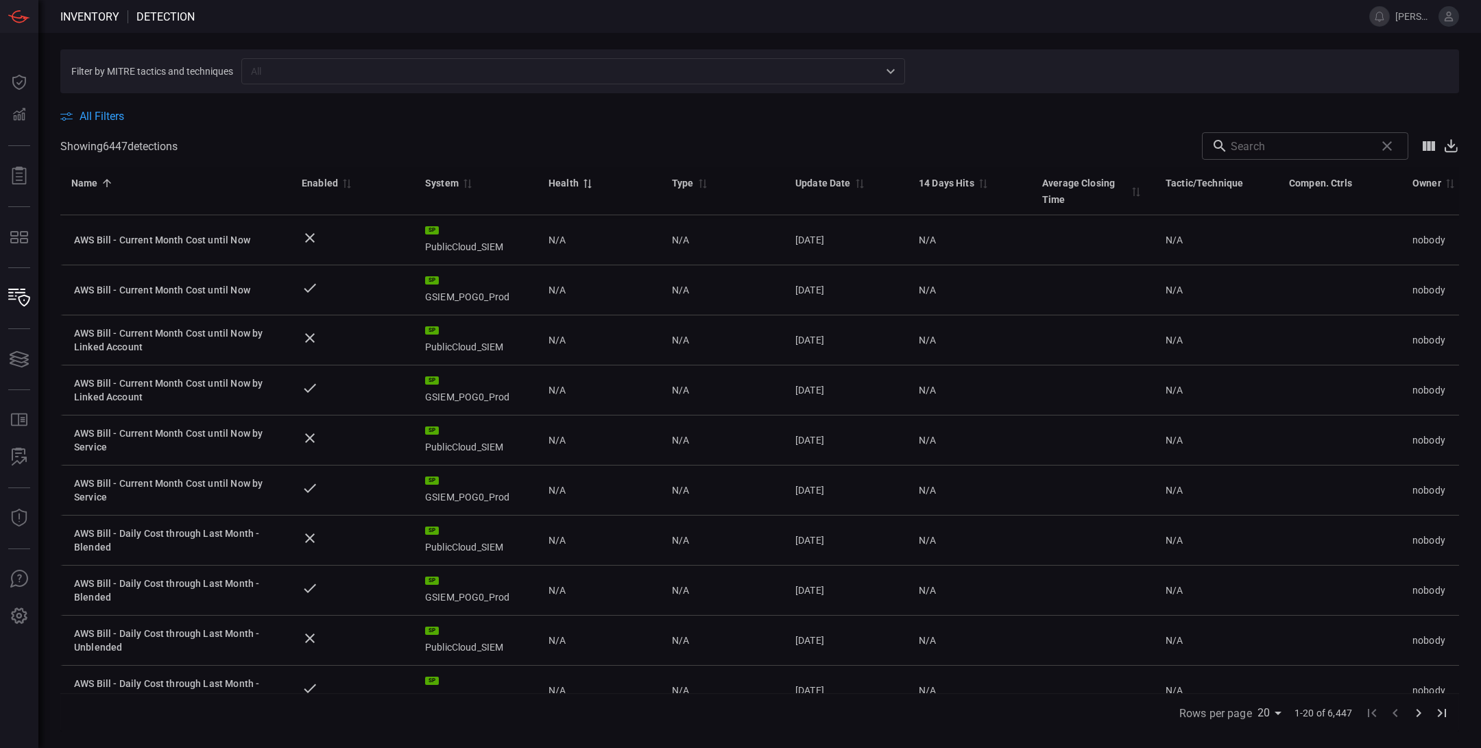
click at [575, 178] on div "Health" at bounding box center [563, 183] width 30 height 16
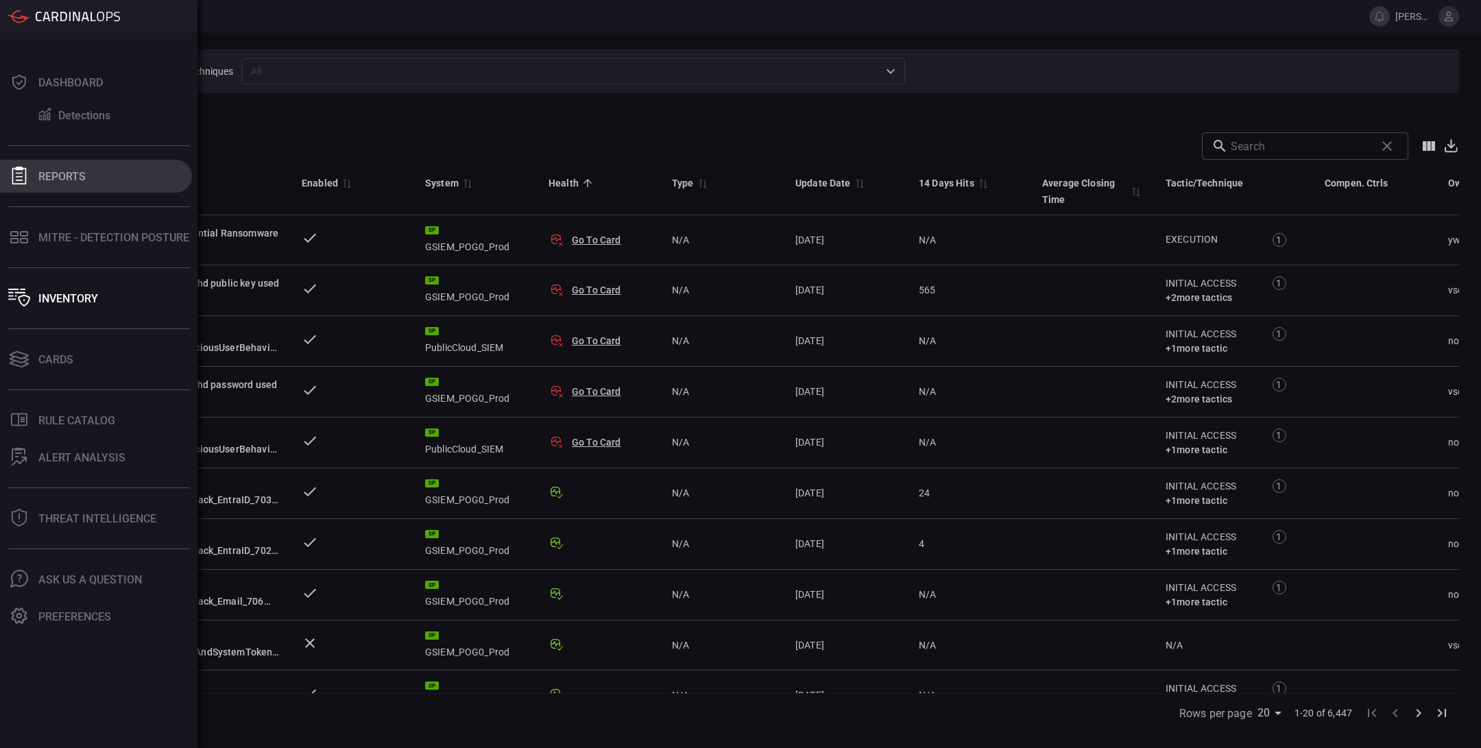
click at [70, 176] on div "Reports" at bounding box center [61, 176] width 47 height 13
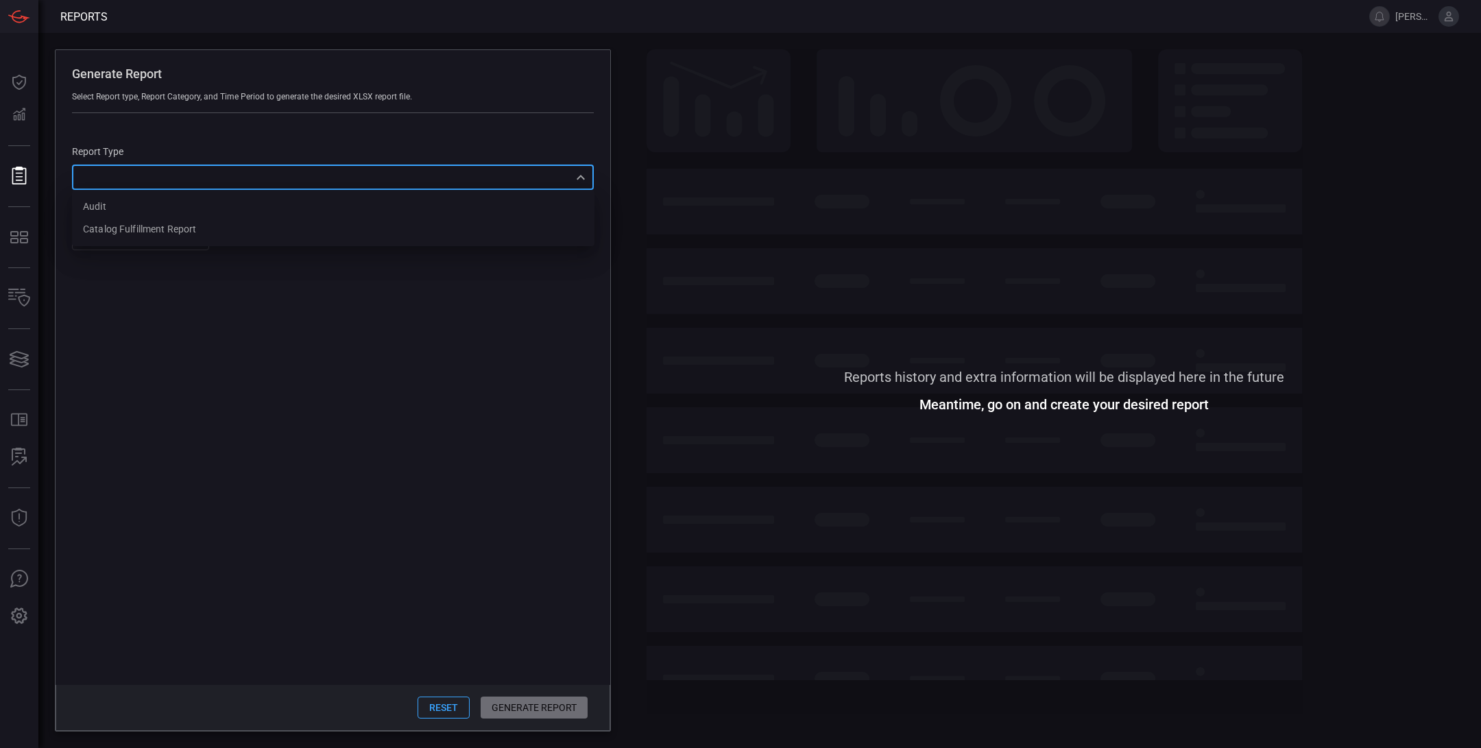
click at [244, 178] on div "​ Audit Catalog fulfillment report ​" at bounding box center [333, 177] width 522 height 25
click at [193, 134] on div at bounding box center [740, 374] width 1481 height 748
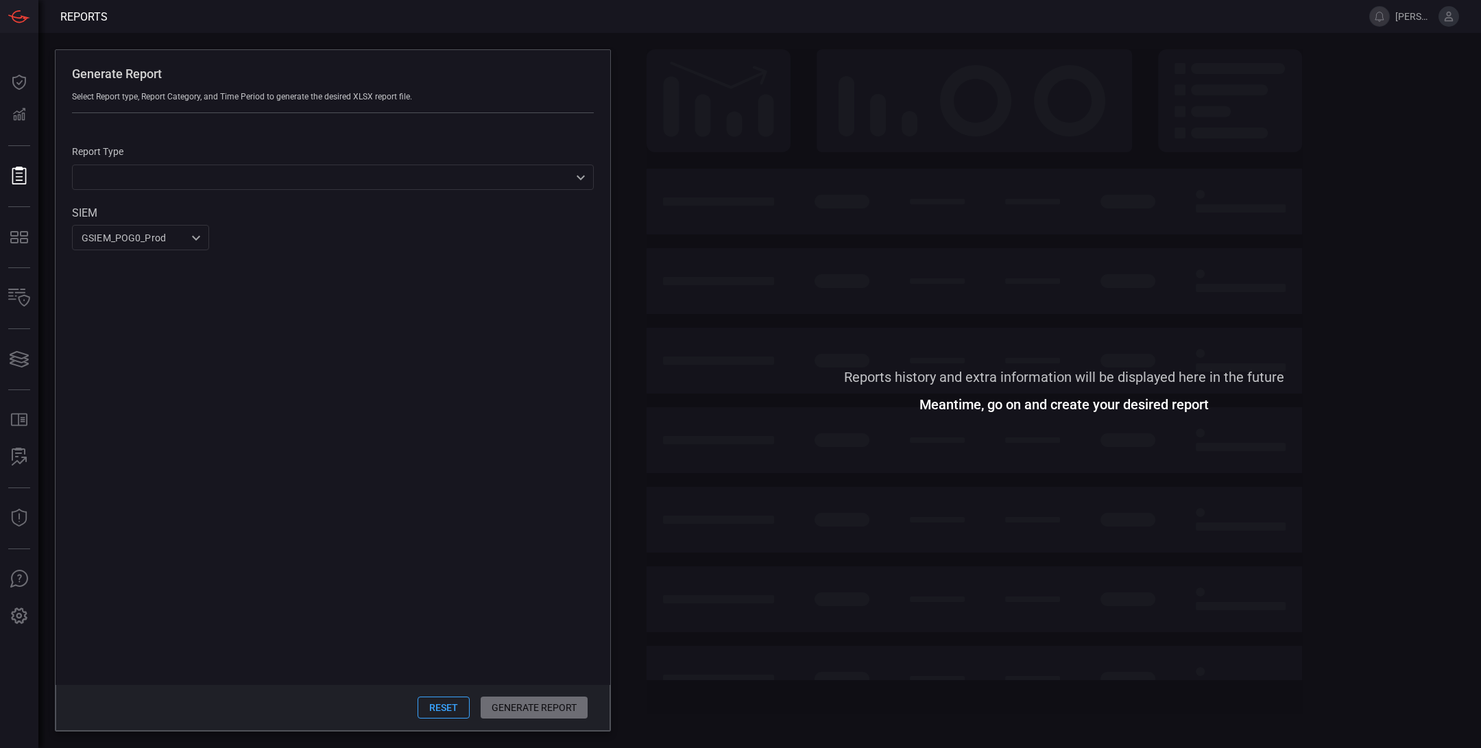
click at [622, 29] on span at bounding box center [730, 16] width 1245 height 33
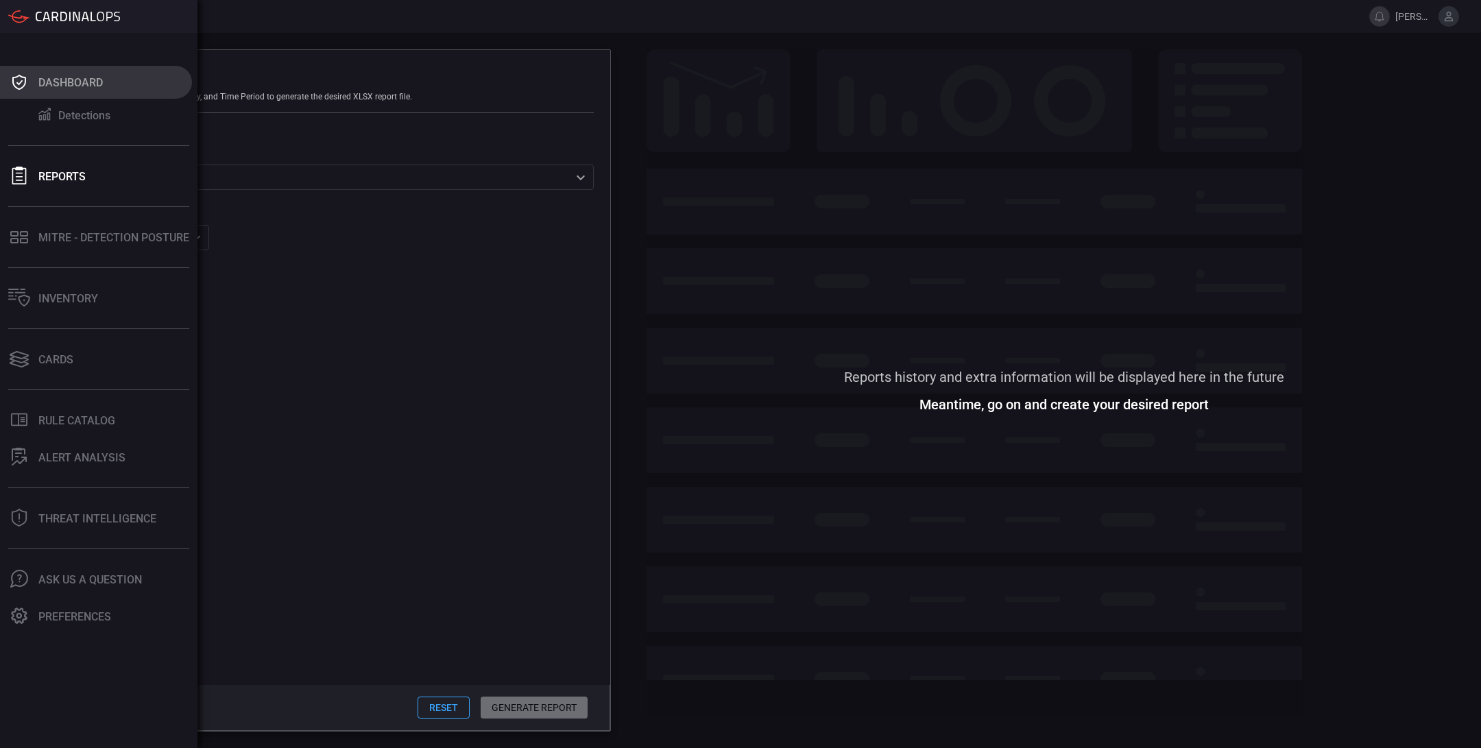
click at [60, 86] on div "Dashboard" at bounding box center [70, 82] width 64 height 13
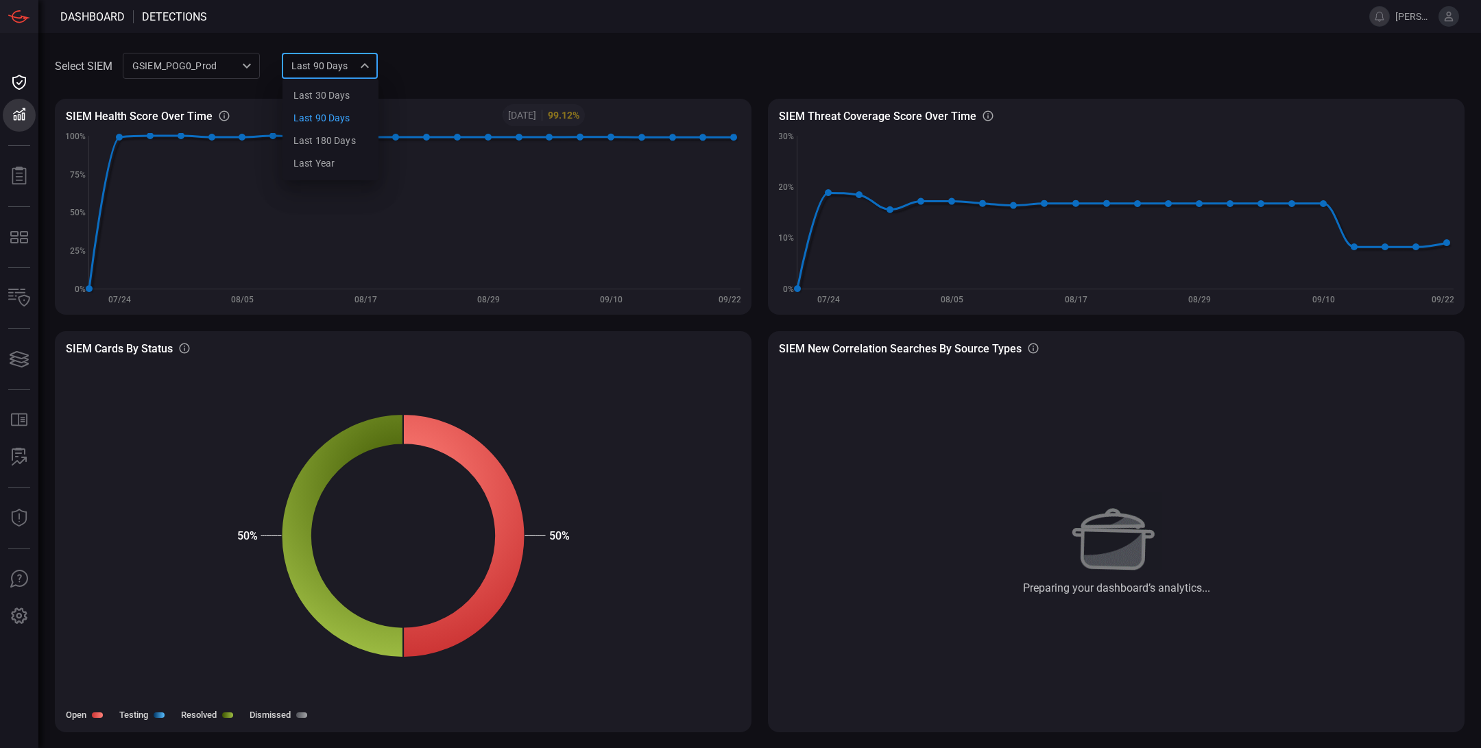
click at [356, 66] on div "Last 90 days quarter Last 30 days Last 90 days Last 180 days Last year ​" at bounding box center [330, 65] width 96 height 25
click at [331, 138] on div "Last 180 days" at bounding box center [324, 141] width 62 height 14
type input "sixMonths"
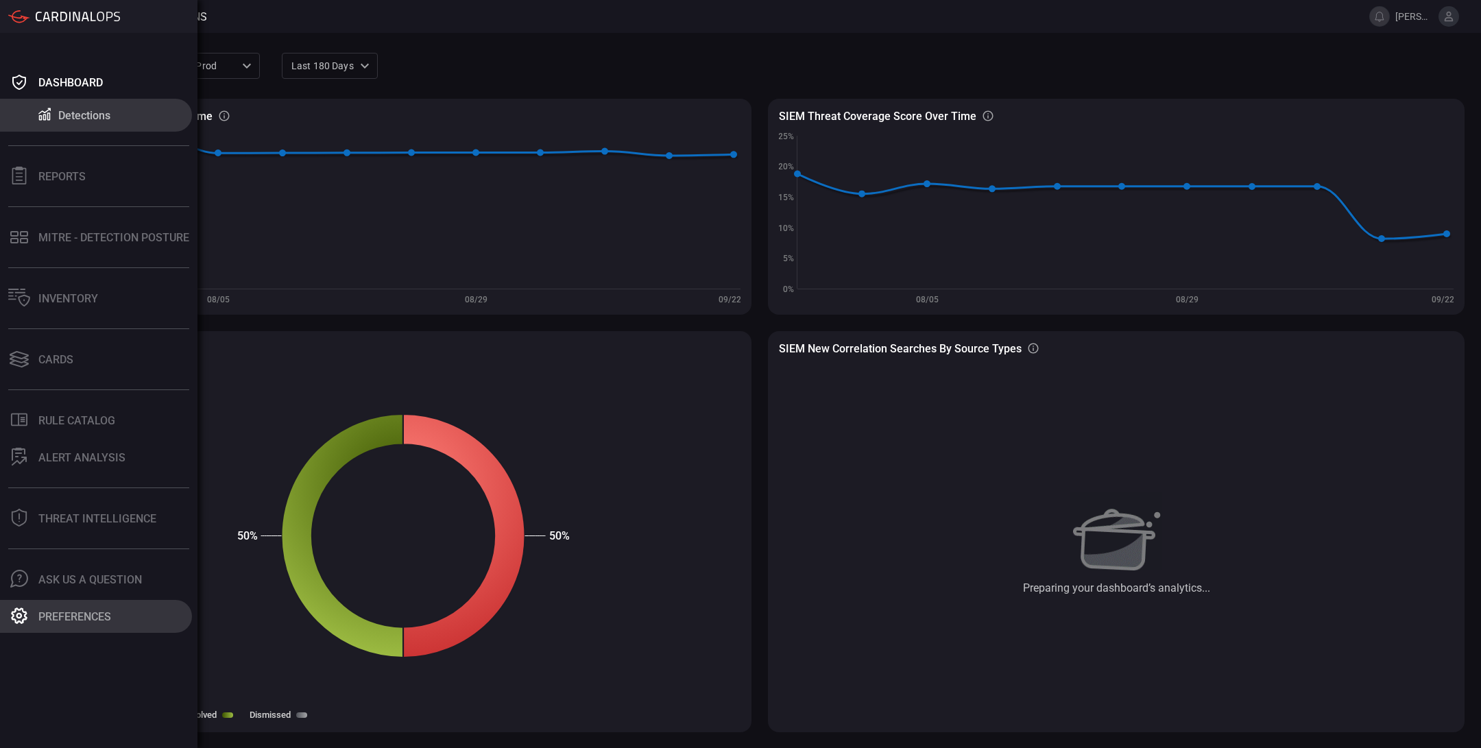
click at [58, 618] on div "Preferences" at bounding box center [74, 616] width 73 height 13
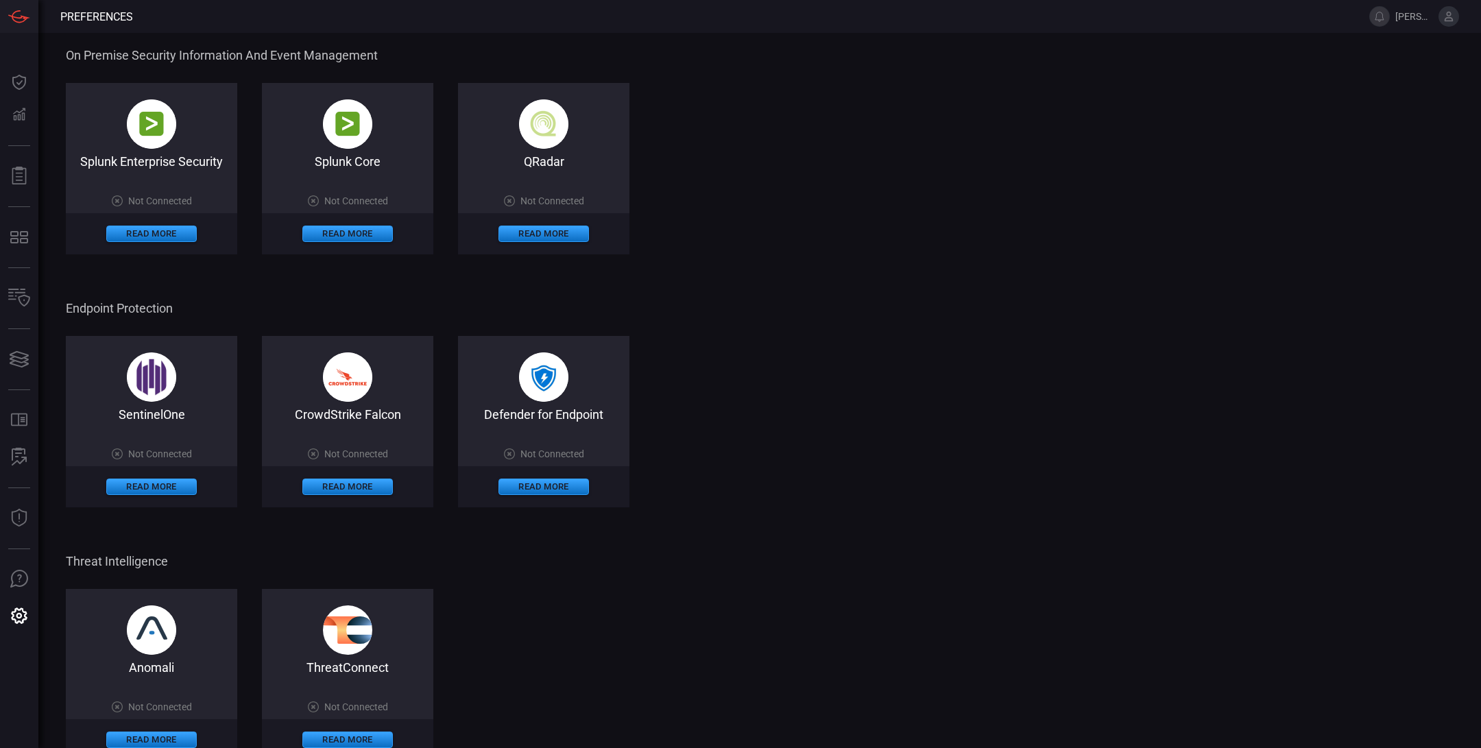
scroll to position [492, 0]
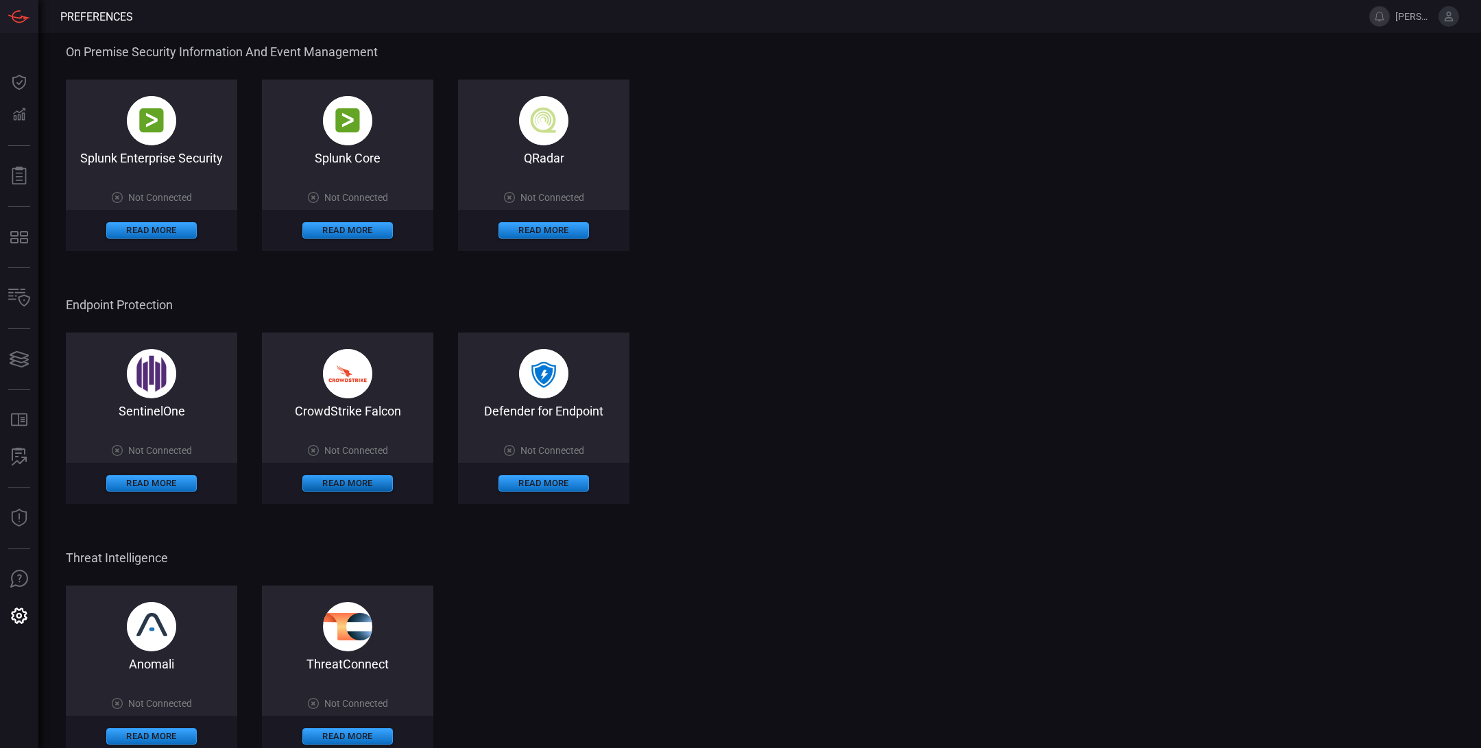
click at [377, 487] on button "Read More" at bounding box center [347, 483] width 90 height 16
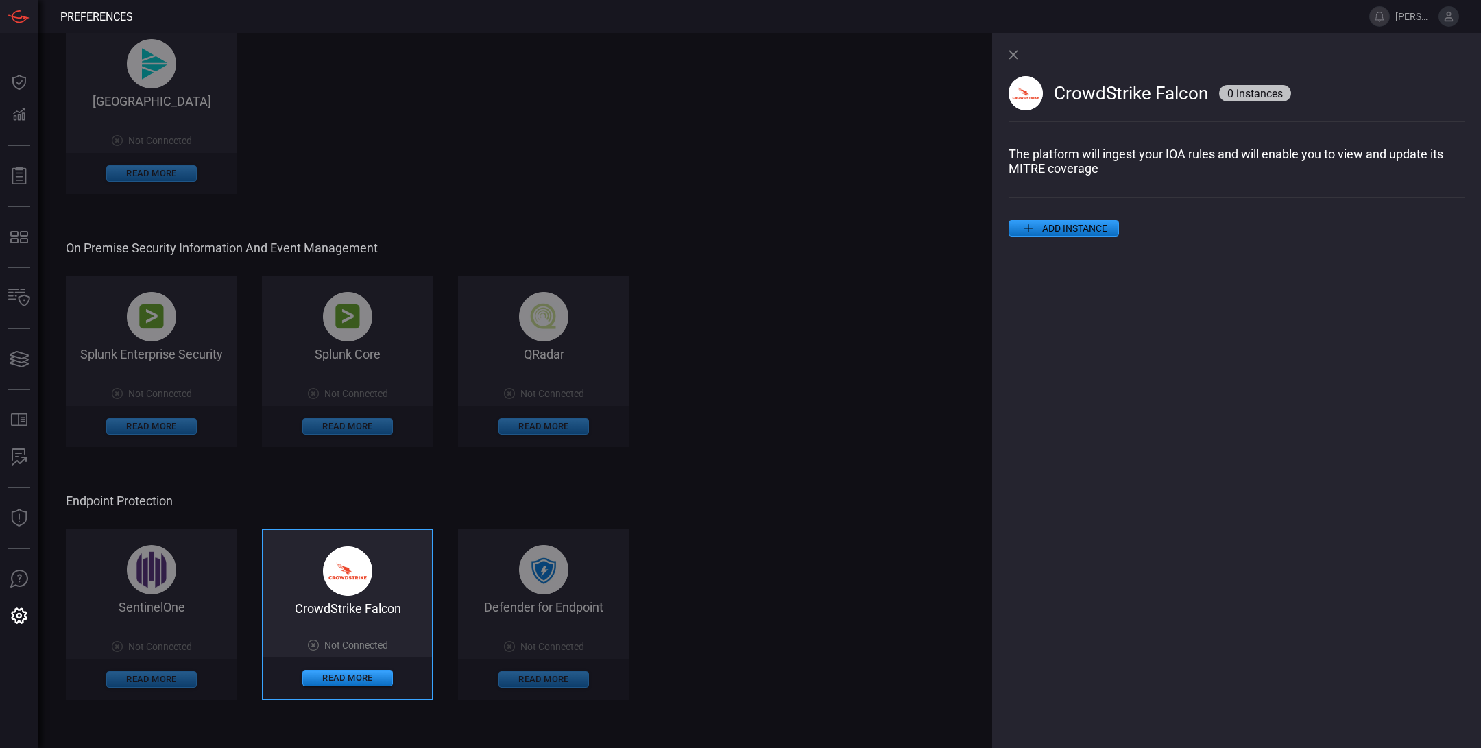
click at [1024, 232] on icon at bounding box center [1028, 228] width 16 height 16
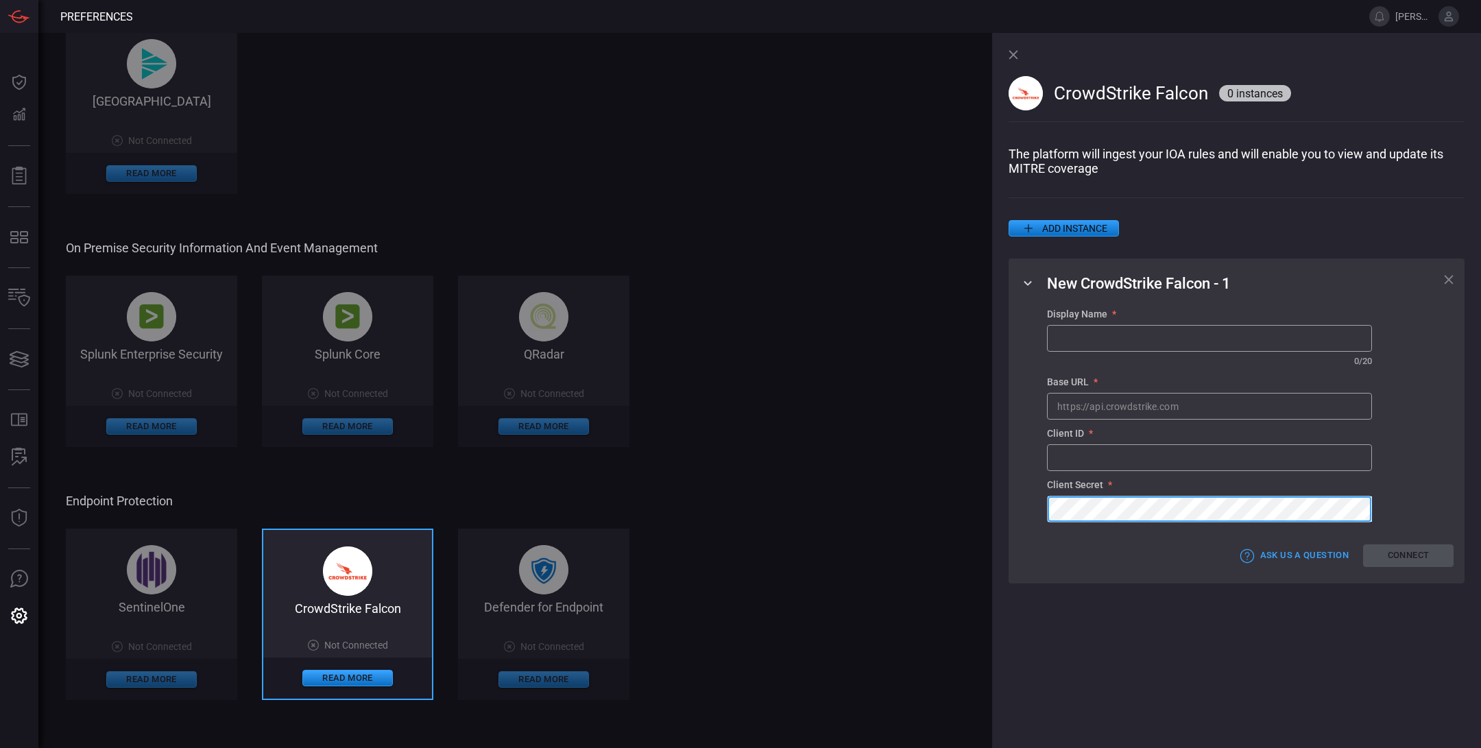
scroll to position [716, 0]
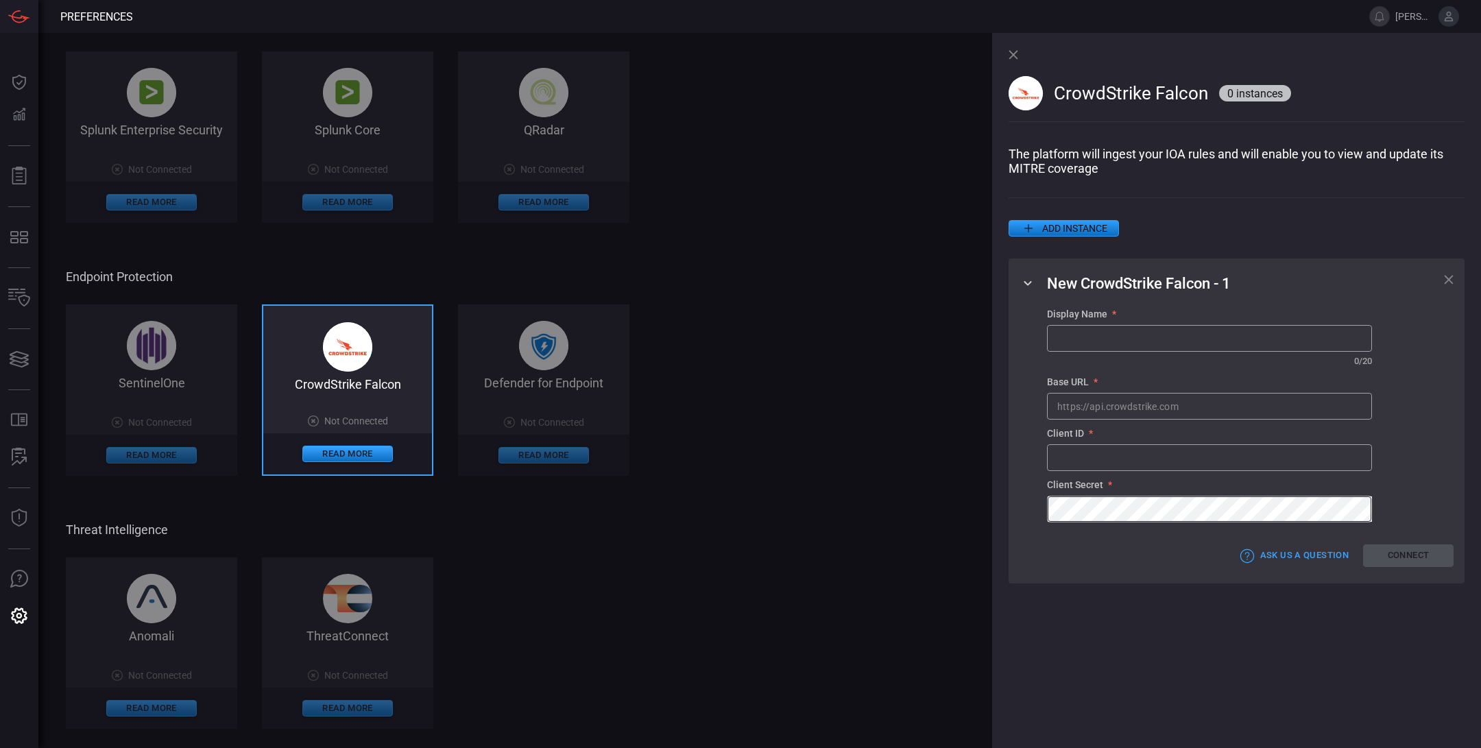
click at [343, 721] on div "Anomali Not Connected Read More ThreatConnect Not Connected Read More" at bounding box center [554, 642] width 976 height 171
click at [343, 709] on div "Anomali Not Connected Read More ThreatConnect Not Connected Read More" at bounding box center [554, 642] width 976 height 171
click at [1014, 56] on icon at bounding box center [1013, 55] width 10 height 10
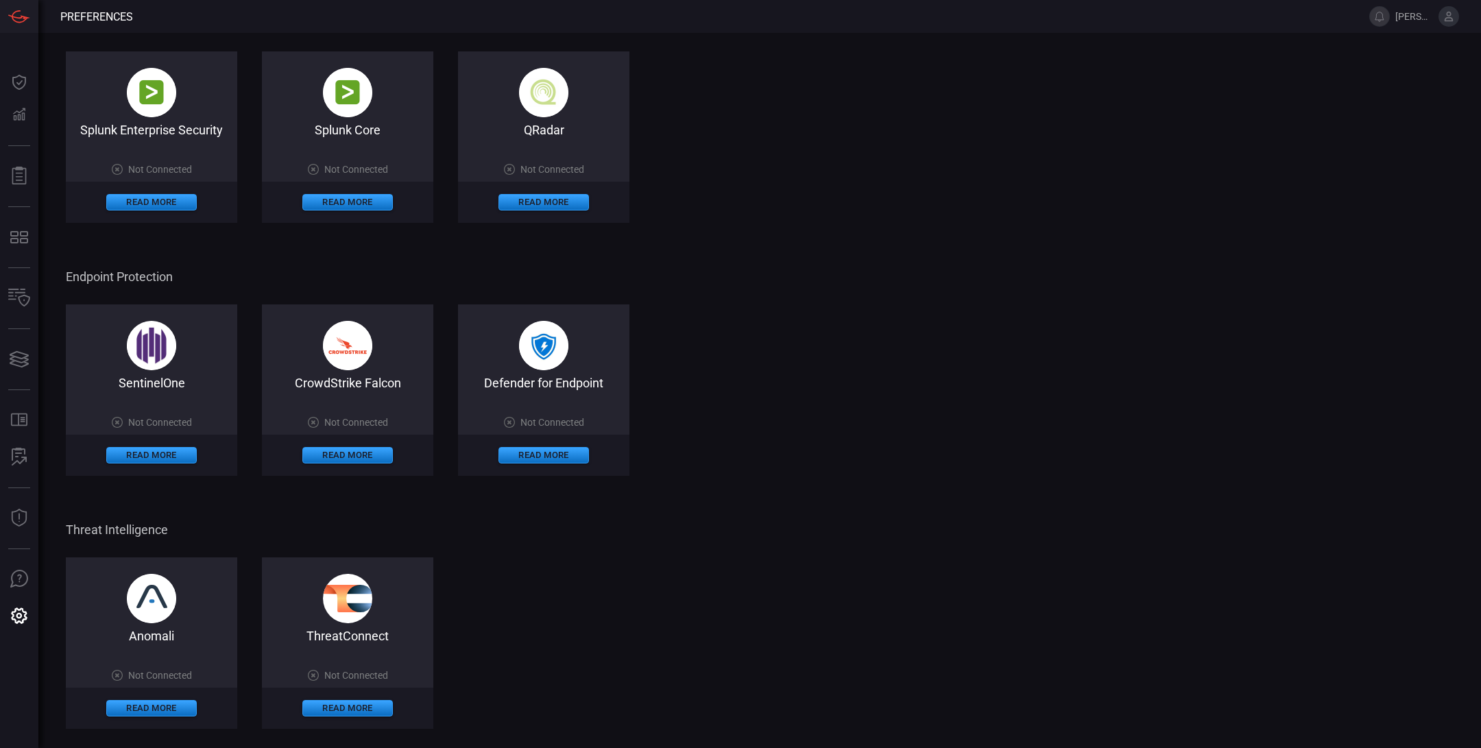
scroll to position [521, 0]
click at [372, 701] on button "Read More" at bounding box center [347, 708] width 90 height 16
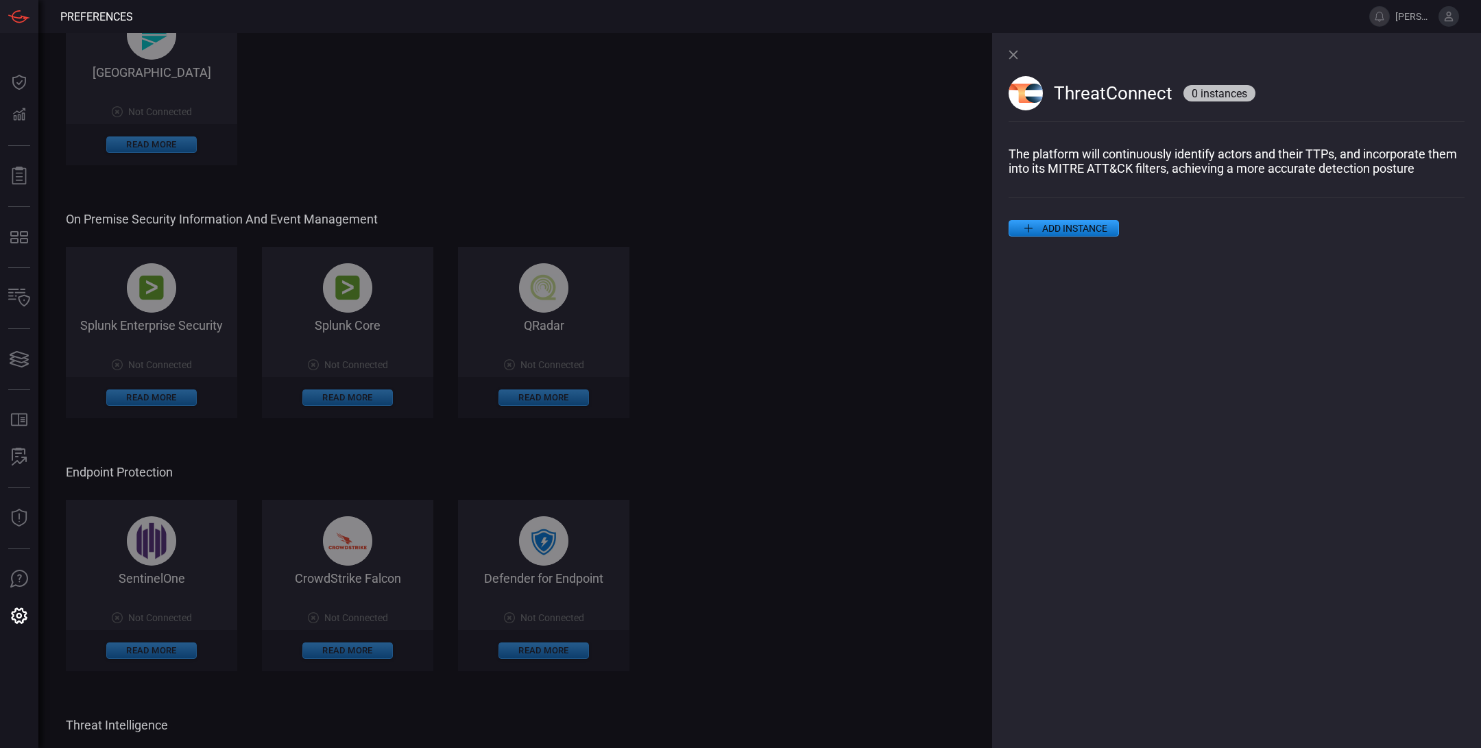
click at [1044, 232] on button "ADD INSTANCE" at bounding box center [1063, 228] width 110 height 16
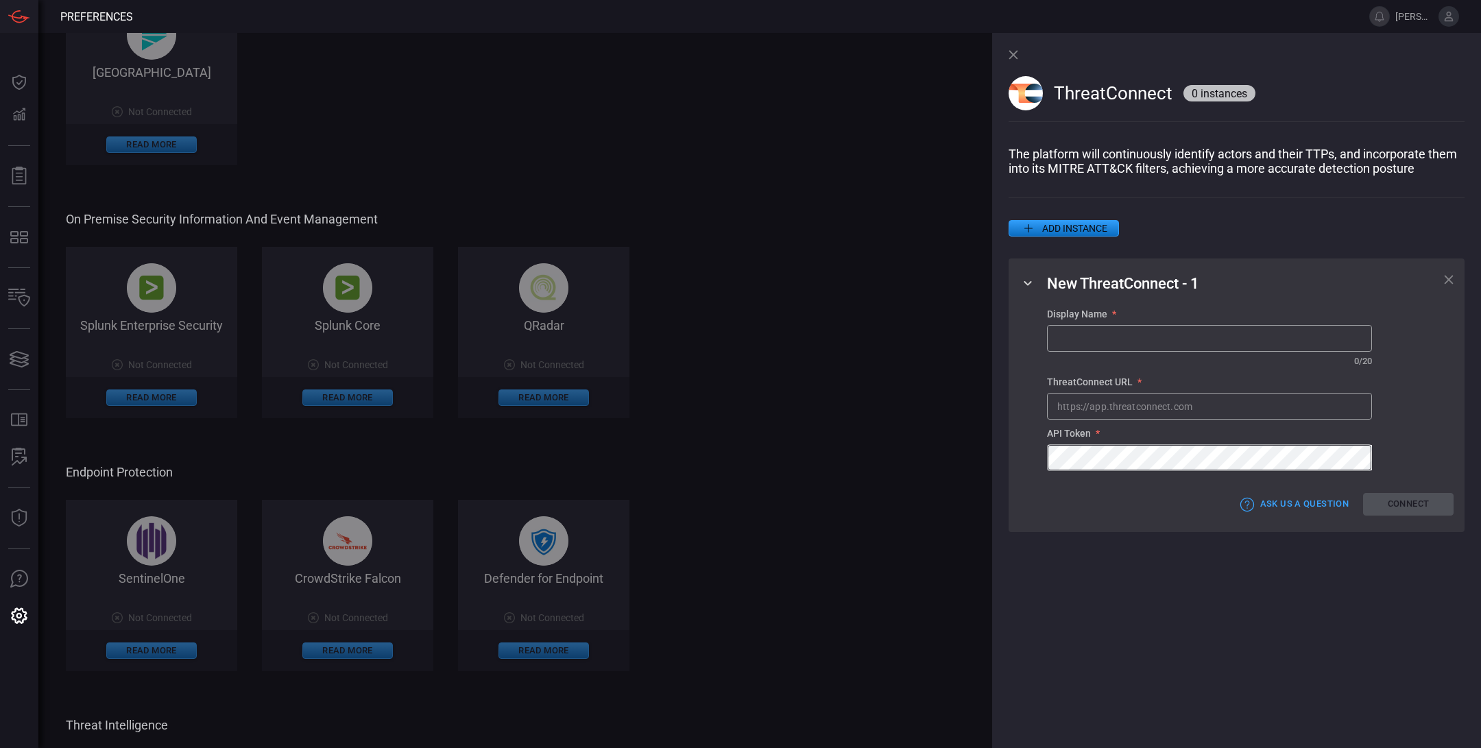
click at [722, 219] on span "On Premise Security Information and Event Management" at bounding box center [552, 219] width 973 height 14
click at [1015, 54] on icon at bounding box center [1013, 55] width 10 height 10
